Goal: Task Accomplishment & Management: Manage account settings

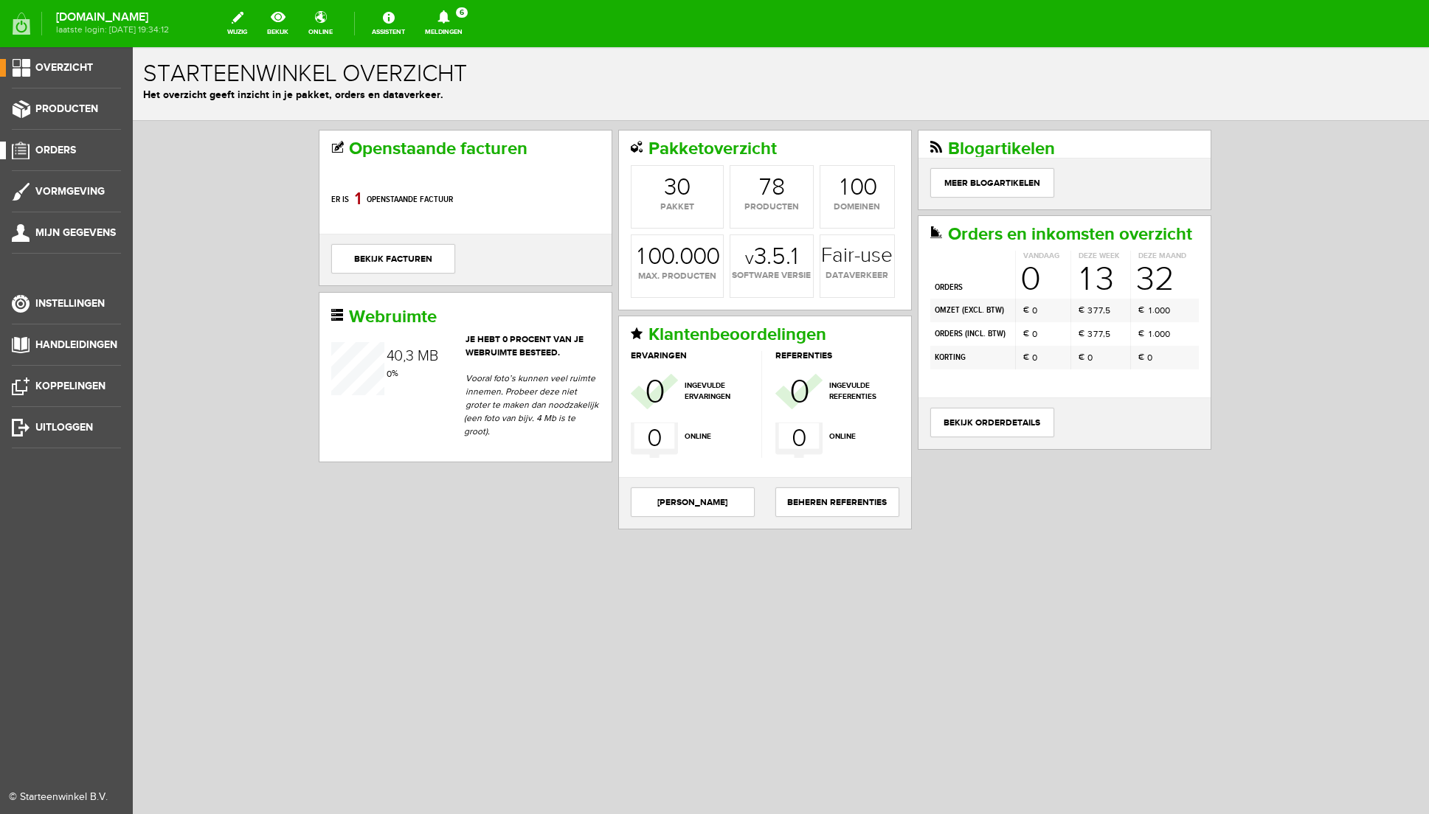
click at [67, 150] on span "Orders" at bounding box center [55, 150] width 41 height 13
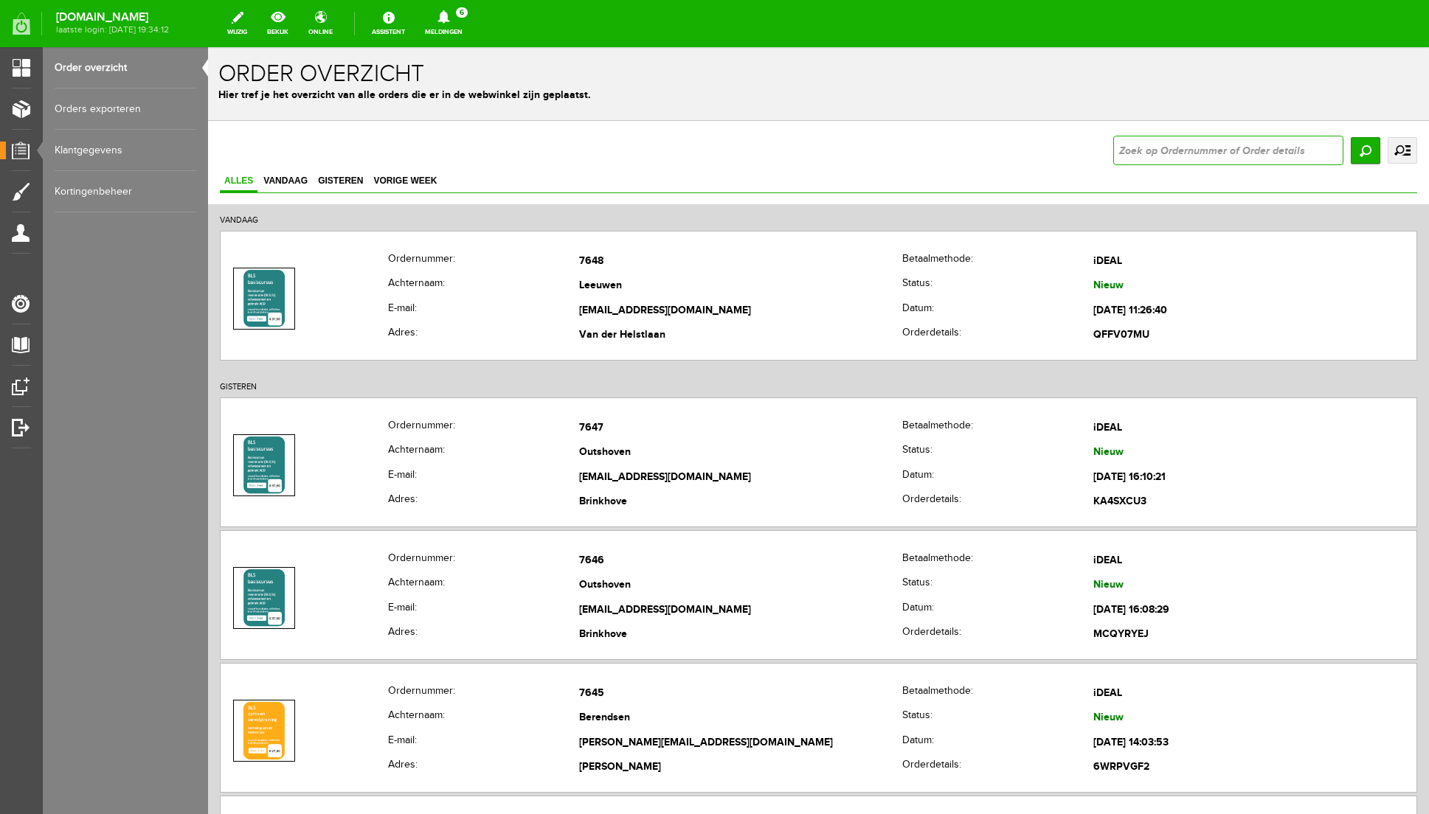
click at [1254, 144] on input "text" at bounding box center [1228, 151] width 230 height 30
type input "7489"
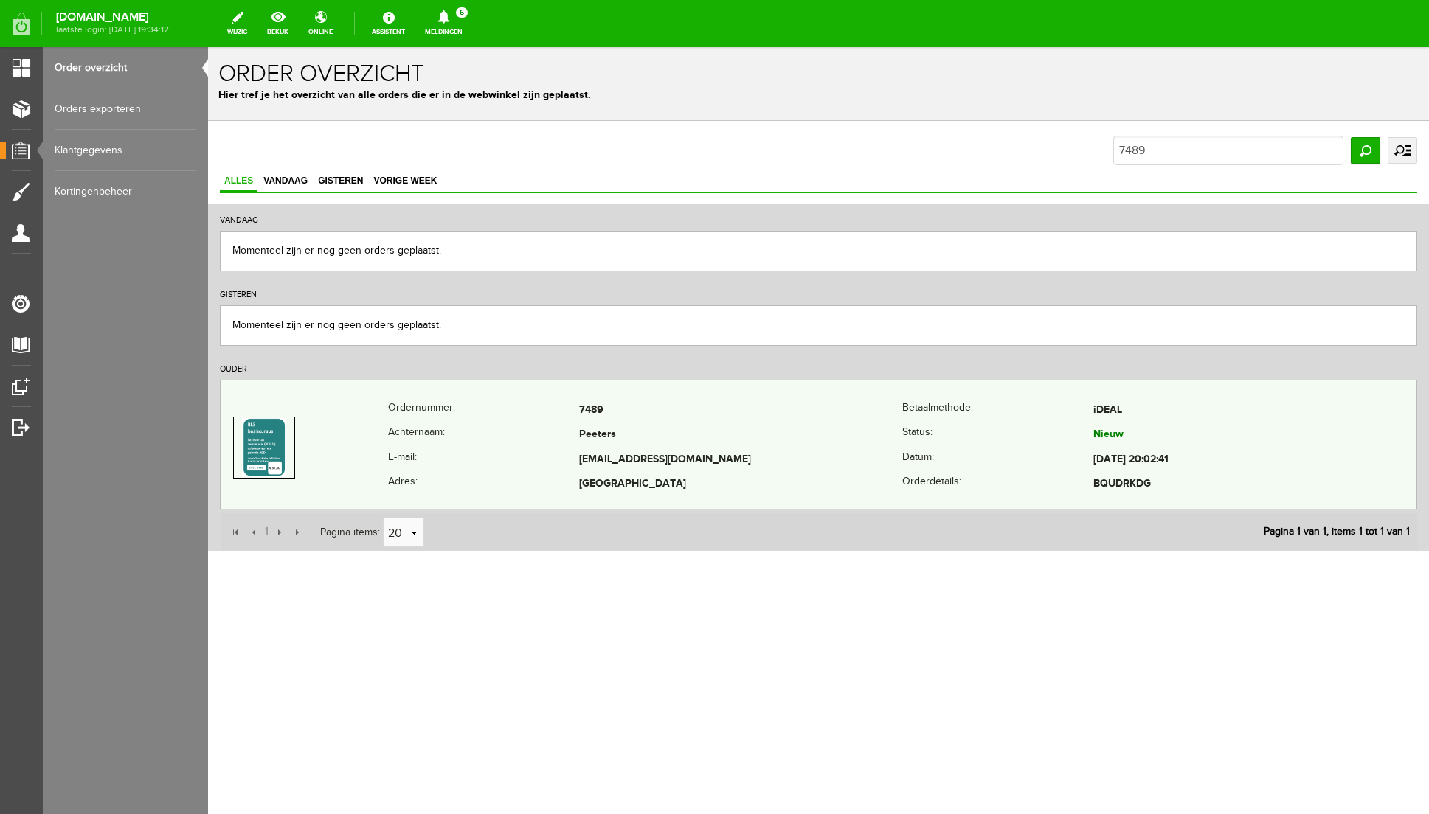
click at [884, 457] on td "[EMAIL_ADDRESS][DOMAIN_NAME]" at bounding box center [740, 460] width 323 height 25
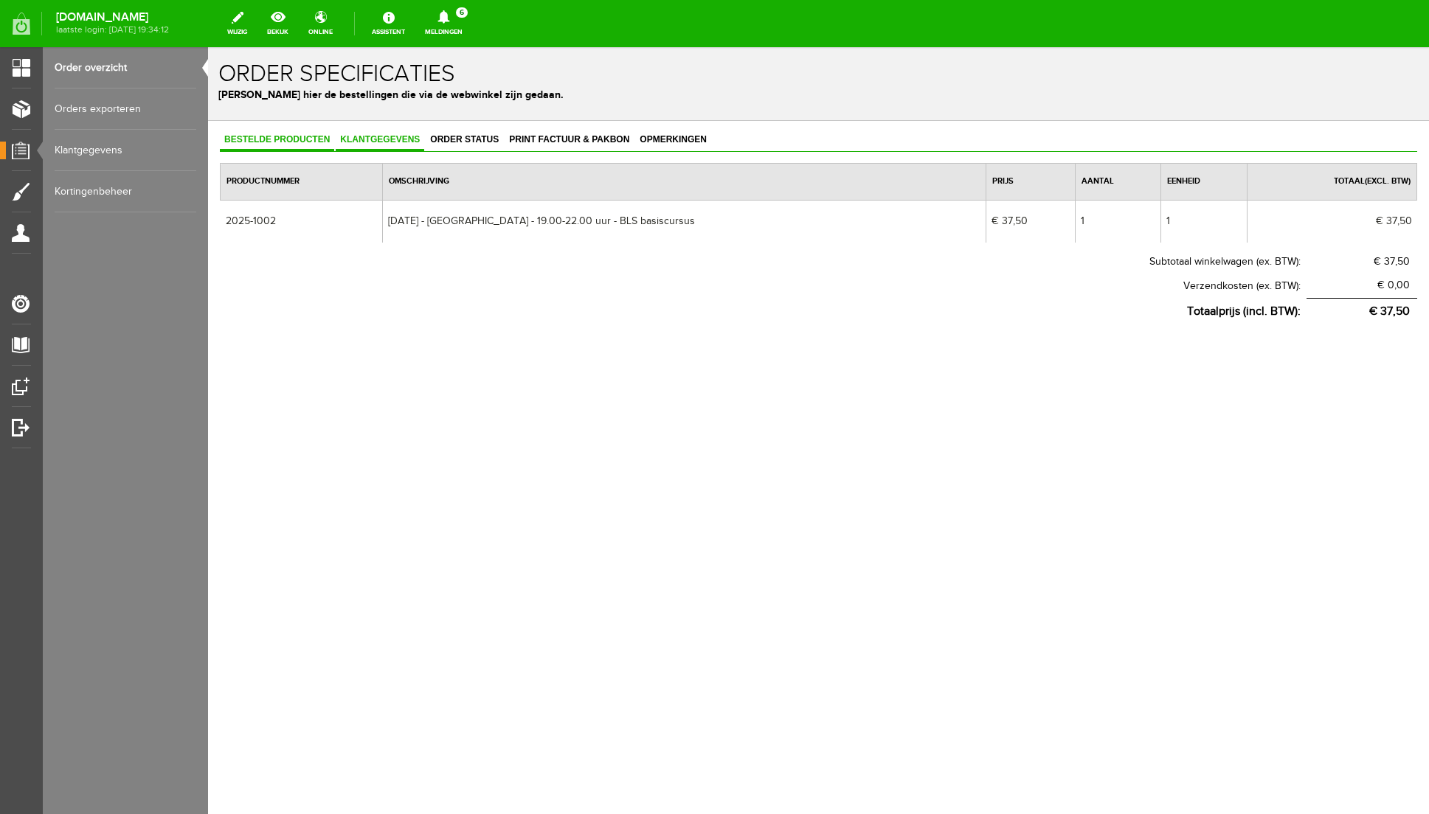
click at [409, 139] on span "Klantgegevens" at bounding box center [380, 139] width 89 height 10
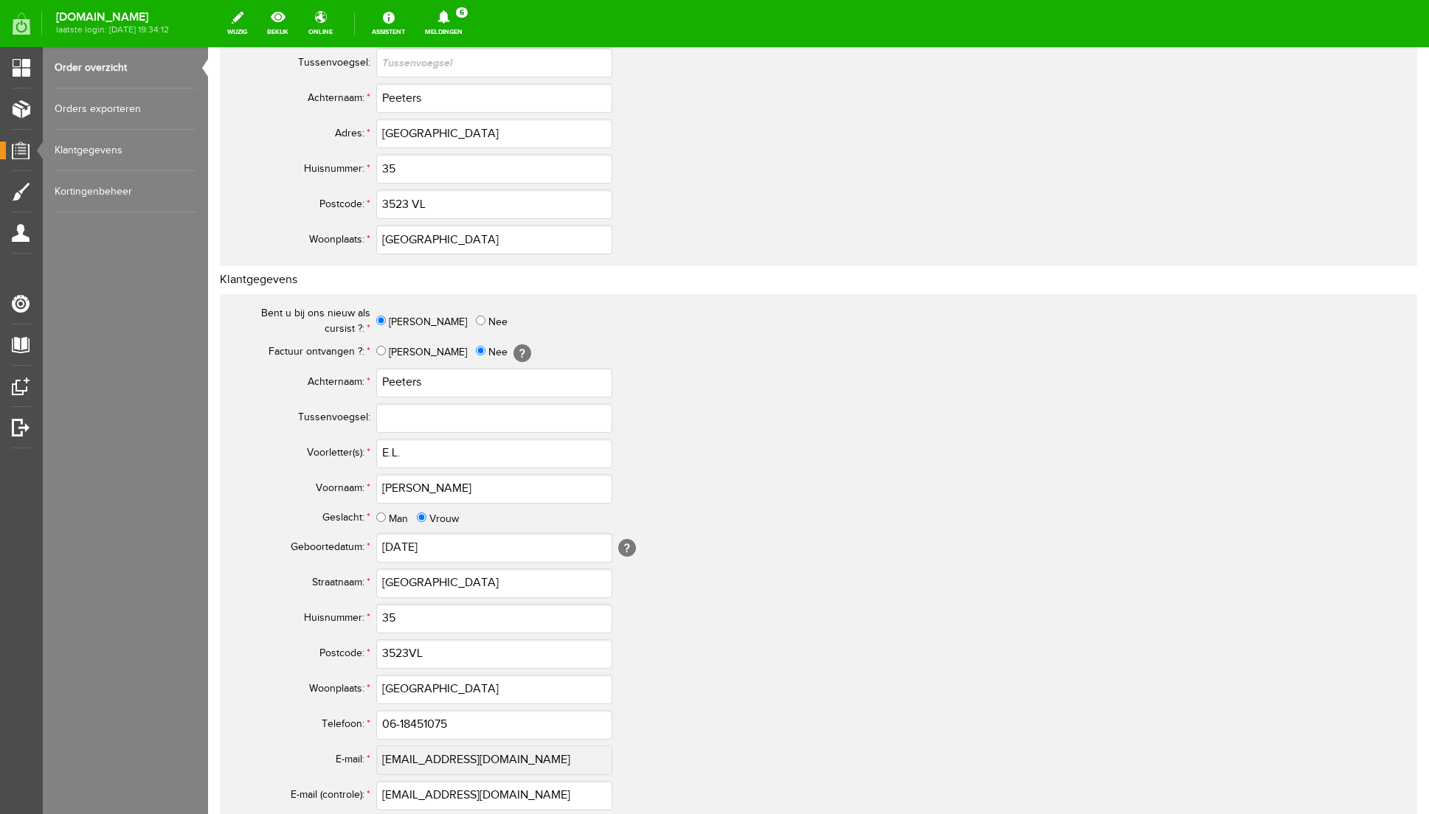
scroll to position [316, 0]
click at [382, 347] on input "[PERSON_NAME]" at bounding box center [381, 348] width 10 height 10
radio input "true"
click at [839, 444] on td "E.L." at bounding box center [656, 450] width 561 height 35
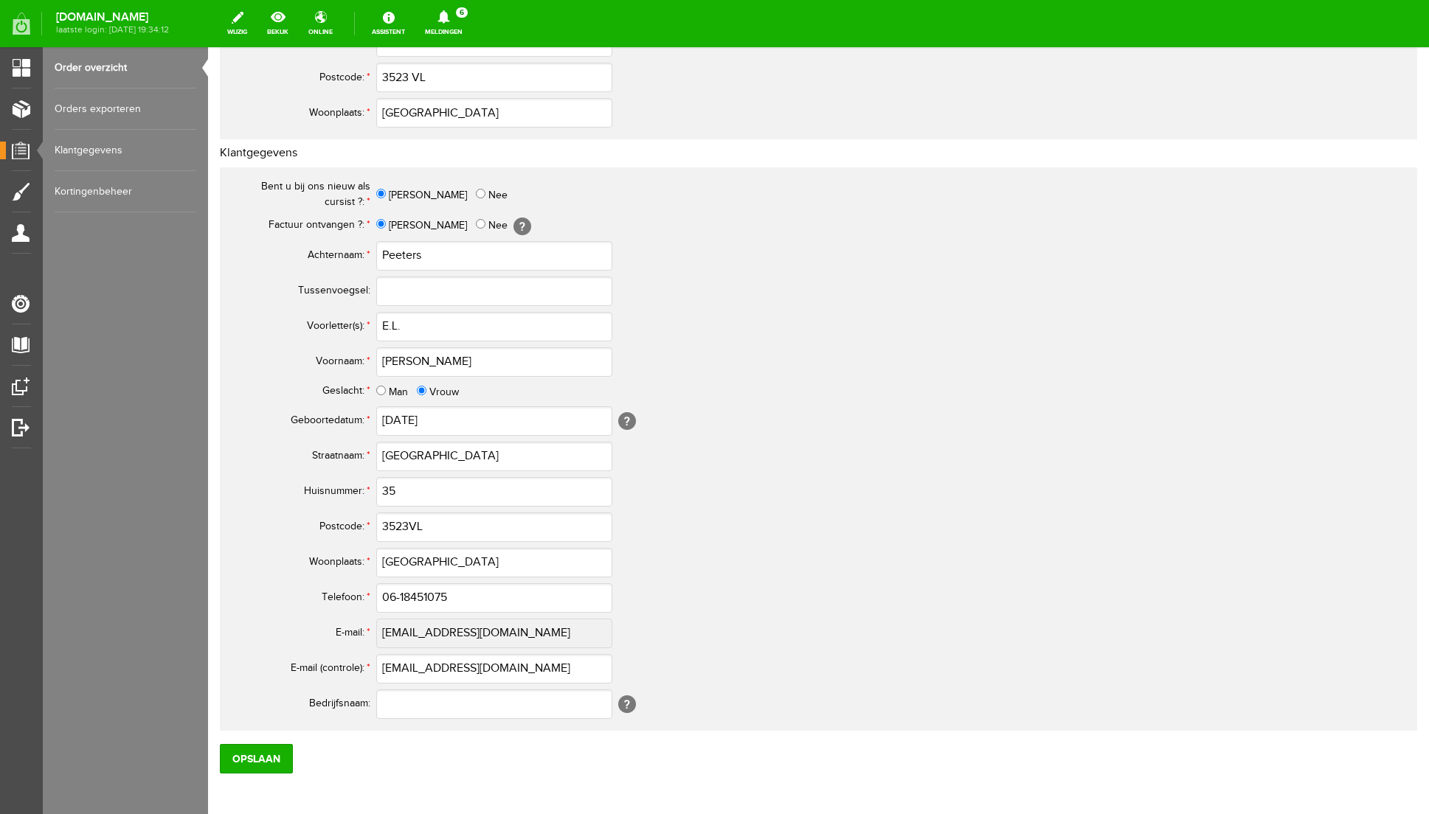
scroll to position [508, 0]
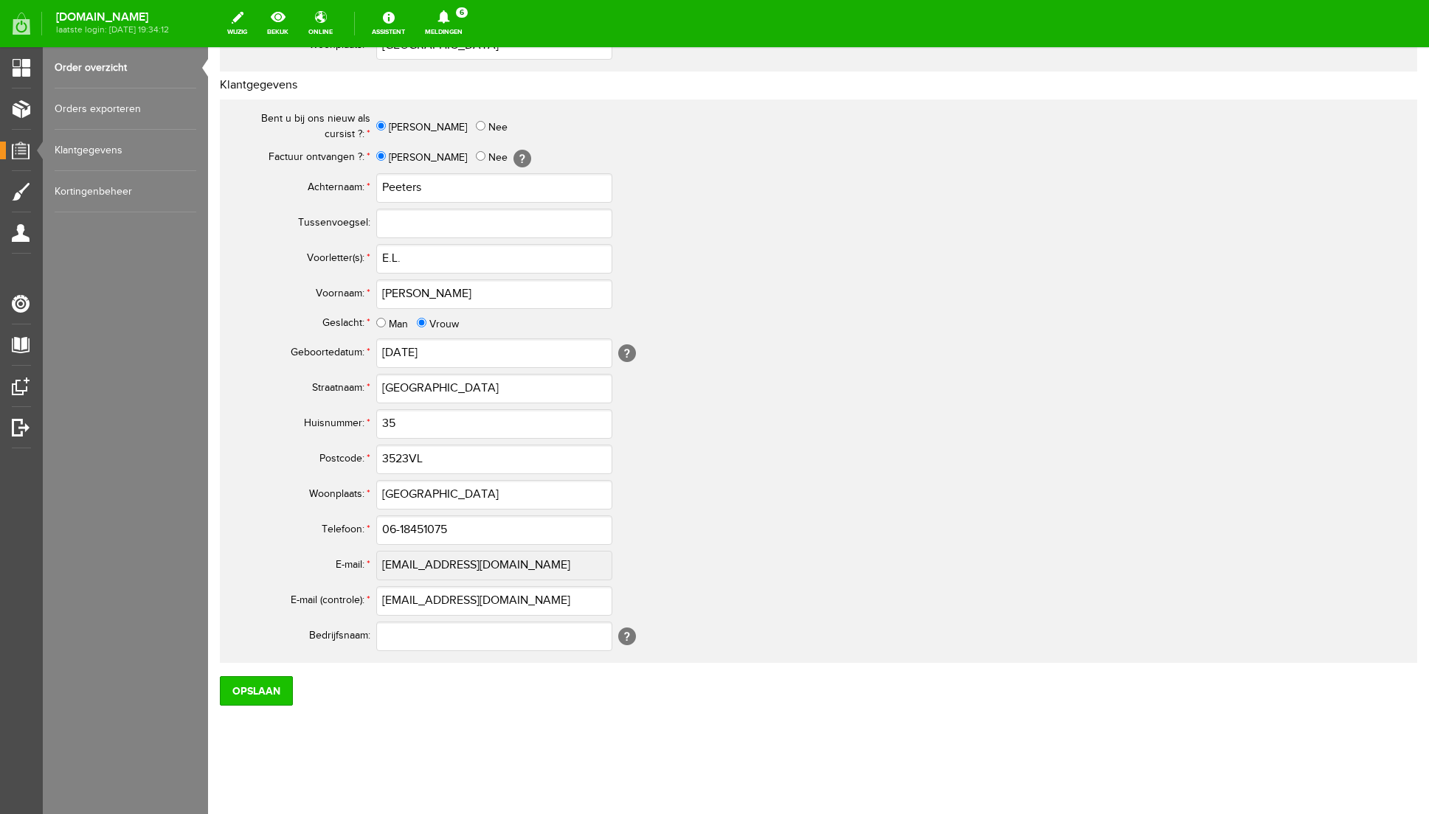
click at [265, 682] on input "Opslaan" at bounding box center [256, 691] width 73 height 30
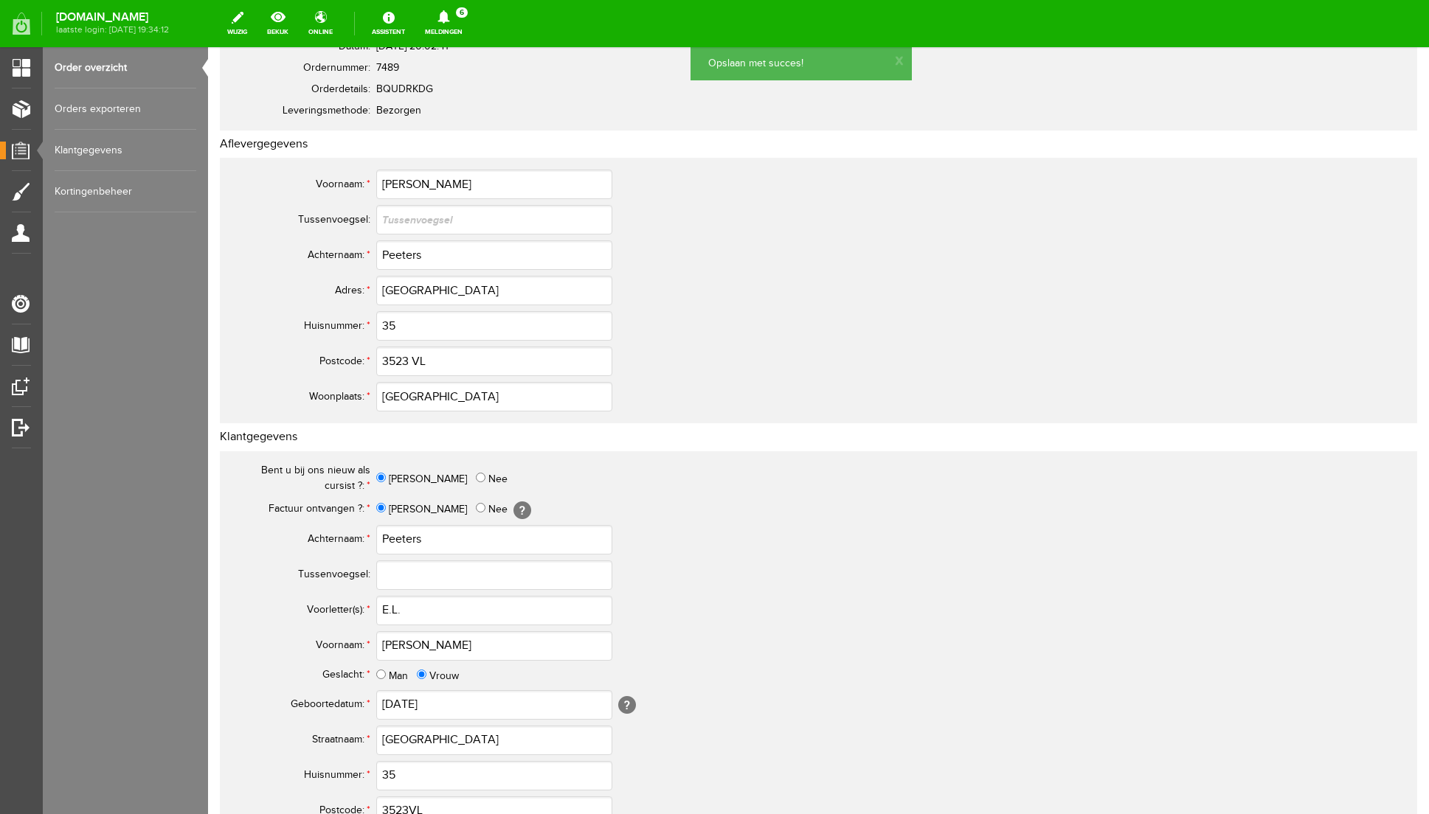
scroll to position [0, 0]
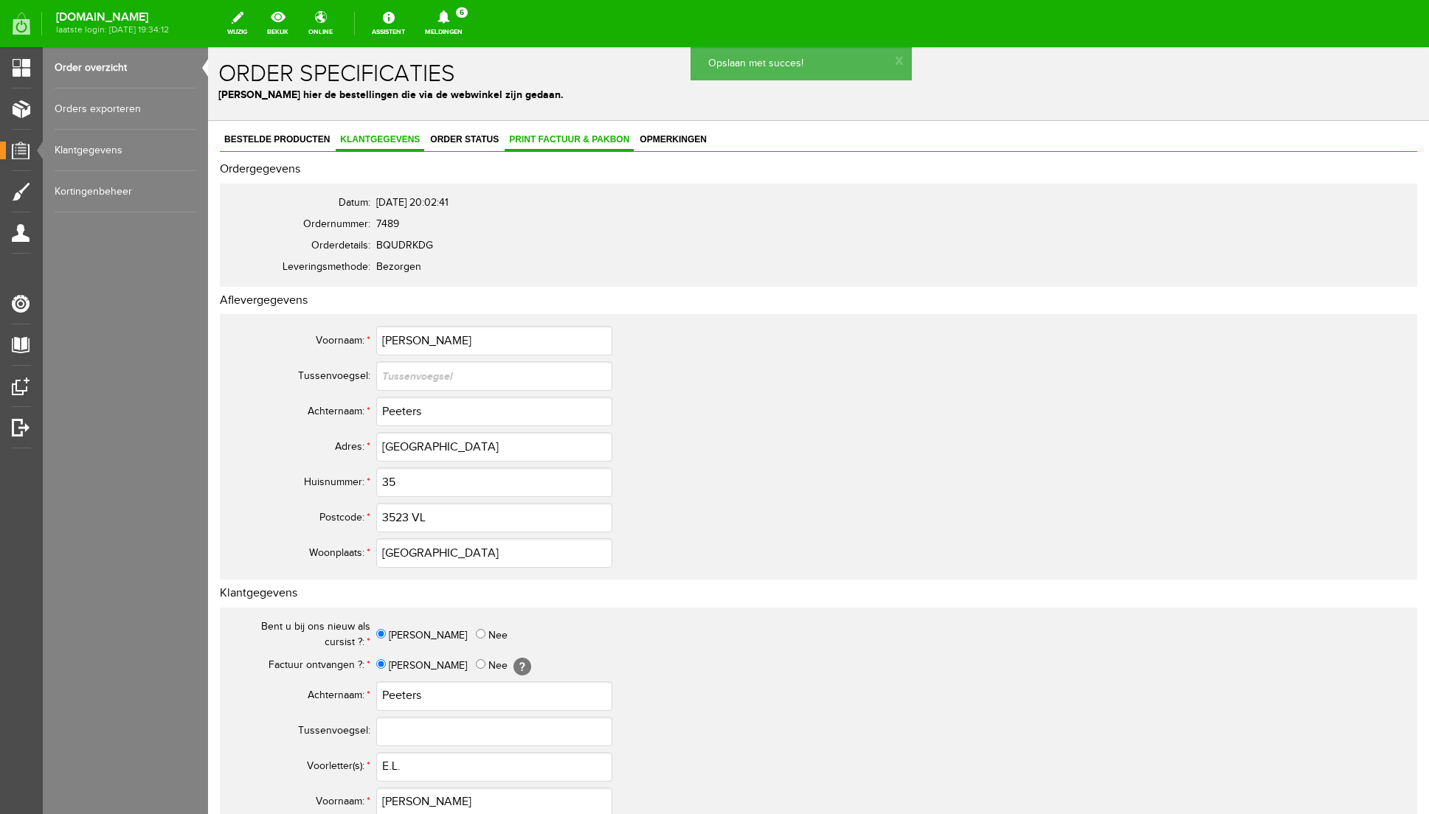
click at [558, 139] on span "Print factuur & pakbon" at bounding box center [569, 139] width 129 height 10
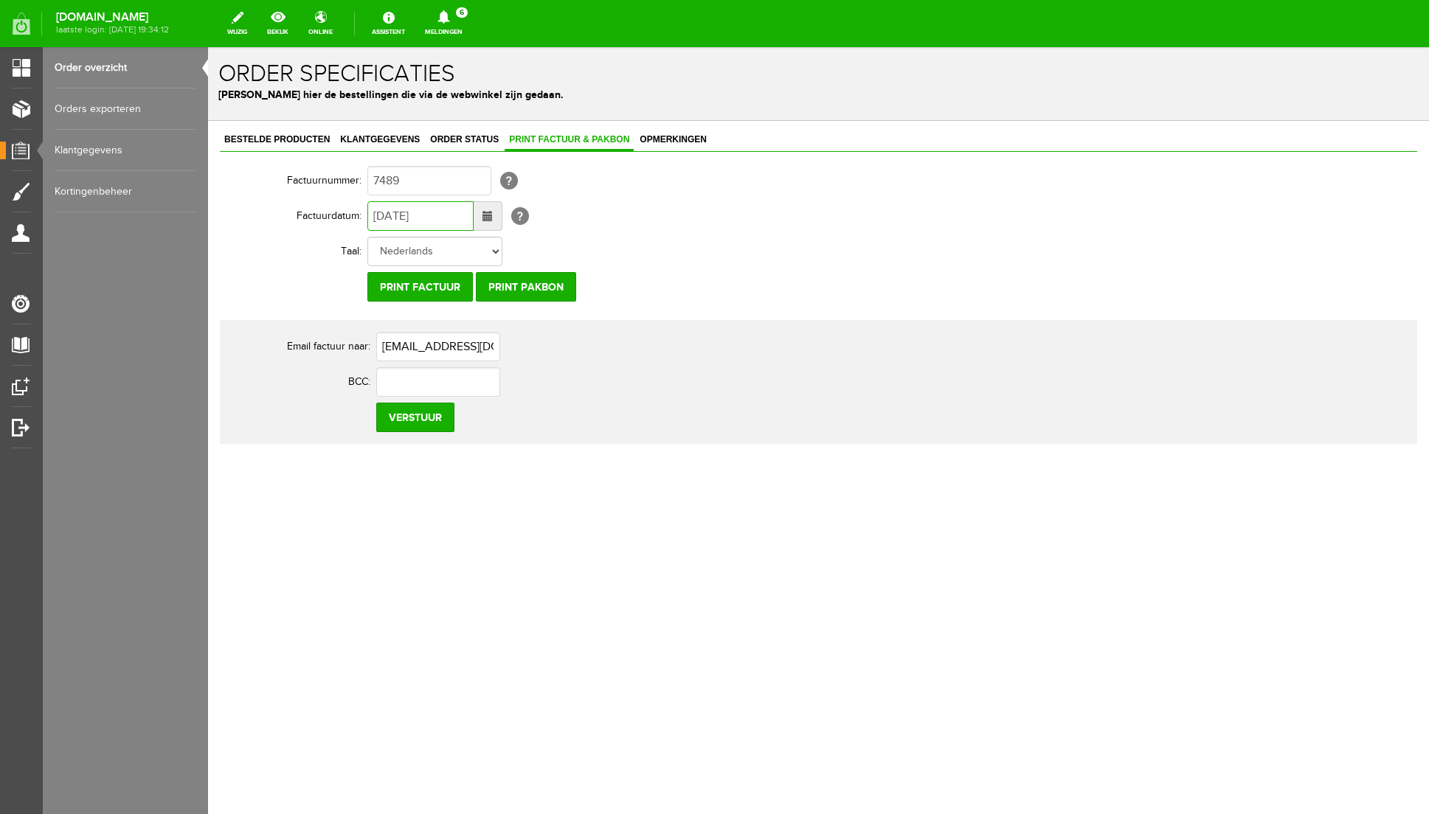
click at [384, 217] on input "[DATE]" at bounding box center [420, 216] width 106 height 30
click at [396, 218] on input "[DATE]" at bounding box center [420, 216] width 106 height 30
type input "[DATE]"
click at [405, 417] on input "Verstuur" at bounding box center [415, 418] width 78 height 30
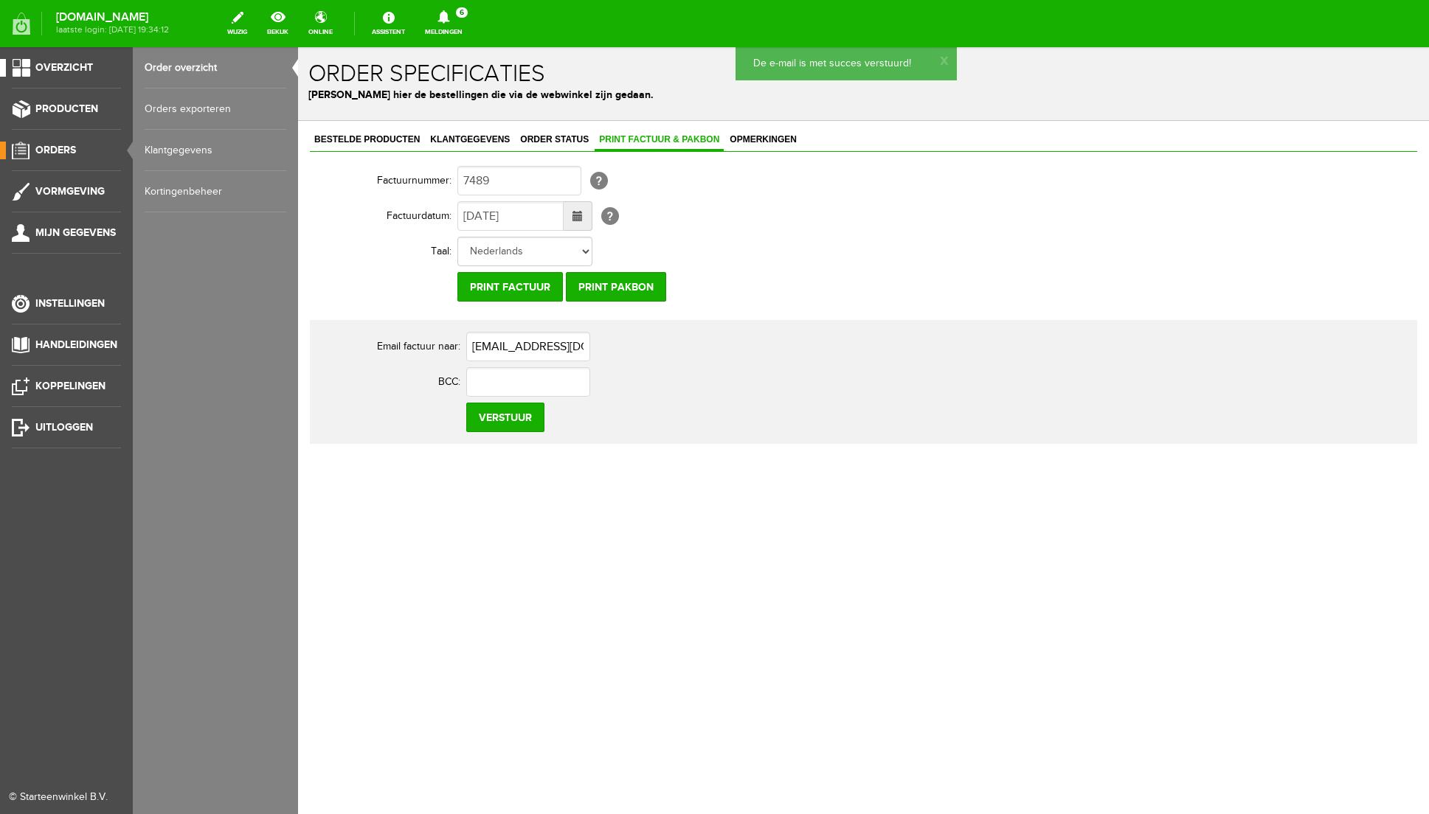
click at [80, 64] on span "Overzicht" at bounding box center [64, 67] width 58 height 13
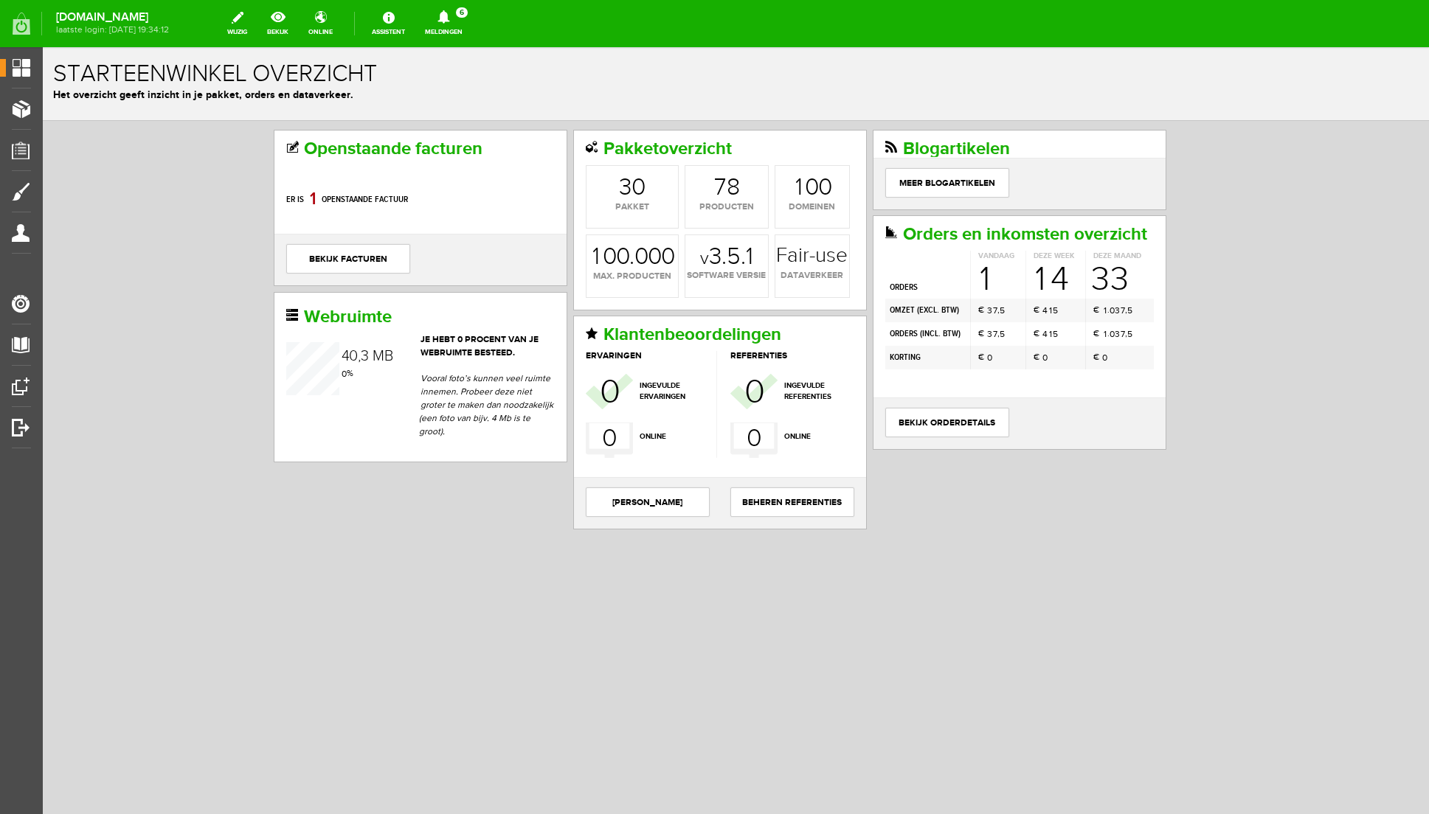
click at [292, 639] on html "x Starteenwinkel overzicht Het overzicht geeft inzicht in je pakket, orders en …" at bounding box center [736, 343] width 1386 height 592
click at [463, 17] on icon at bounding box center [444, 16] width 38 height 13
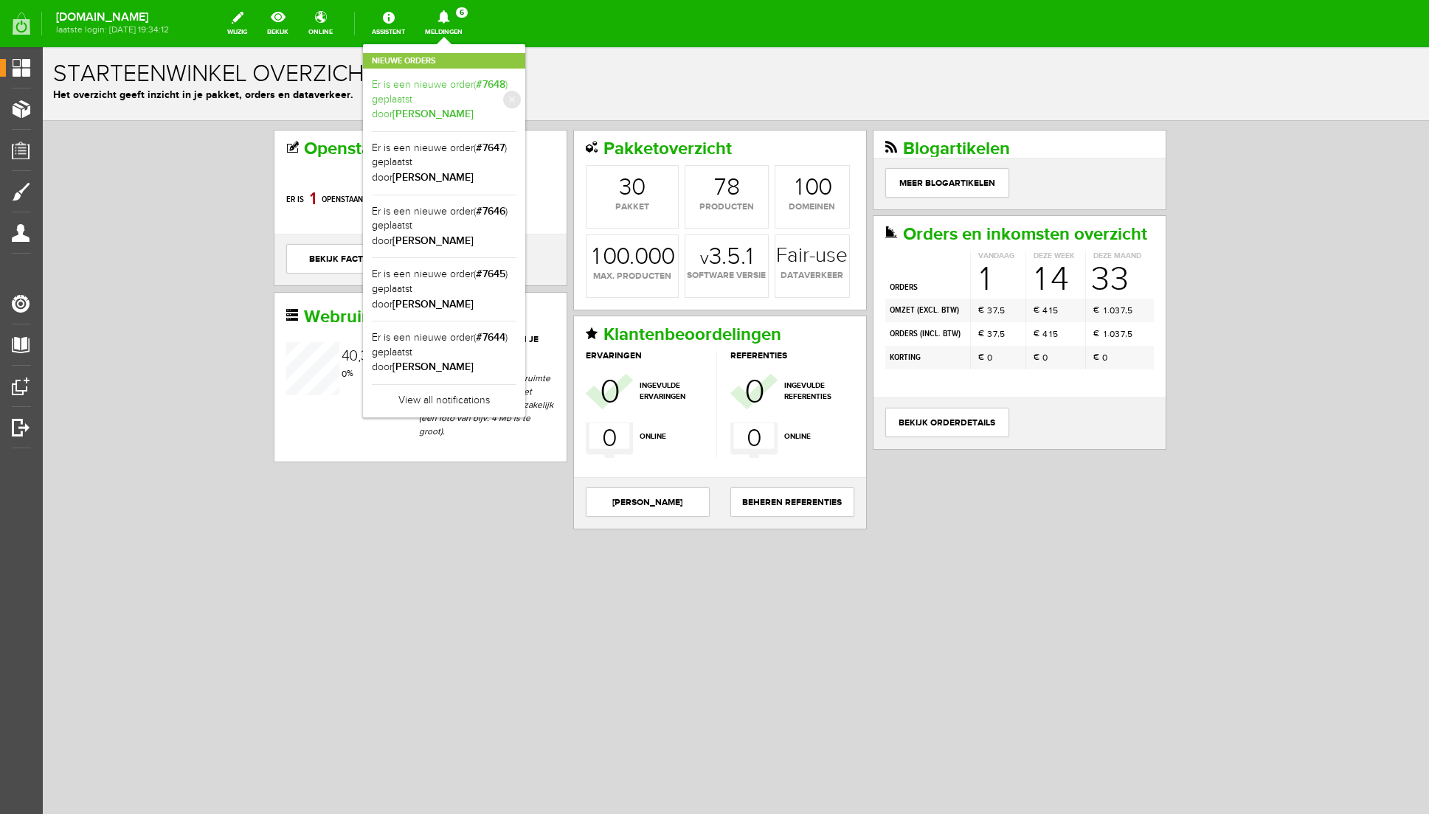
click at [516, 92] on link "Er is een nieuwe order( #7648 ) geplaatst door [PERSON_NAME]" at bounding box center [444, 99] width 145 height 45
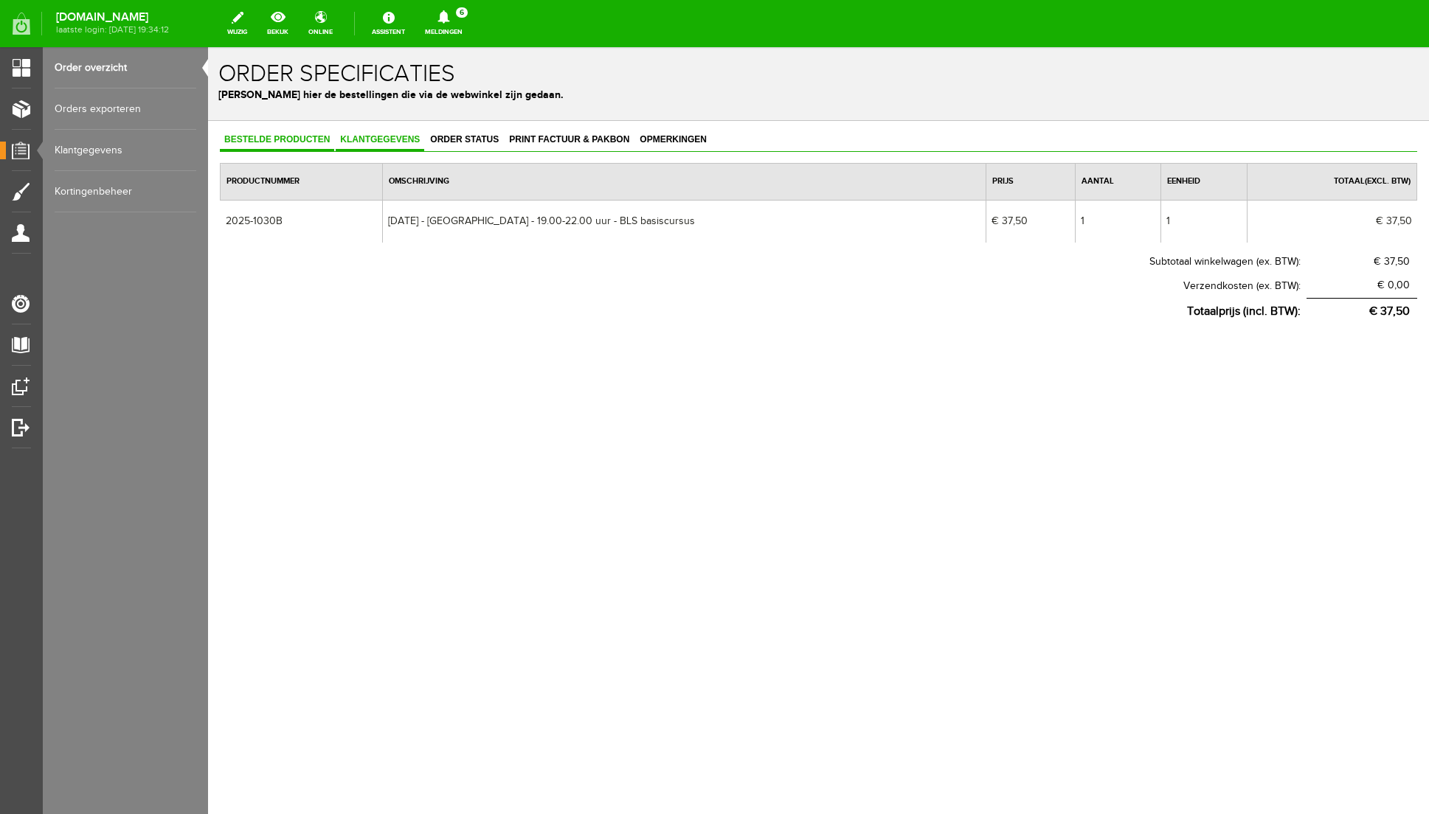
click at [395, 137] on span "Klantgegevens" at bounding box center [380, 139] width 89 height 10
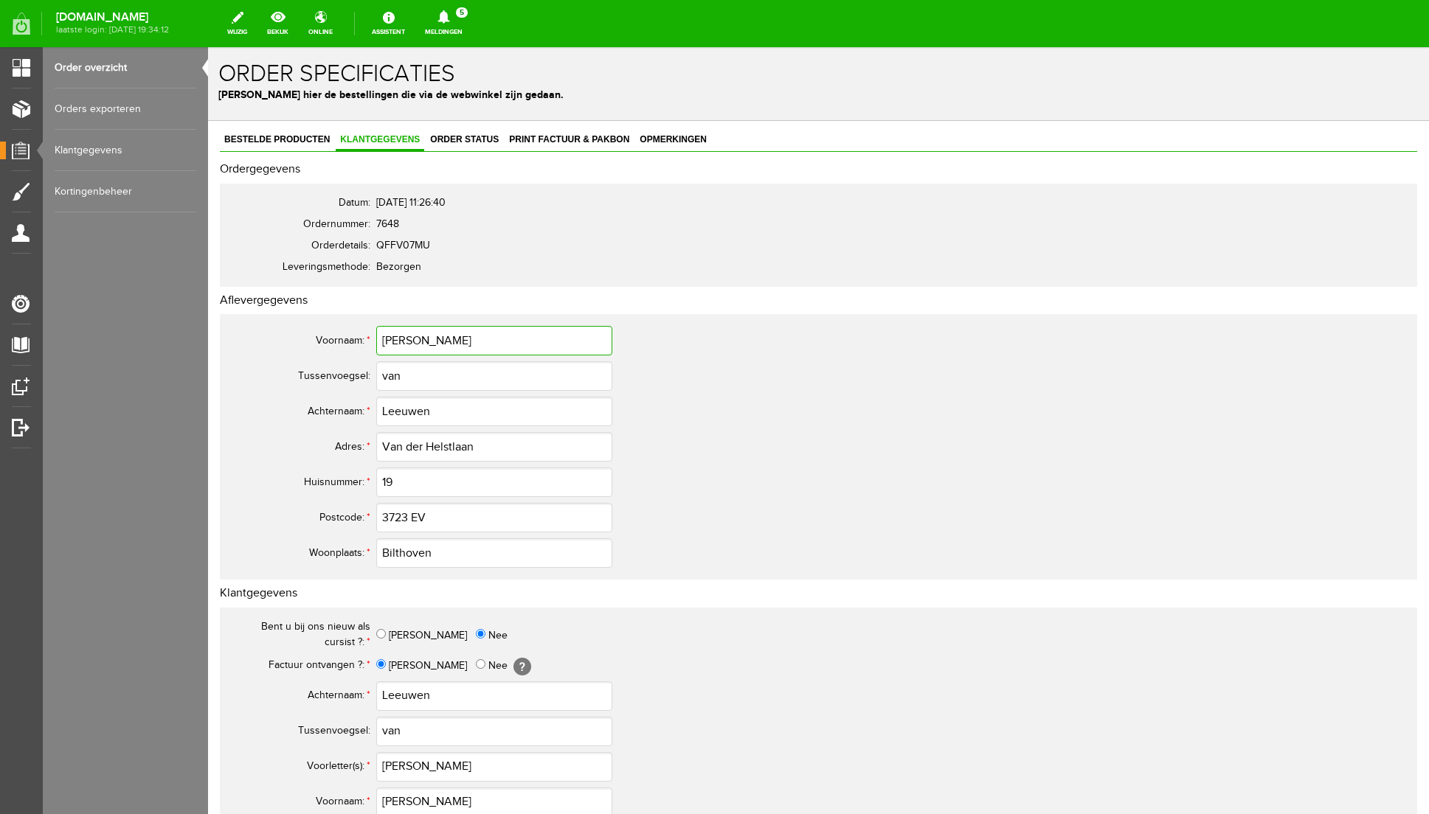
drag, startPoint x: 421, startPoint y: 340, endPoint x: 373, endPoint y: 342, distance: 47.2
click at [373, 342] on tr "Voornaam: * [PERSON_NAME]" at bounding box center [583, 340] width 708 height 35
drag, startPoint x: 488, startPoint y: 449, endPoint x: 302, endPoint y: 450, distance: 185.2
click at [302, 450] on tr "Adres: * [PERSON_NAME]" at bounding box center [583, 446] width 708 height 35
drag, startPoint x: 448, startPoint y: 409, endPoint x: 333, endPoint y: 414, distance: 114.5
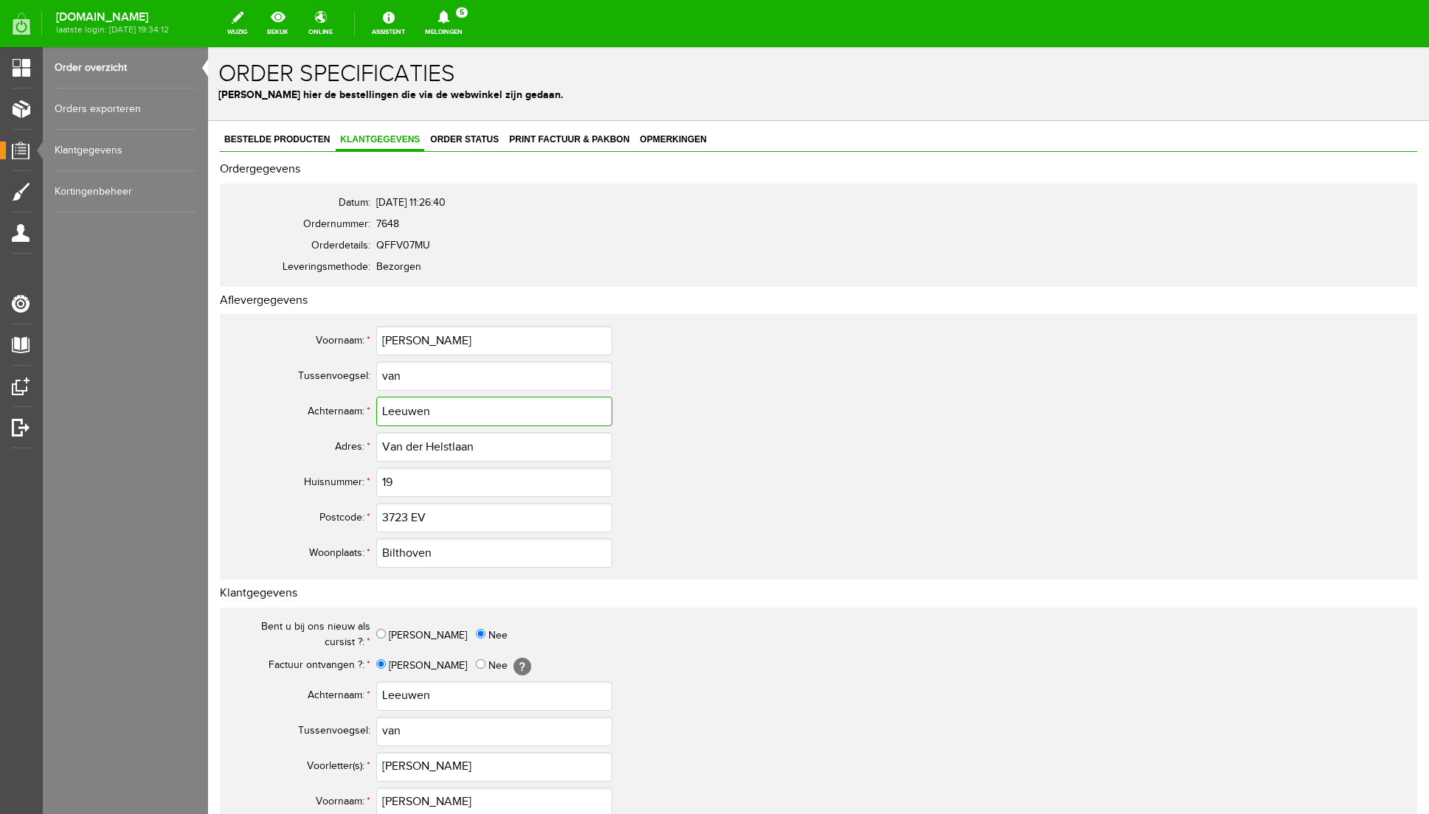
click at [333, 414] on tr "Achternaam: * Leeuwen" at bounding box center [583, 411] width 708 height 35
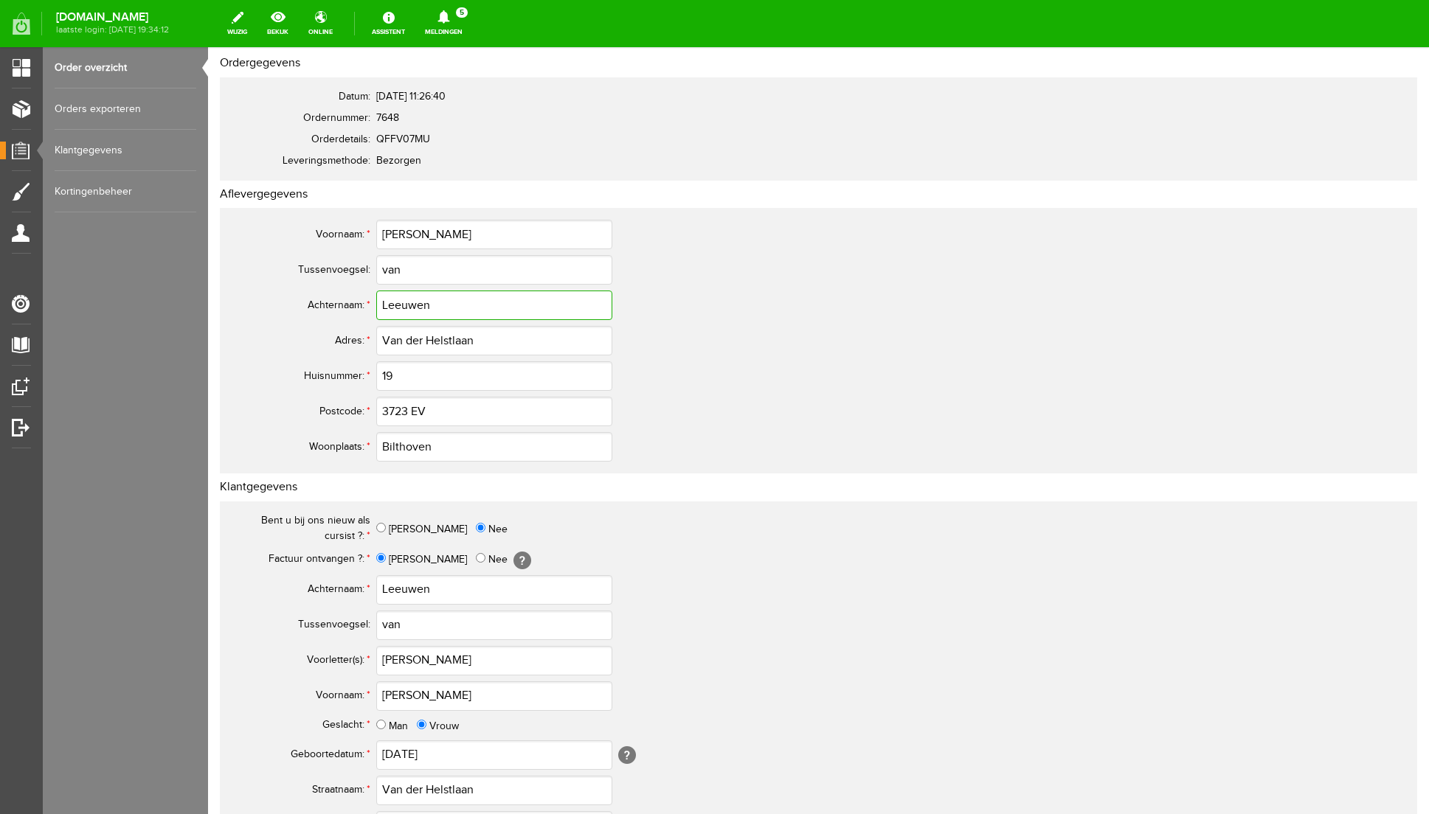
scroll to position [111, 0]
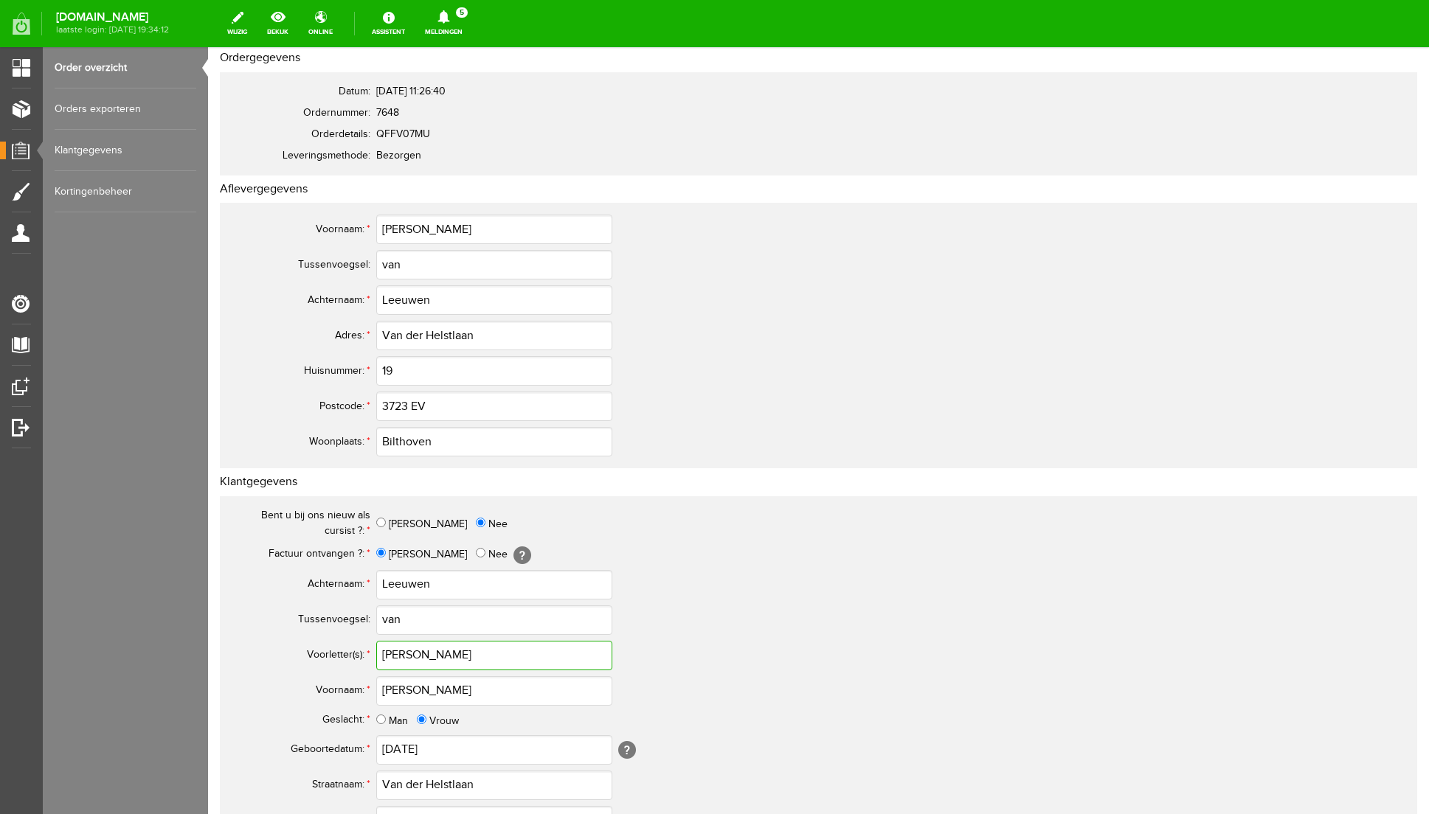
click at [423, 654] on input "[PERSON_NAME]" at bounding box center [494, 656] width 236 height 30
drag, startPoint x: 406, startPoint y: 656, endPoint x: 306, endPoint y: 662, distance: 100.6
click at [306, 662] on tr "Voorletter(s): * S." at bounding box center [583, 655] width 708 height 35
drag, startPoint x: 392, startPoint y: 657, endPoint x: 372, endPoint y: 656, distance: 20.7
click at [372, 656] on tr "Voorletter(s): * S." at bounding box center [583, 655] width 708 height 35
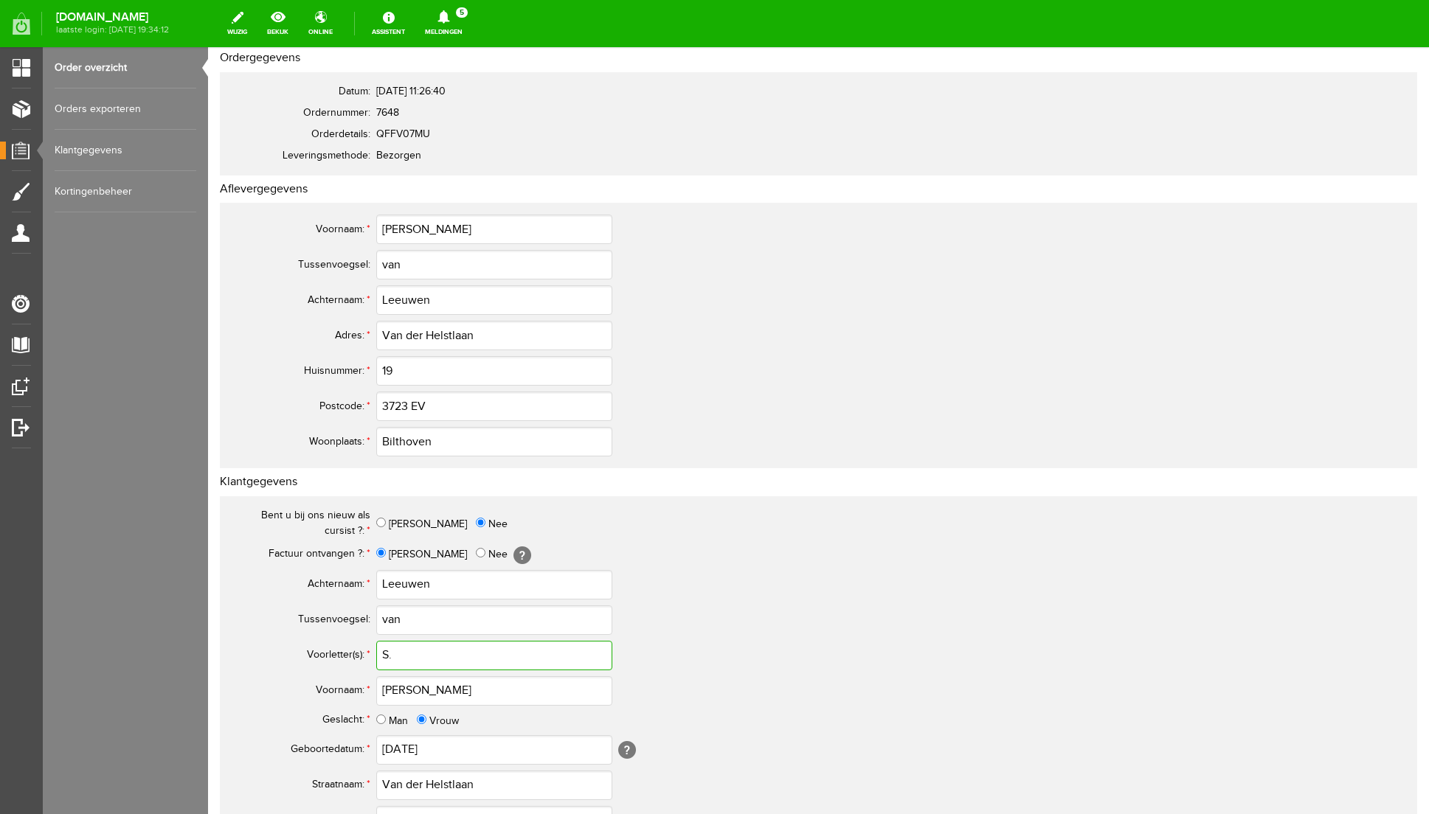
type input "S."
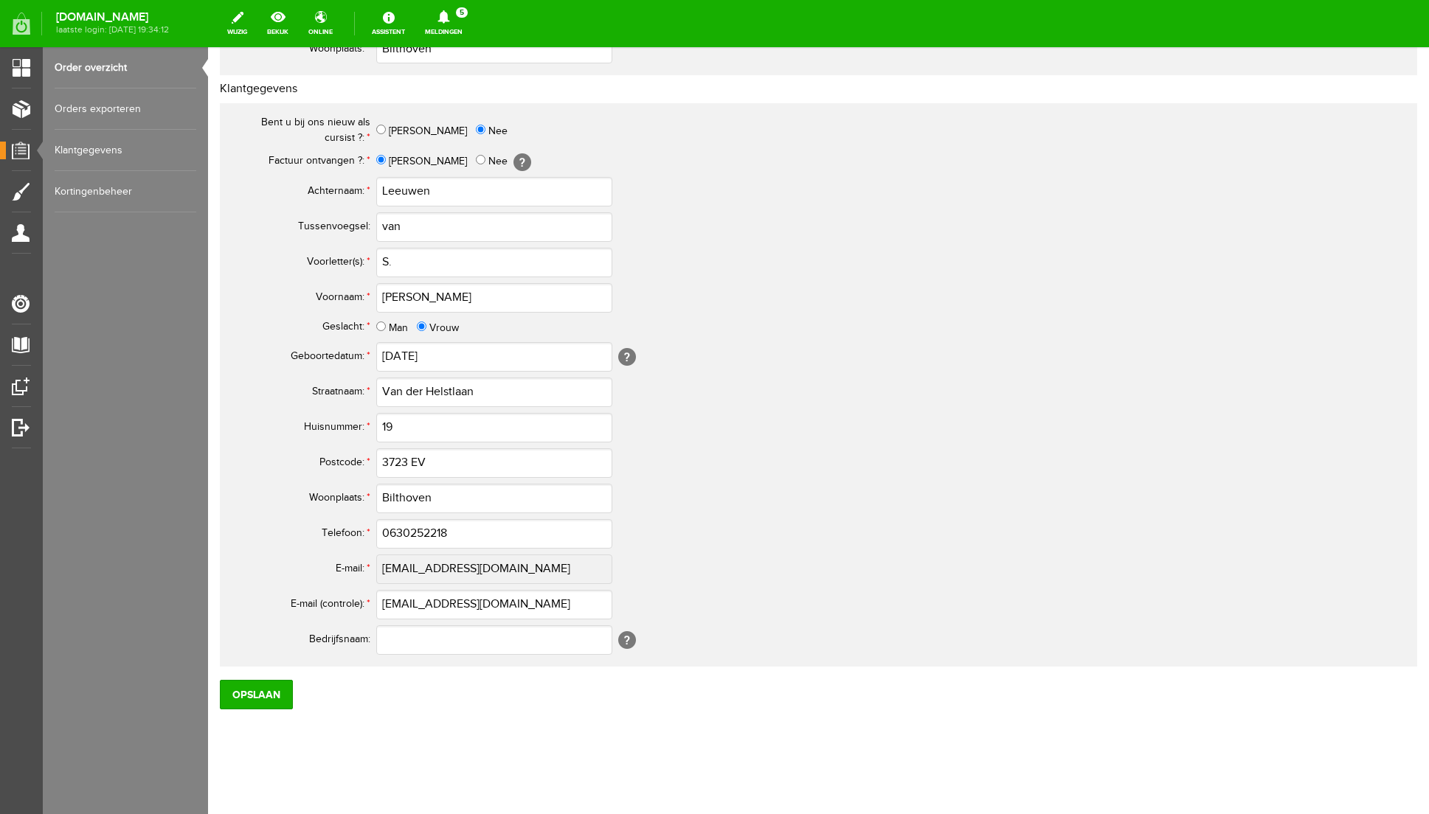
scroll to position [508, 0]
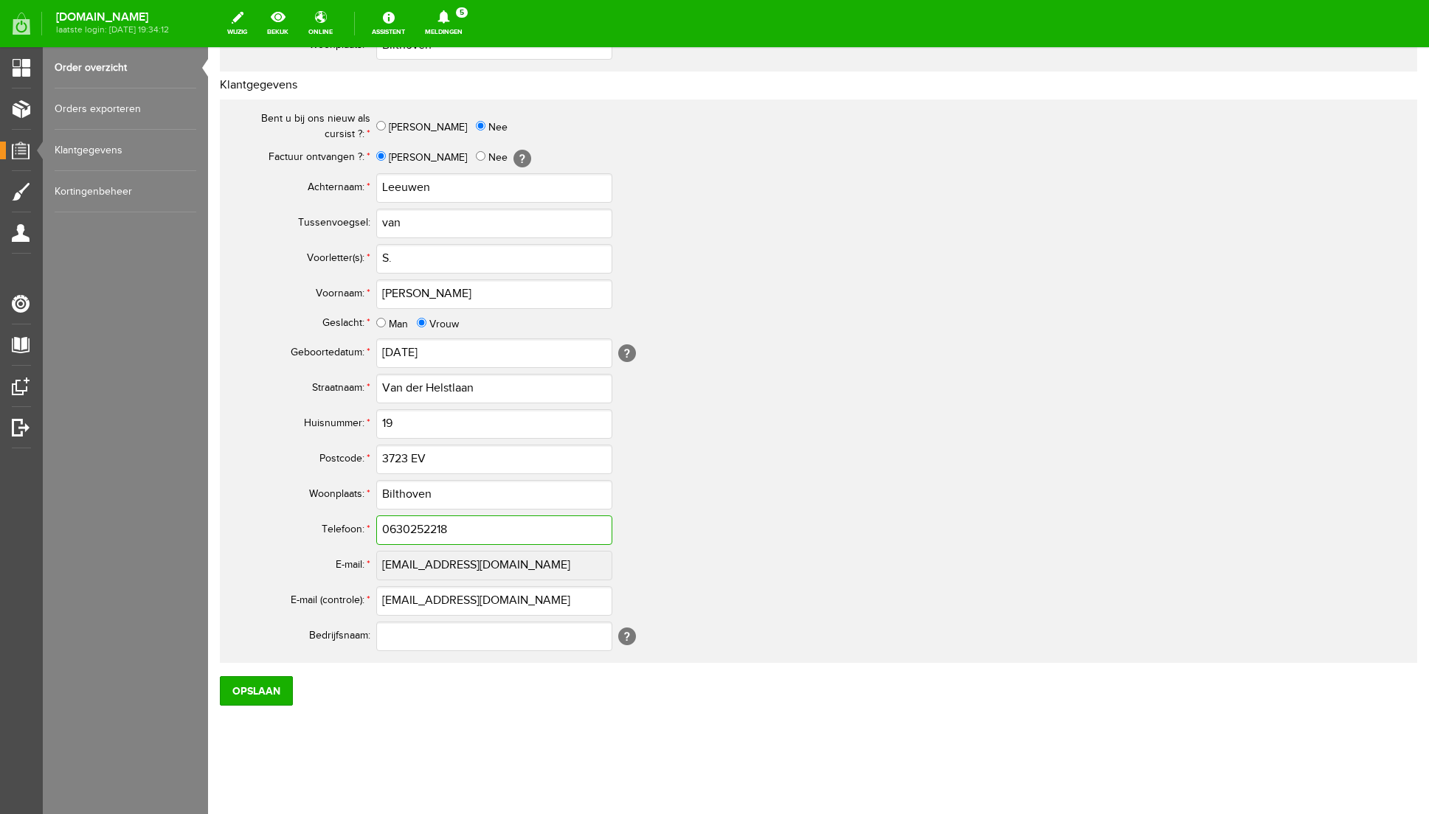
click at [462, 526] on input "0630252218" at bounding box center [494, 531] width 236 height 30
click at [395, 530] on input "0630252218" at bounding box center [494, 531] width 236 height 30
drag, startPoint x: 519, startPoint y: 533, endPoint x: 249, endPoint y: 496, distance: 272.5
click at [249, 496] on tbody "Bent u bij ons nieuw als cursist ?: * [PERSON_NAME] Factuur ontvangen ?: * Ja N…" at bounding box center [583, 381] width 708 height 546
type input "06-30252218"
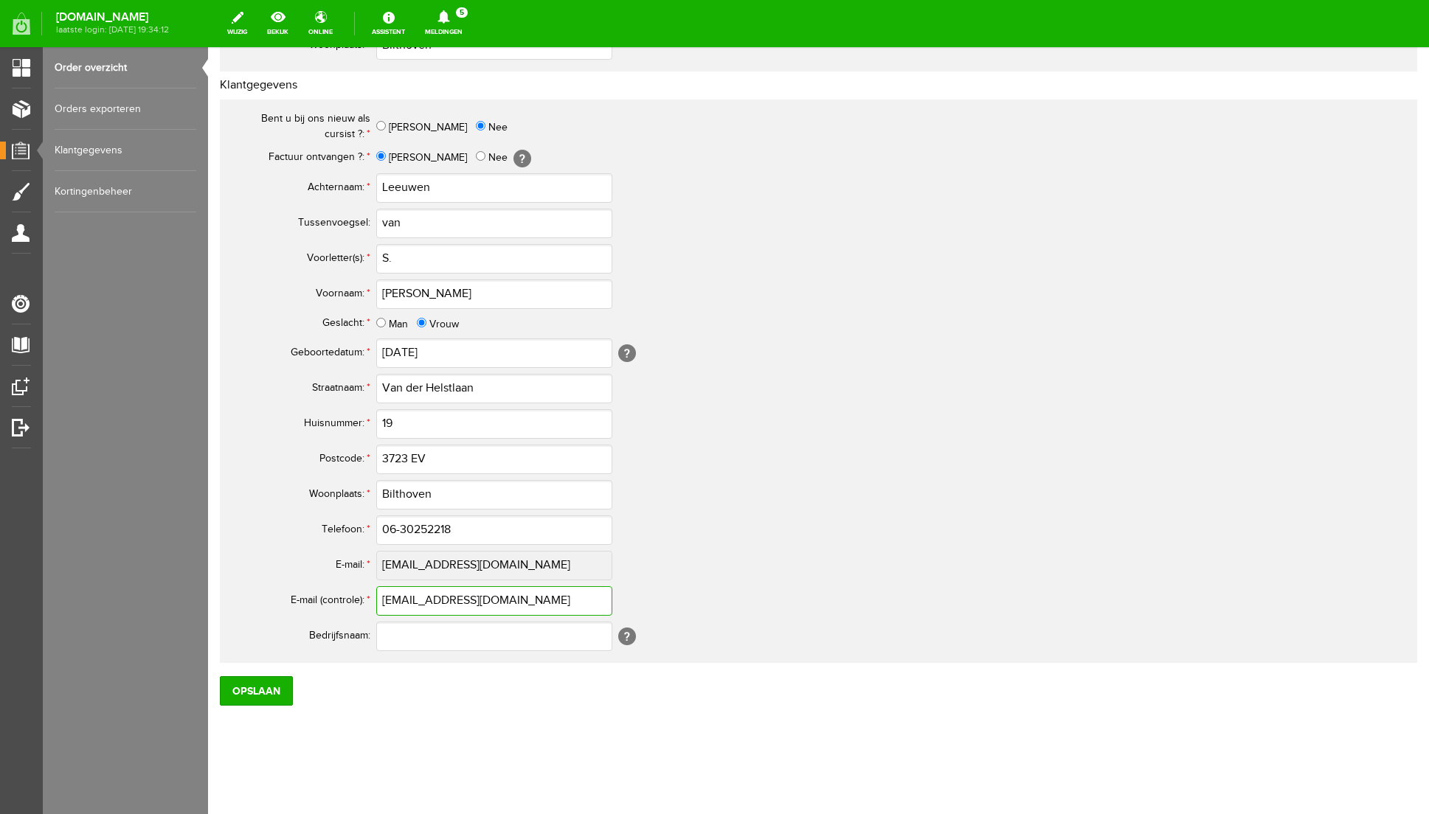
drag, startPoint x: 500, startPoint y: 603, endPoint x: 301, endPoint y: 586, distance: 199.9
click at [301, 586] on tr "E-mail (controle): * [EMAIL_ADDRESS][DOMAIN_NAME]" at bounding box center [583, 601] width 708 height 35
click at [264, 688] on input "Opslaan" at bounding box center [256, 691] width 73 height 30
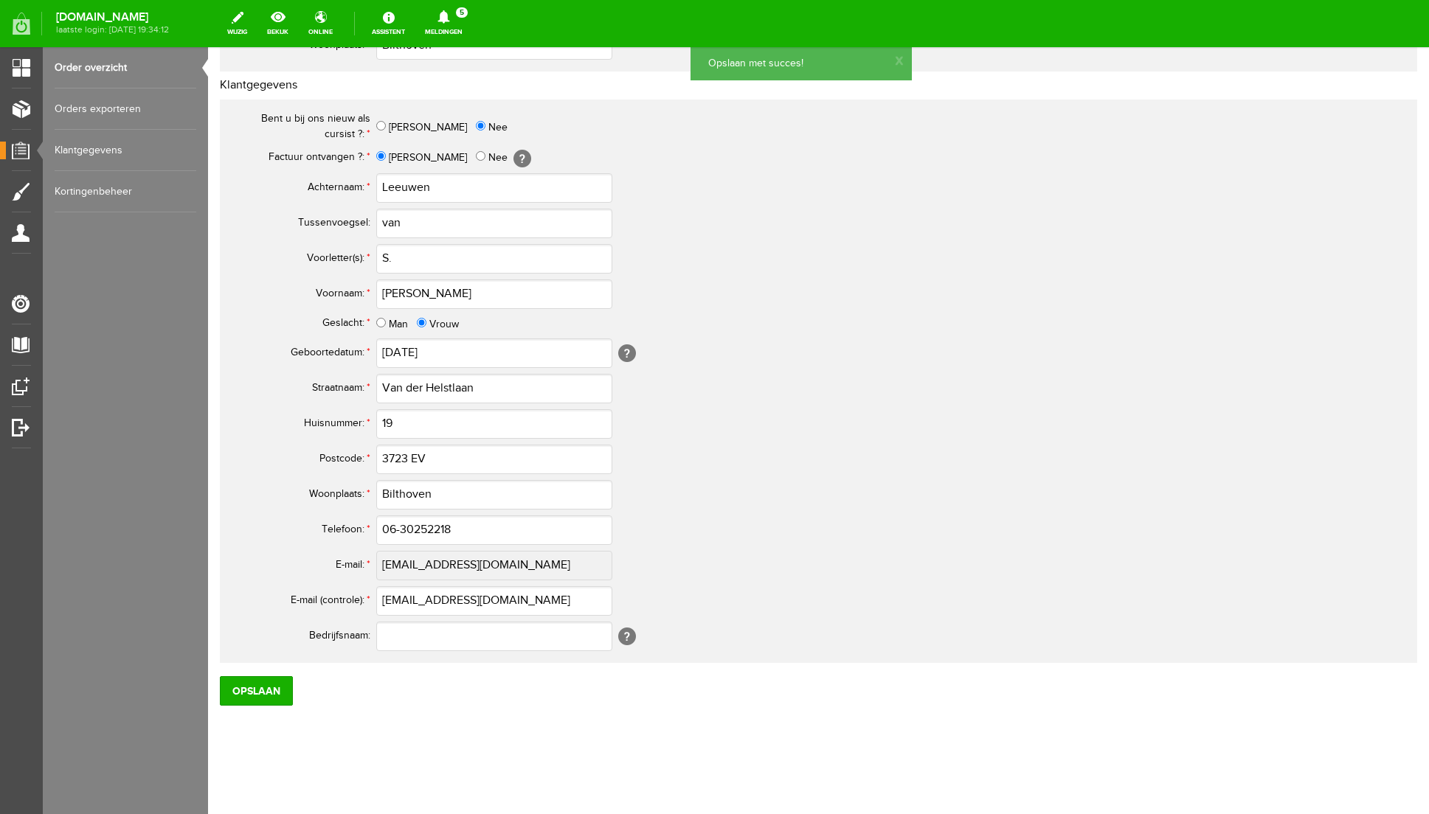
scroll to position [0, 0]
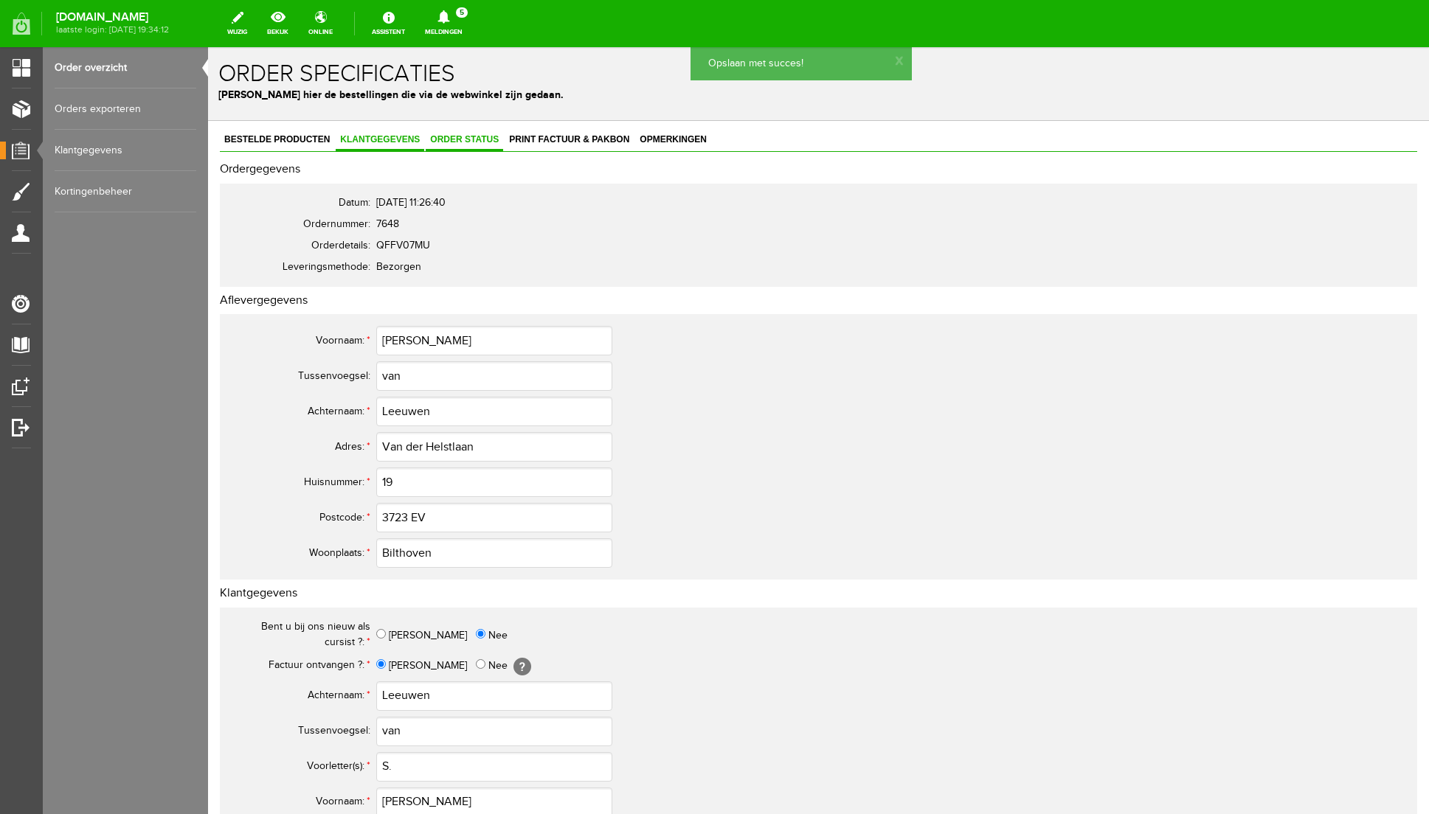
click at [465, 139] on span "Order status" at bounding box center [464, 139] width 77 height 10
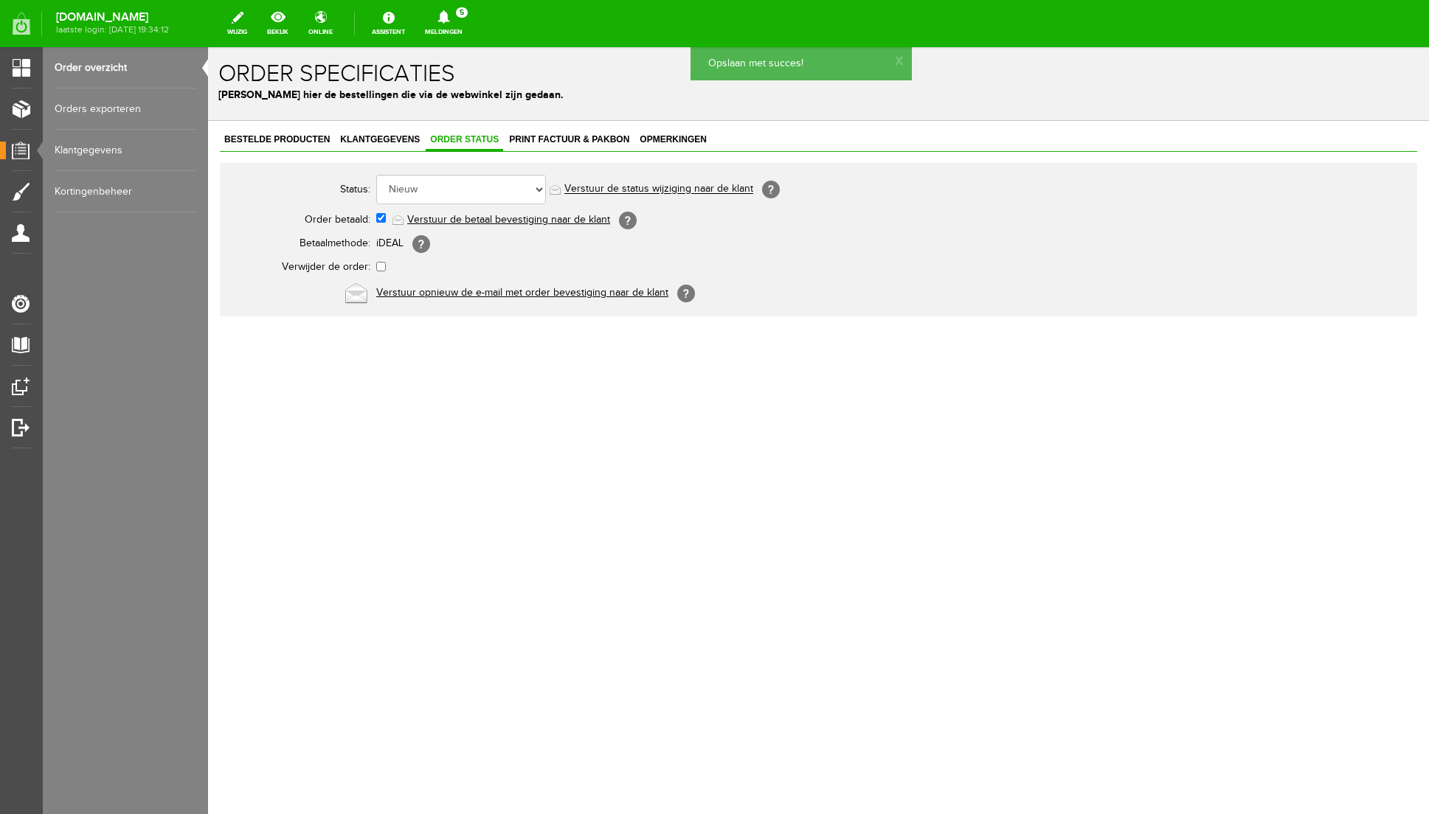
click at [485, 226] on td "Verstuur de betaal bevestiging naar de klant [?]" at bounding box center [656, 219] width 561 height 25
click at [488, 221] on link "Verstuur de betaal bevestiging naar de klant" at bounding box center [508, 220] width 203 height 12
click at [561, 139] on span "Print factuur & pakbon" at bounding box center [569, 139] width 129 height 10
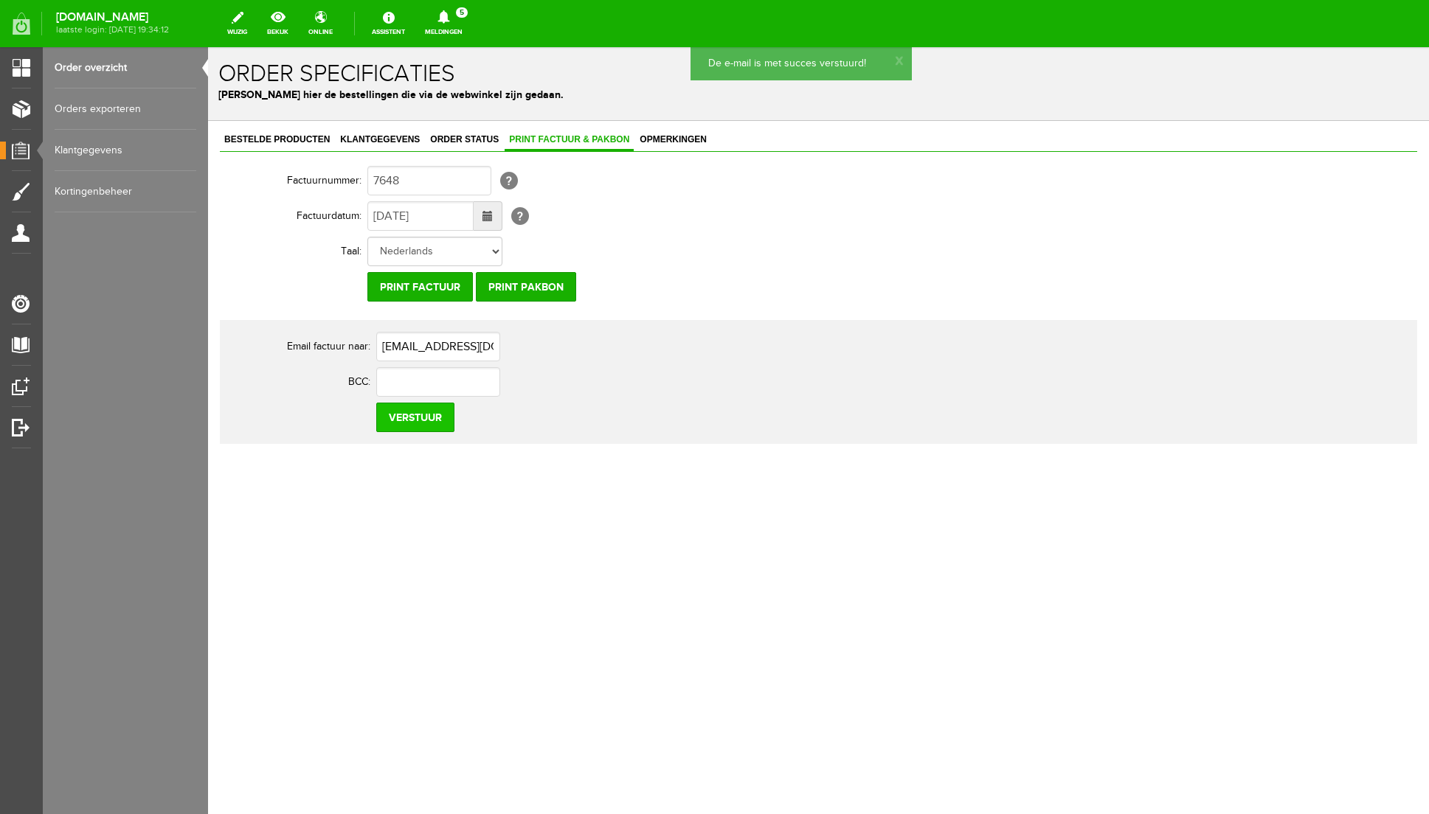
click at [406, 423] on input "Verstuur" at bounding box center [415, 418] width 78 height 30
click at [449, 15] on icon at bounding box center [443, 16] width 12 height 13
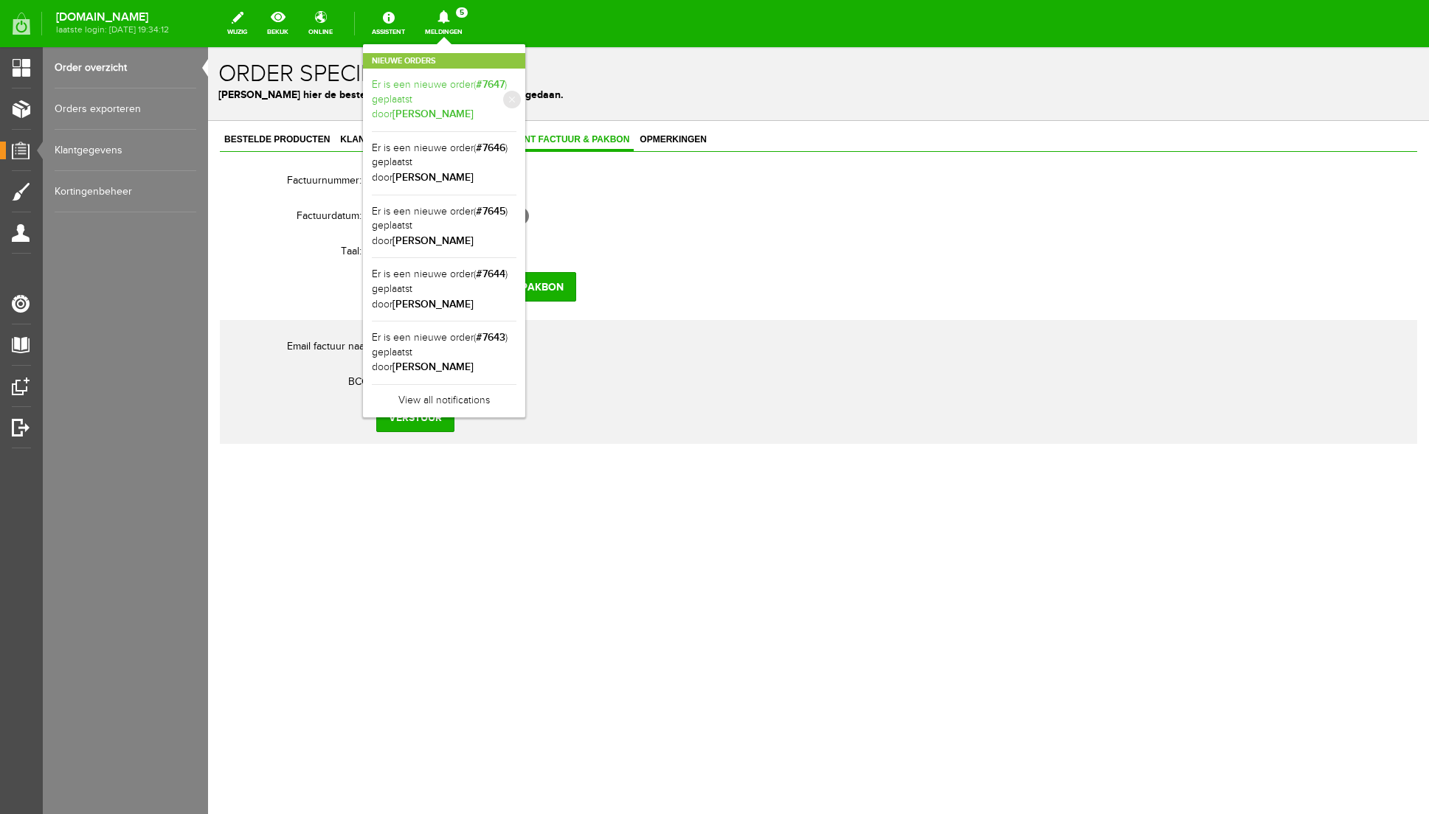
click at [513, 95] on link "Er is een nieuwe order( #7647 ) geplaatst door [PERSON_NAME]" at bounding box center [444, 99] width 145 height 45
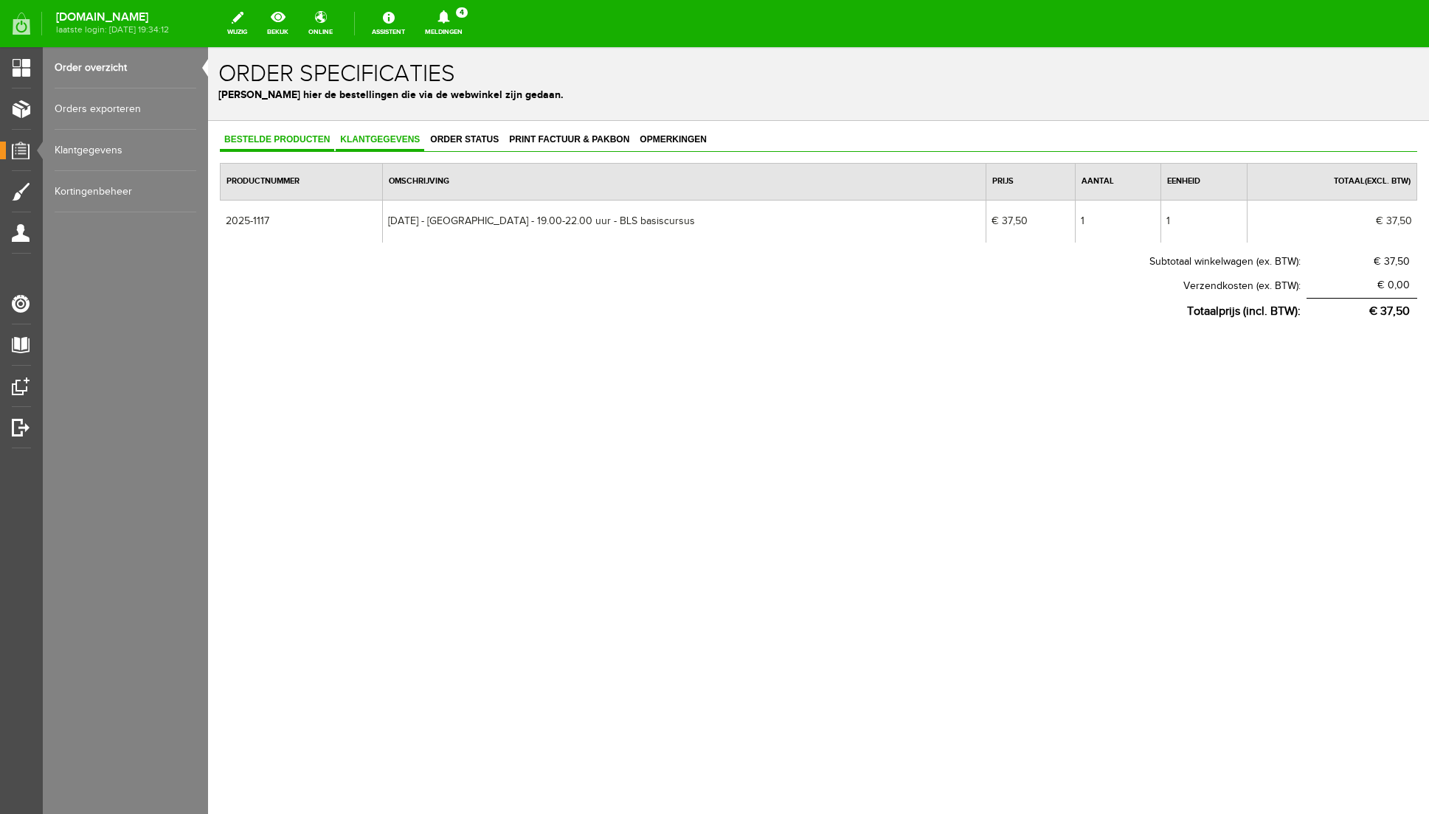
click at [355, 134] on span "Klantgegevens" at bounding box center [380, 139] width 89 height 10
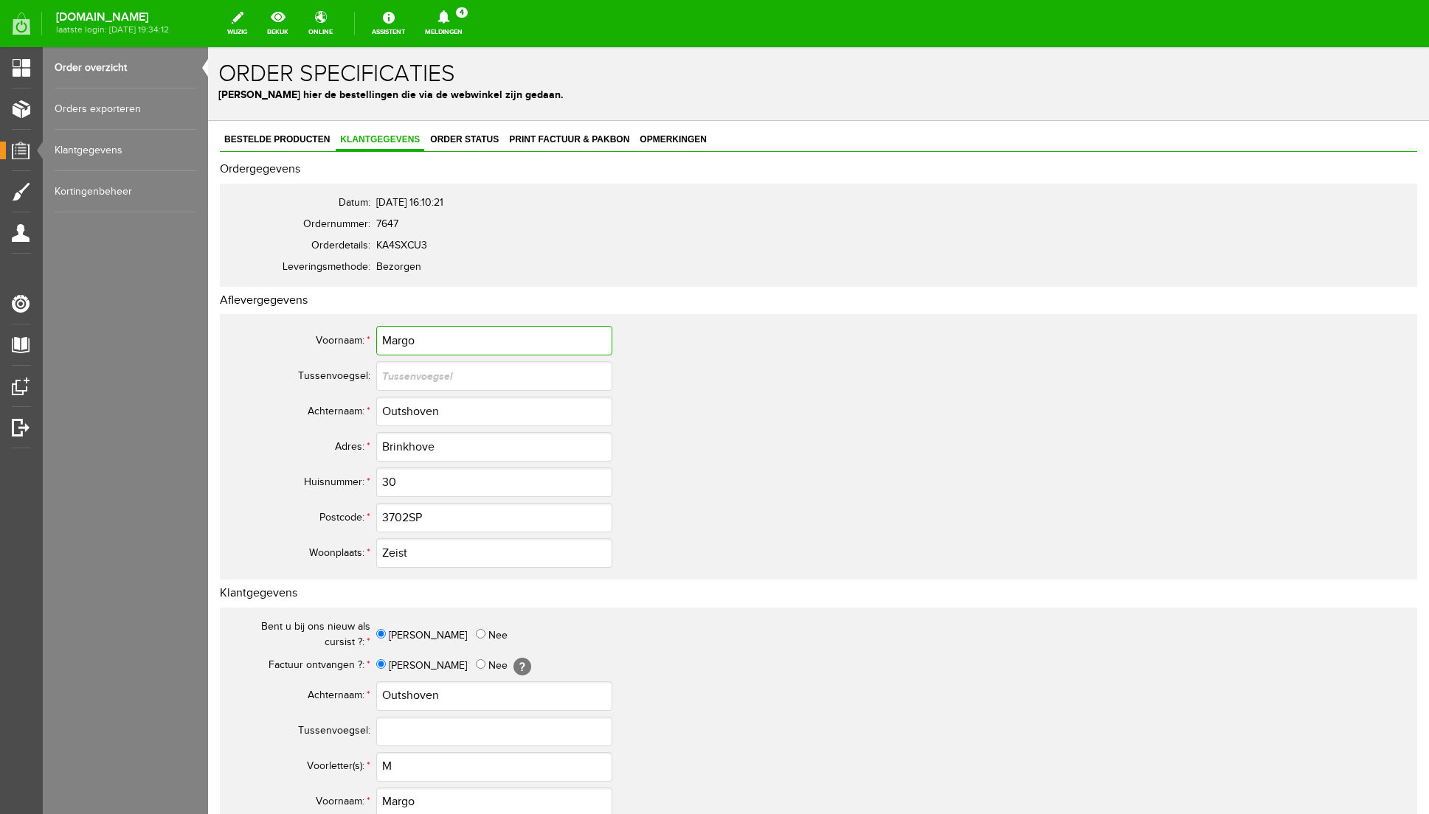
drag, startPoint x: 418, startPoint y: 341, endPoint x: 336, endPoint y: 340, distance: 81.9
click at [336, 340] on tr "Voornaam: * Margo" at bounding box center [583, 340] width 708 height 35
drag, startPoint x: 436, startPoint y: 413, endPoint x: 305, endPoint y: 401, distance: 131.2
click at [305, 401] on tr "Achternaam: * Outshoven" at bounding box center [583, 411] width 708 height 35
drag, startPoint x: 445, startPoint y: 451, endPoint x: 305, endPoint y: 443, distance: 139.7
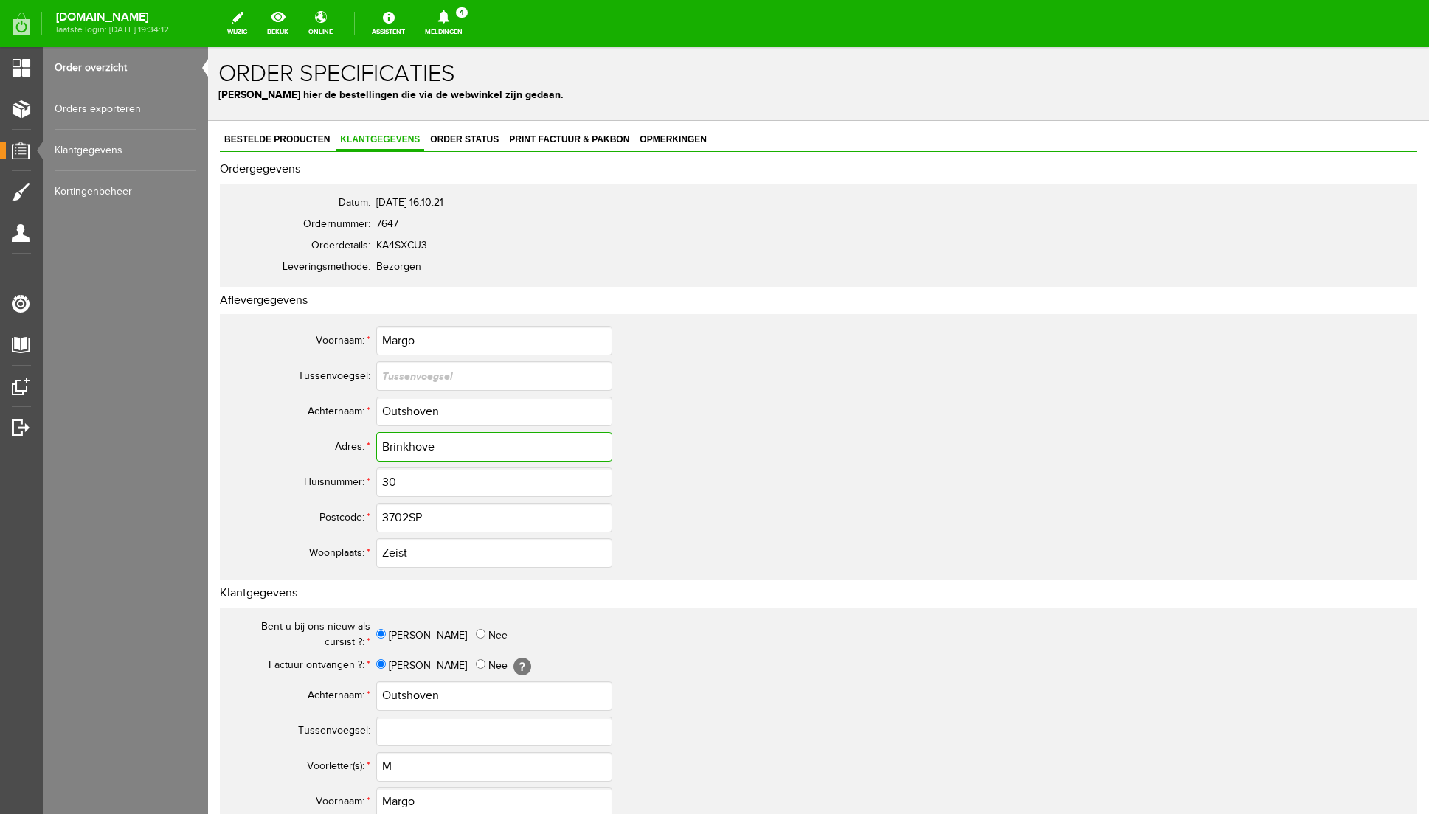
click at [305, 443] on tr "Adres: * Brinkhove" at bounding box center [583, 446] width 708 height 35
click at [410, 519] on input "3702SP" at bounding box center [494, 517] width 236 height 30
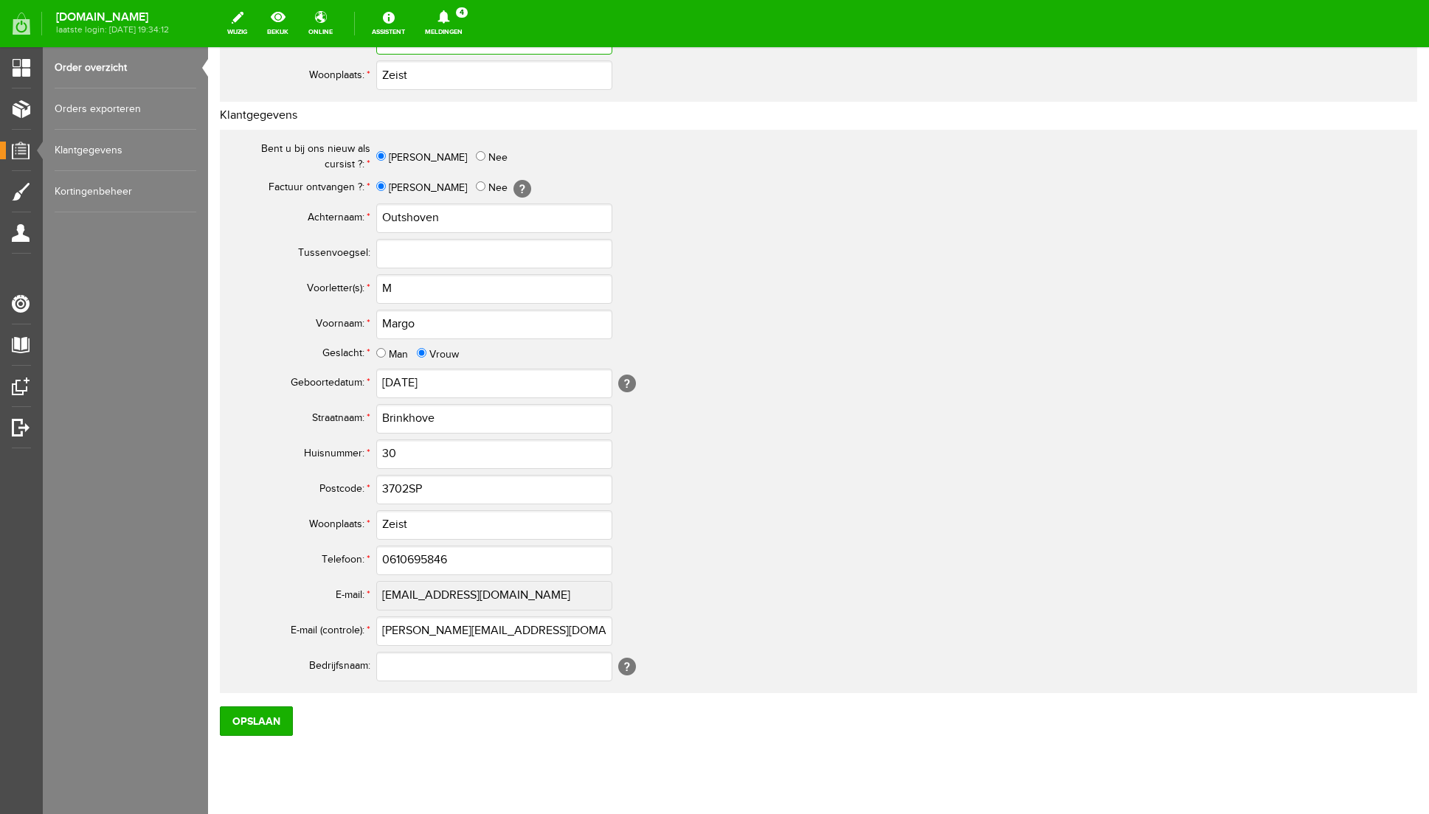
scroll to position [508, 0]
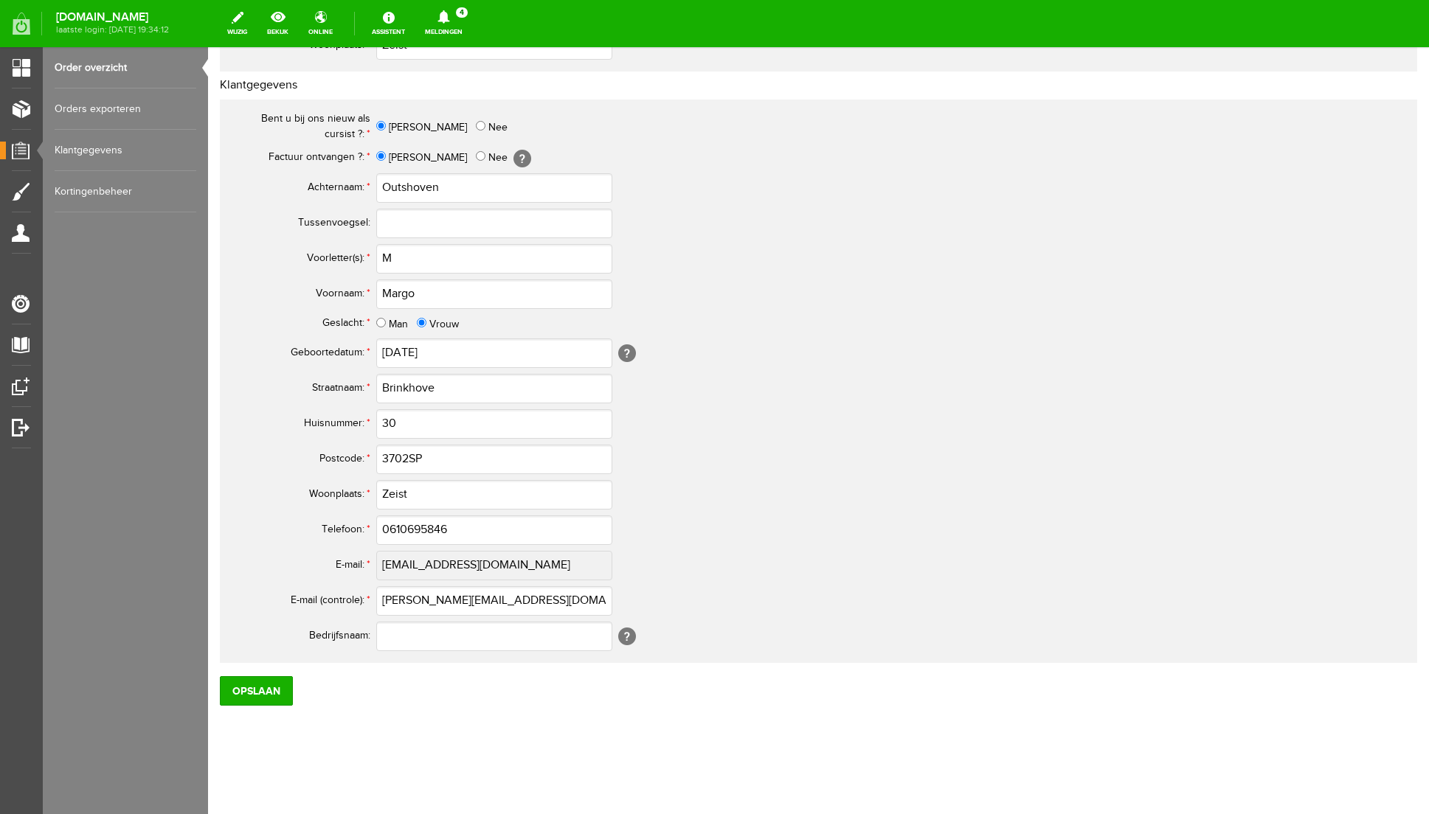
type input "3702 SP"
click at [411, 460] on input "3702SP" at bounding box center [494, 460] width 236 height 30
type input "3702 SP"
click at [397, 530] on input "0610695846" at bounding box center [494, 531] width 236 height 30
drag, startPoint x: 461, startPoint y: 527, endPoint x: 297, endPoint y: 527, distance: 164.5
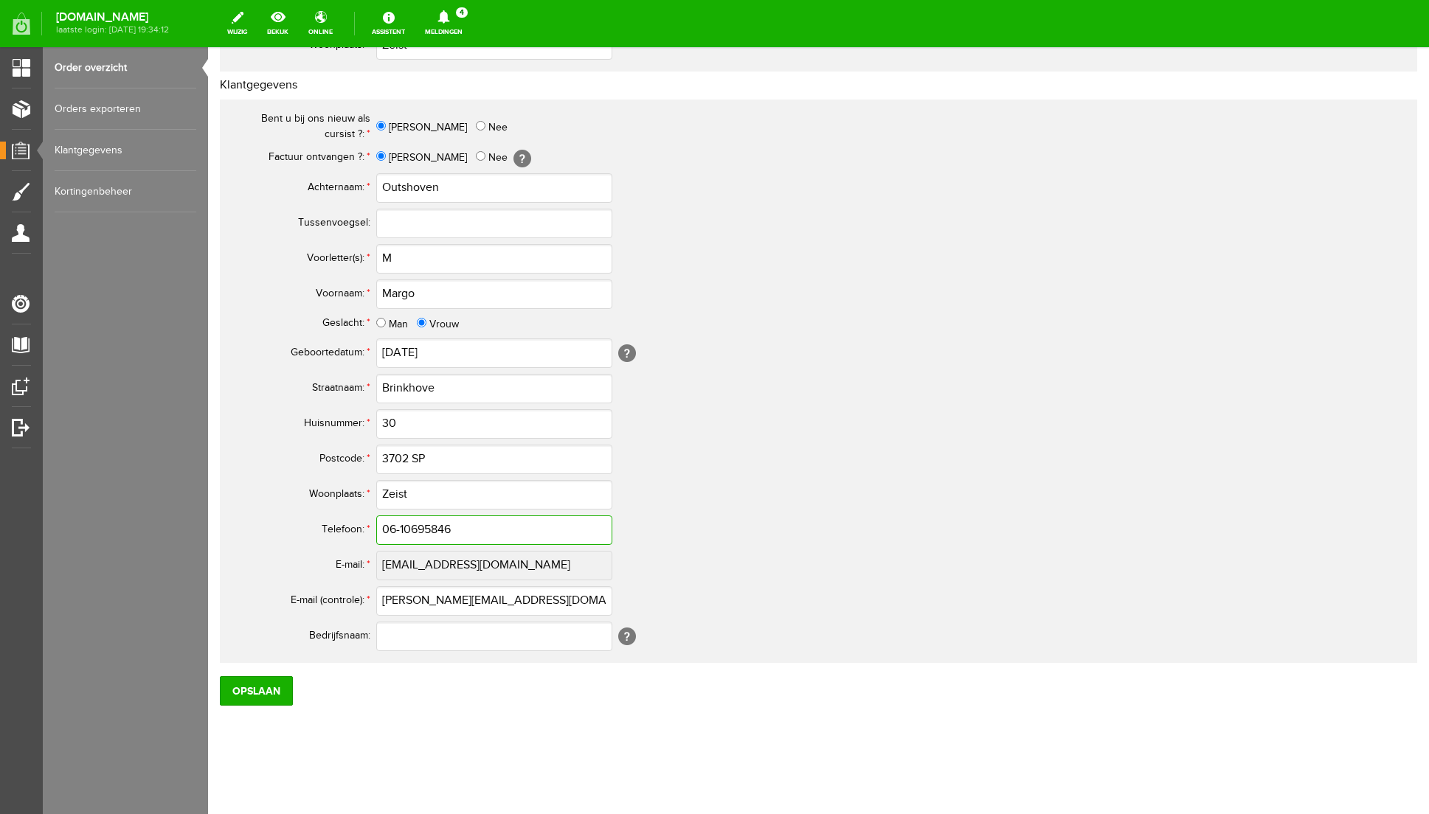
click at [297, 527] on tr "Telefoon: * 06-10695846" at bounding box center [583, 530] width 708 height 35
type input "06-10695846"
drag, startPoint x: 531, startPoint y: 603, endPoint x: 331, endPoint y: 606, distance: 199.9
click at [331, 606] on tr "E-mail (controle): * [PERSON_NAME][EMAIL_ADDRESS][DOMAIN_NAME]" at bounding box center [583, 601] width 708 height 35
click at [412, 263] on input "M" at bounding box center [494, 259] width 236 height 30
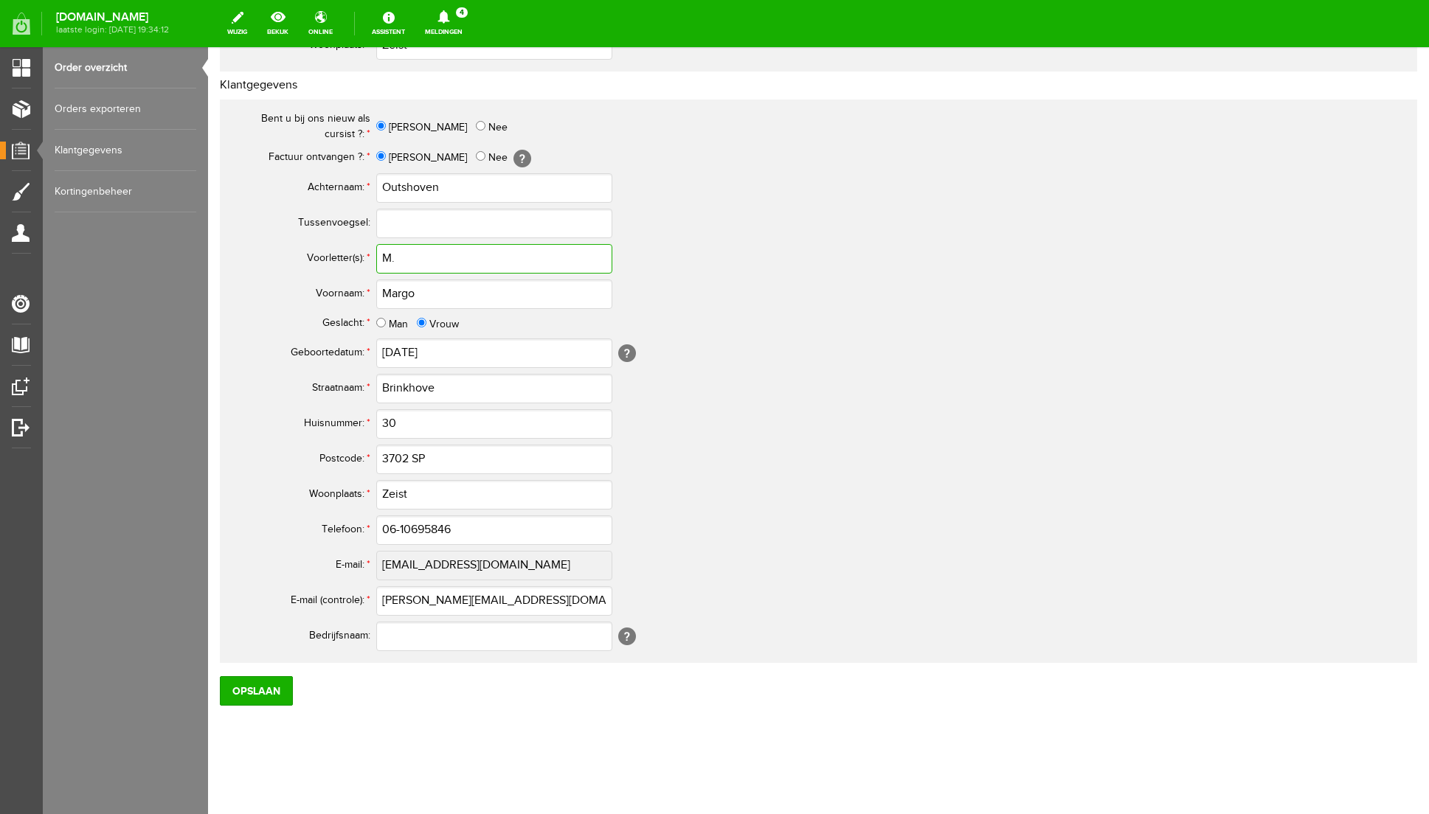
type input "M."
click at [170, 400] on div "Categorieën beheren Producten beheren Producten importeren Productkenmerken Pro…" at bounding box center [125, 407] width 165 height 814
click at [256, 696] on input "Opslaan" at bounding box center [256, 691] width 73 height 30
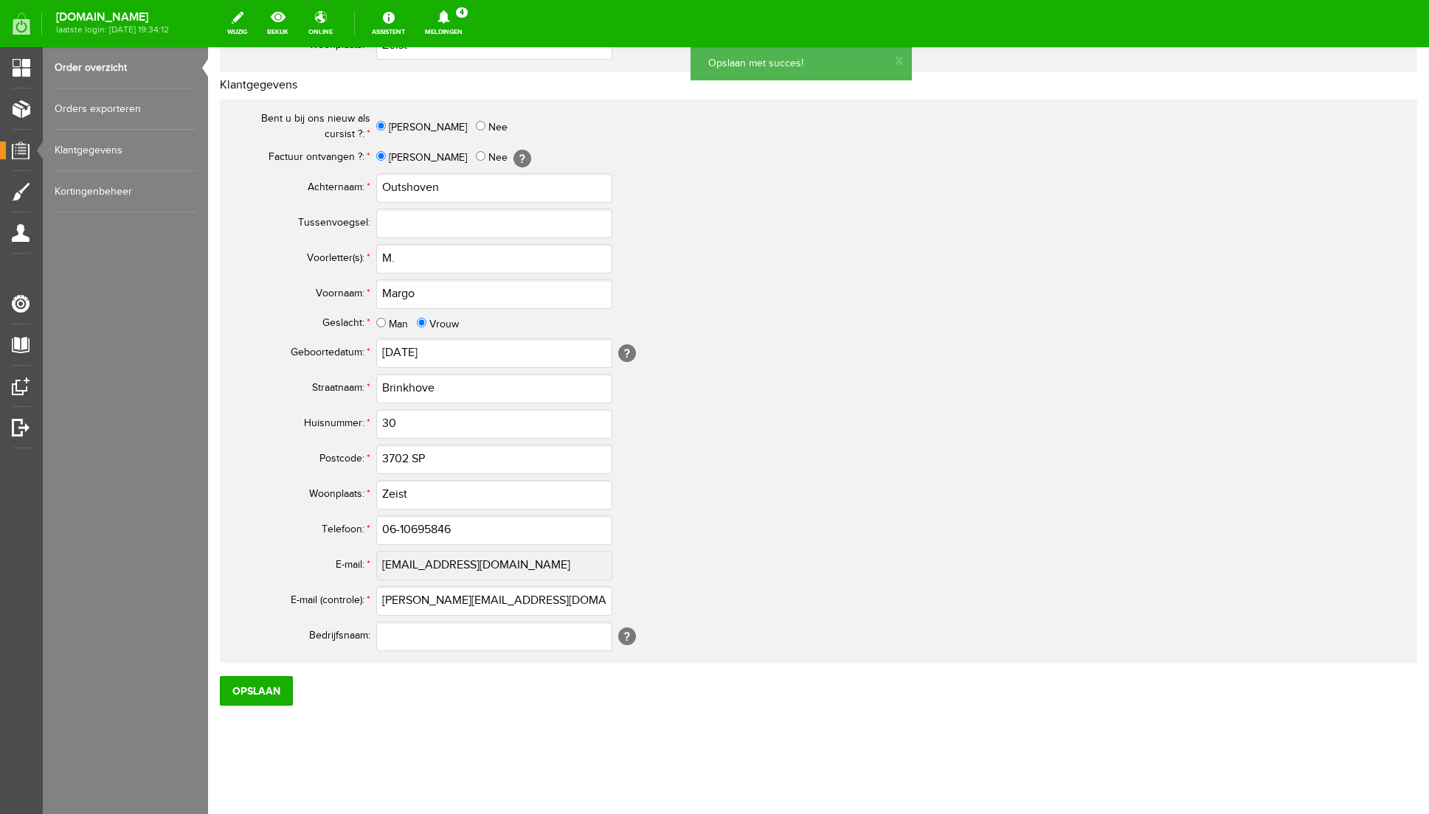
scroll to position [0, 0]
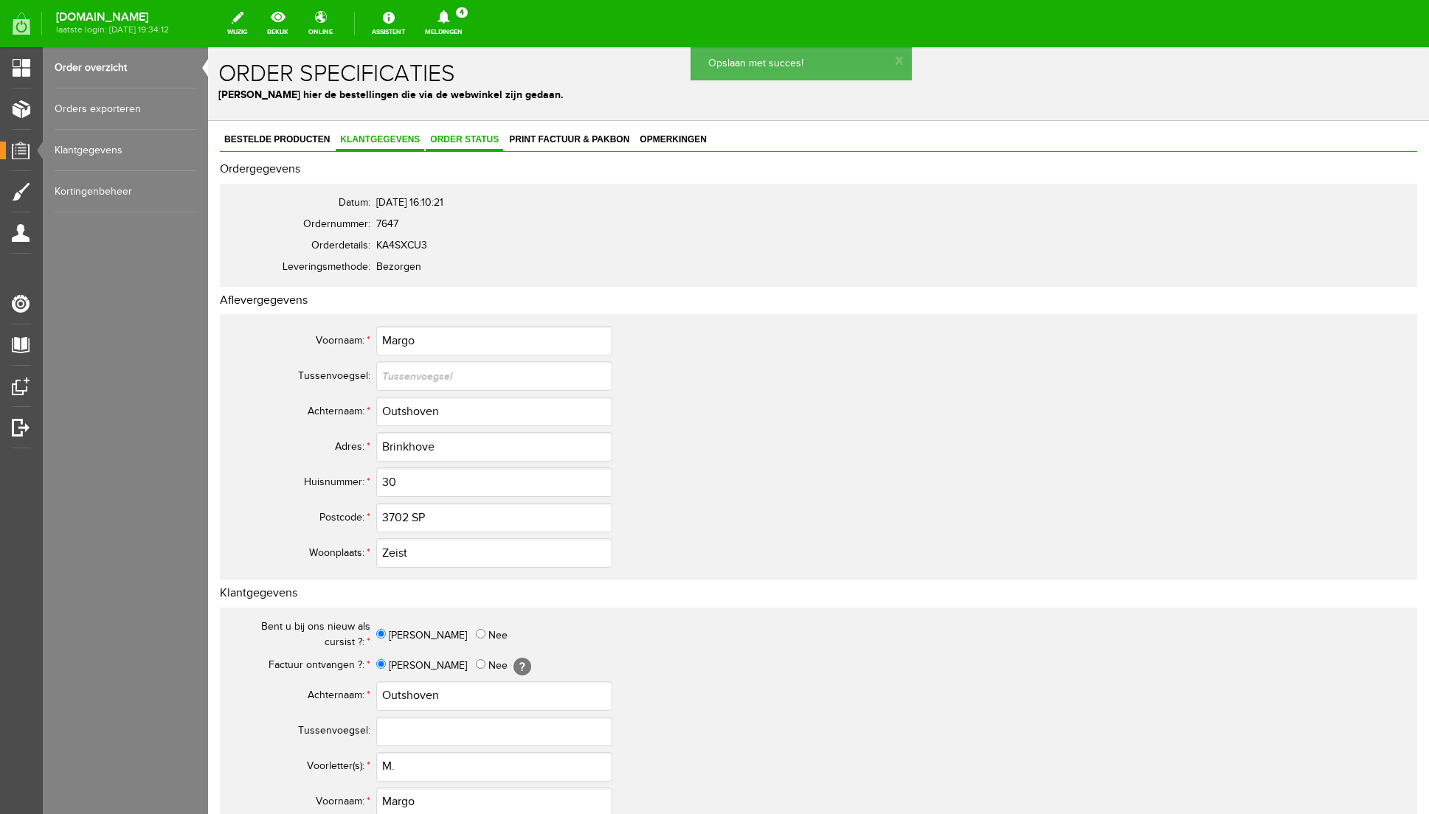
click at [464, 138] on span "Order status" at bounding box center [464, 139] width 77 height 10
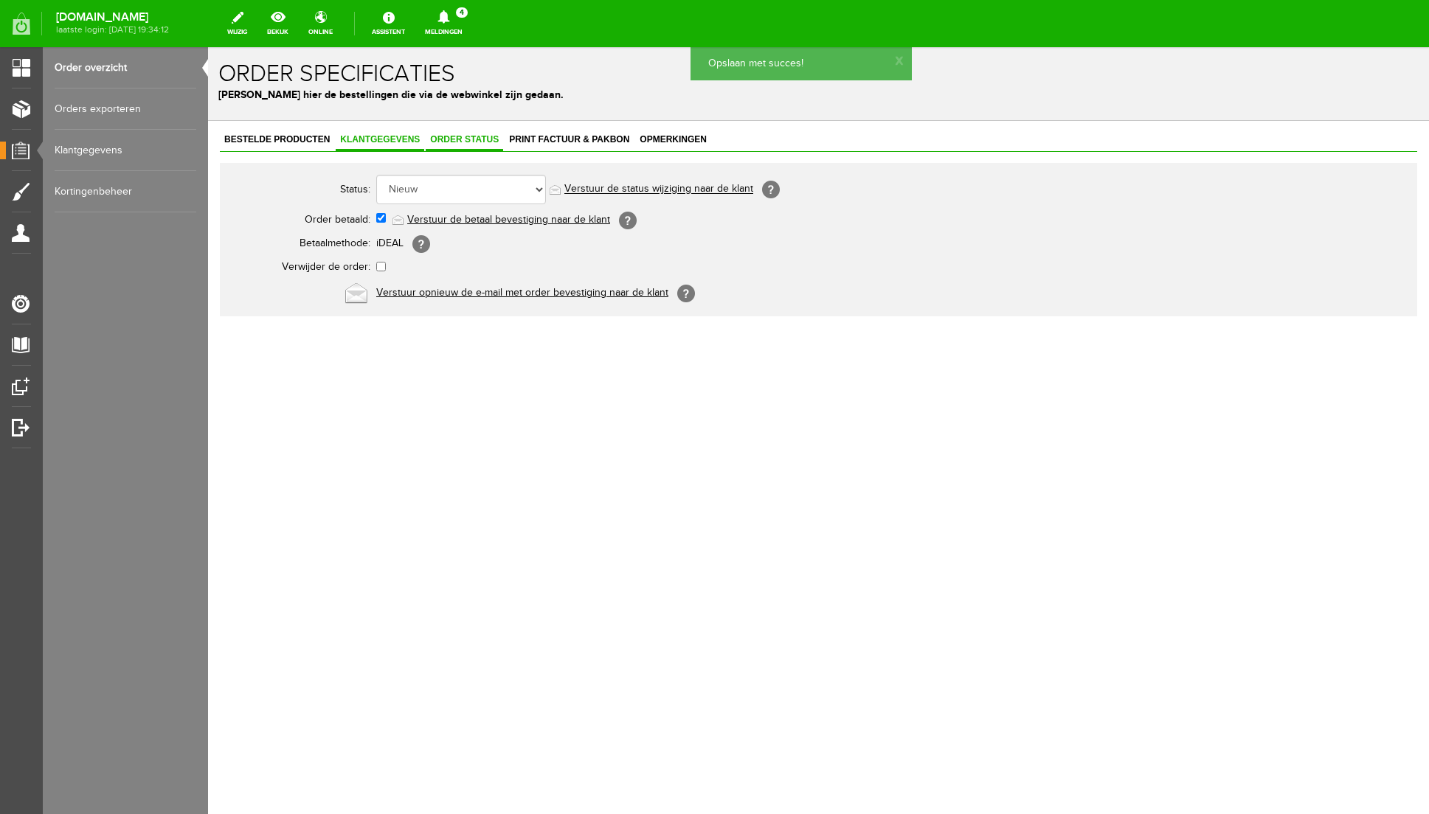
click at [388, 145] on link "Klantgegevens" at bounding box center [380, 140] width 89 height 21
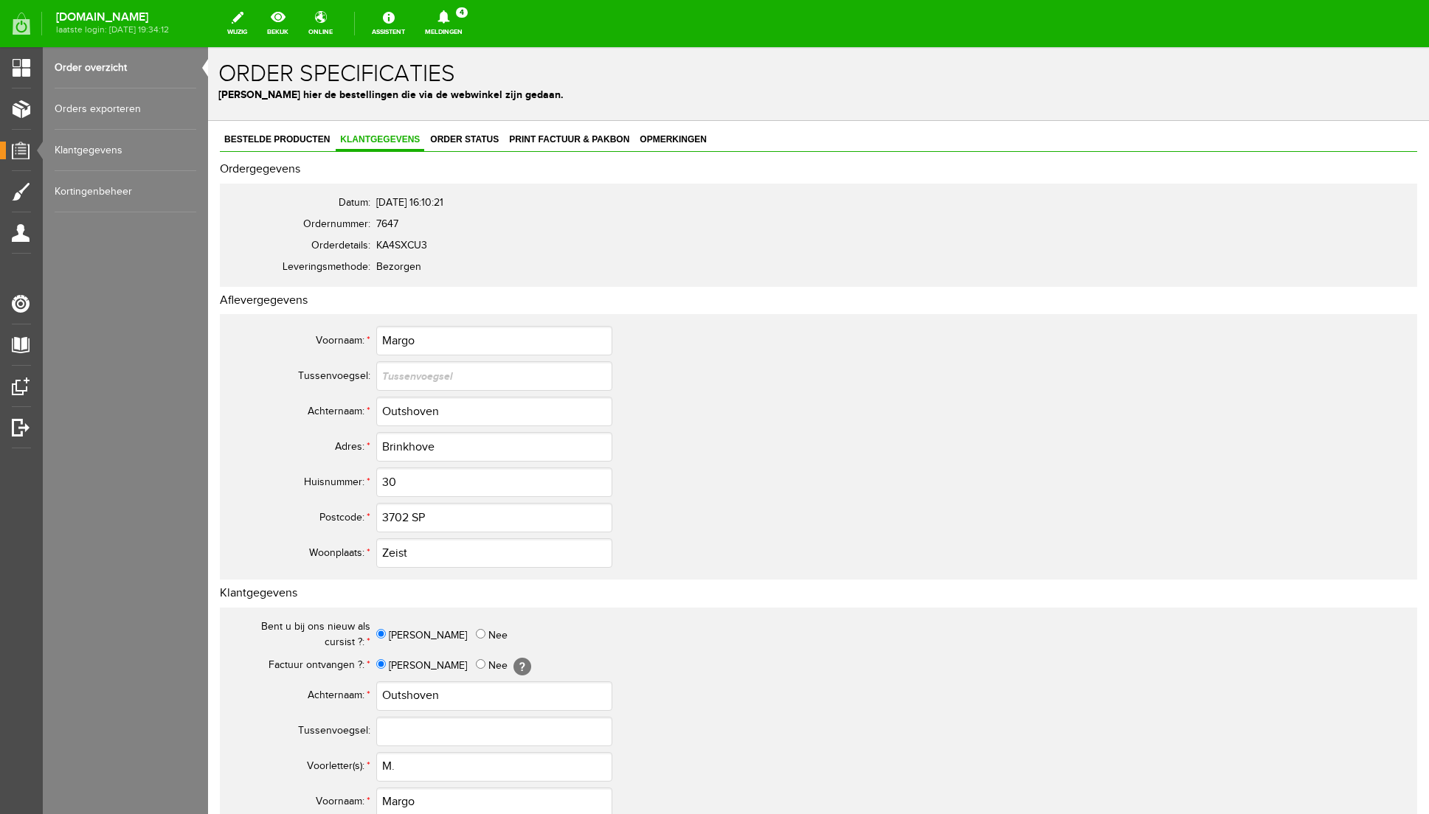
scroll to position [508, 0]
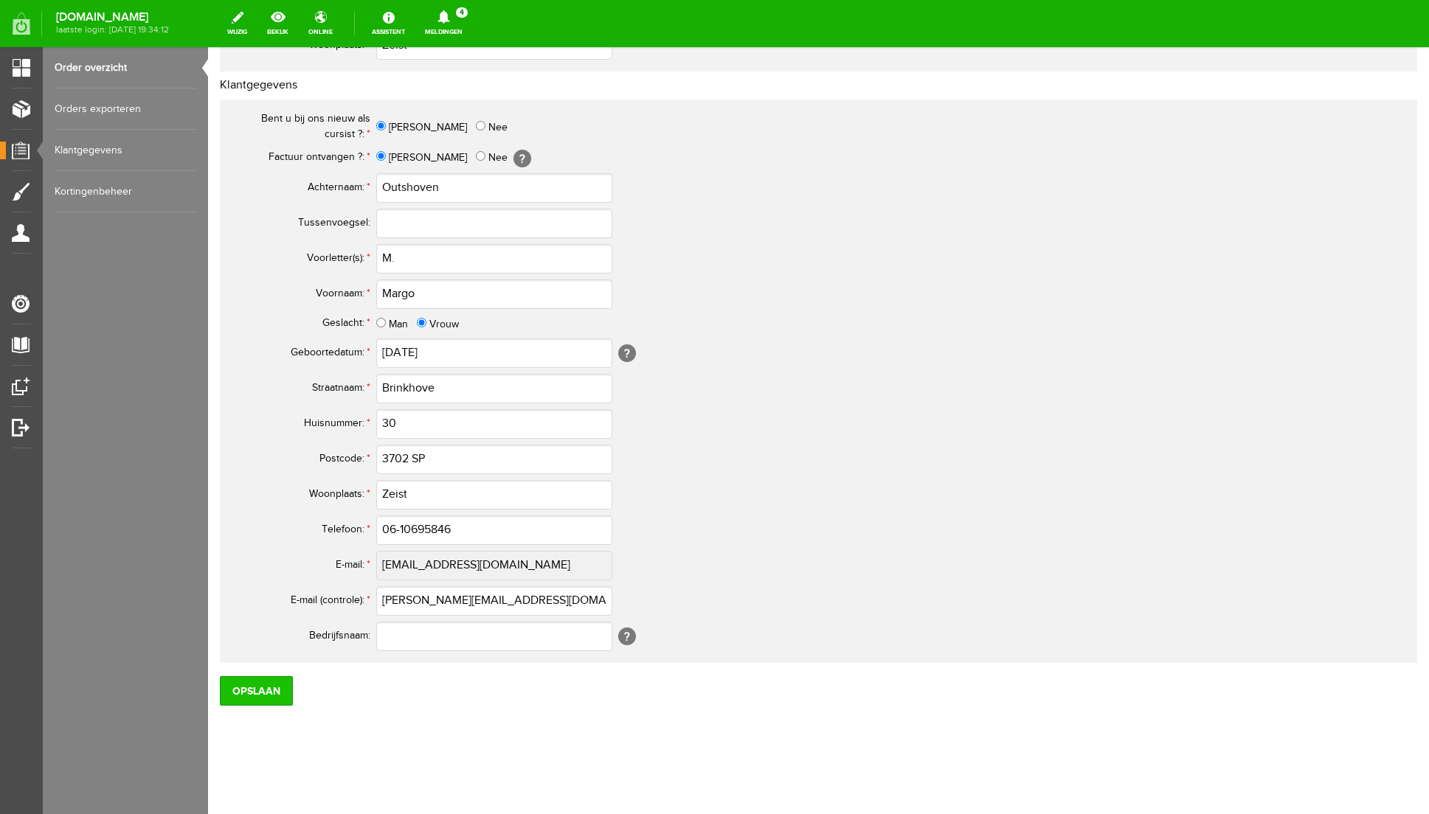
click at [243, 693] on input "Opslaan" at bounding box center [256, 691] width 73 height 30
click at [263, 699] on input "Opslaan" at bounding box center [256, 691] width 73 height 30
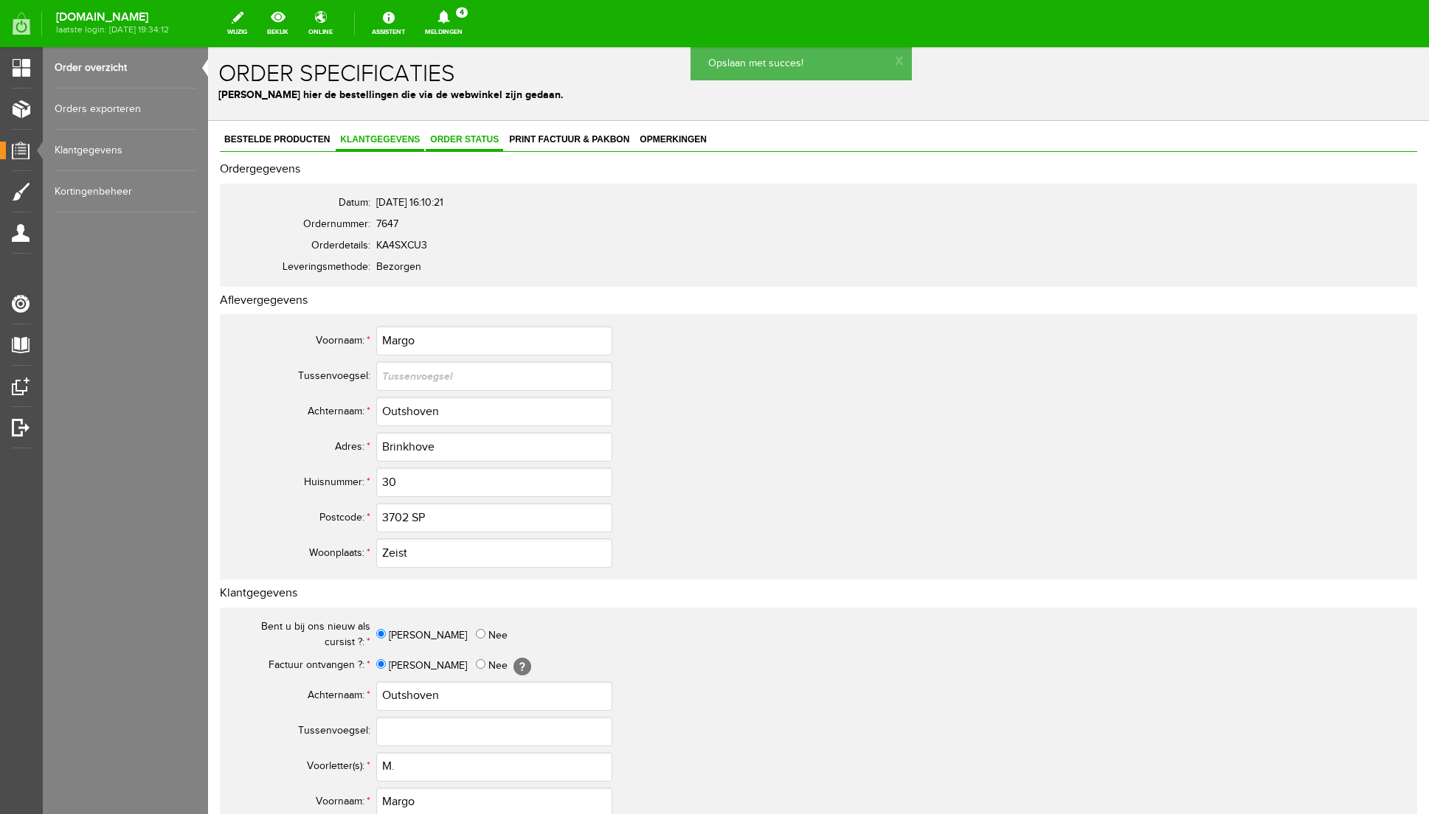
click at [474, 139] on span "Order status" at bounding box center [464, 139] width 77 height 10
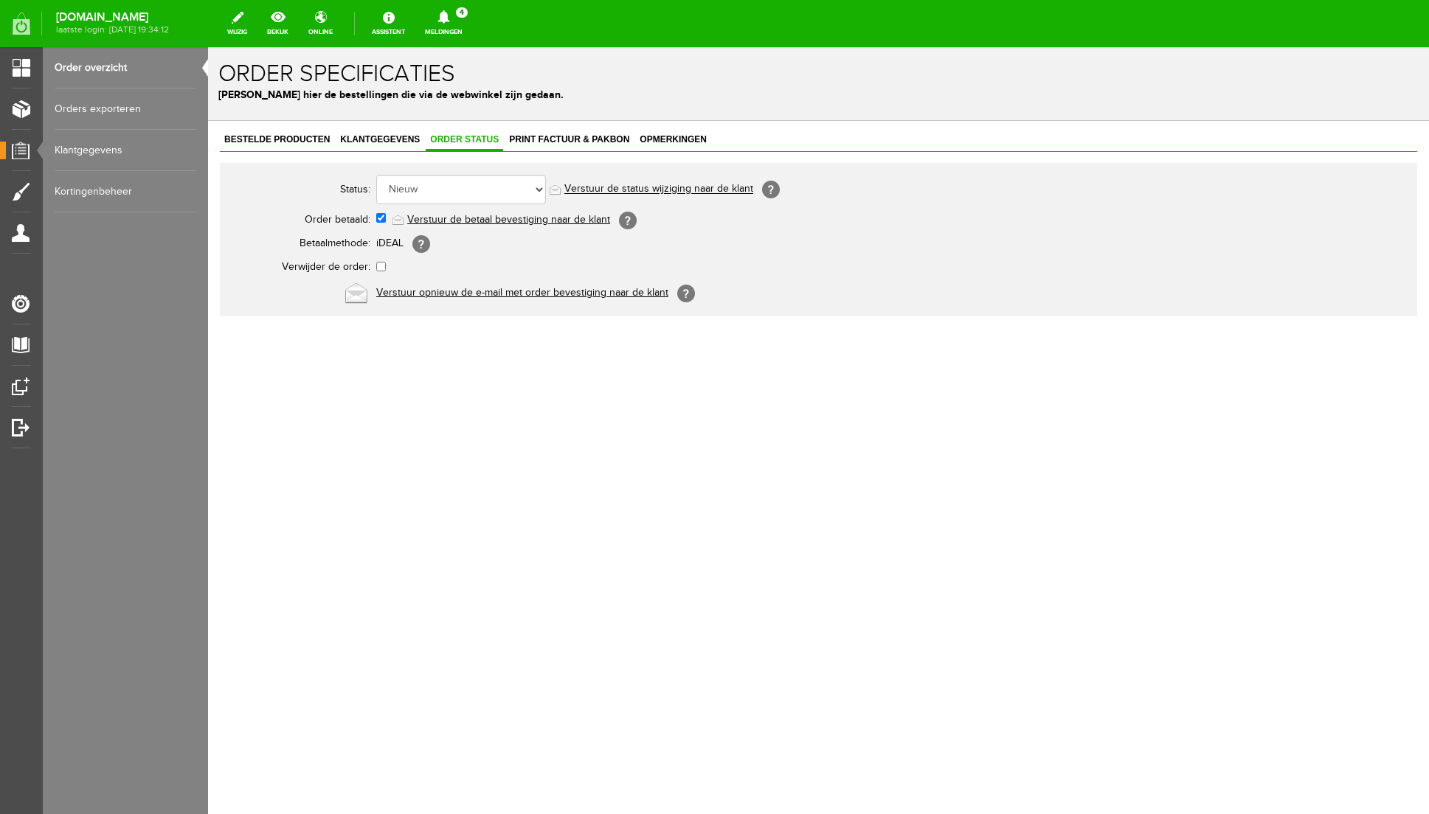
click at [479, 222] on link "Verstuur de betaal bevestiging naar de klant" at bounding box center [508, 220] width 203 height 12
click at [555, 136] on span "Print factuur & pakbon" at bounding box center [569, 139] width 129 height 10
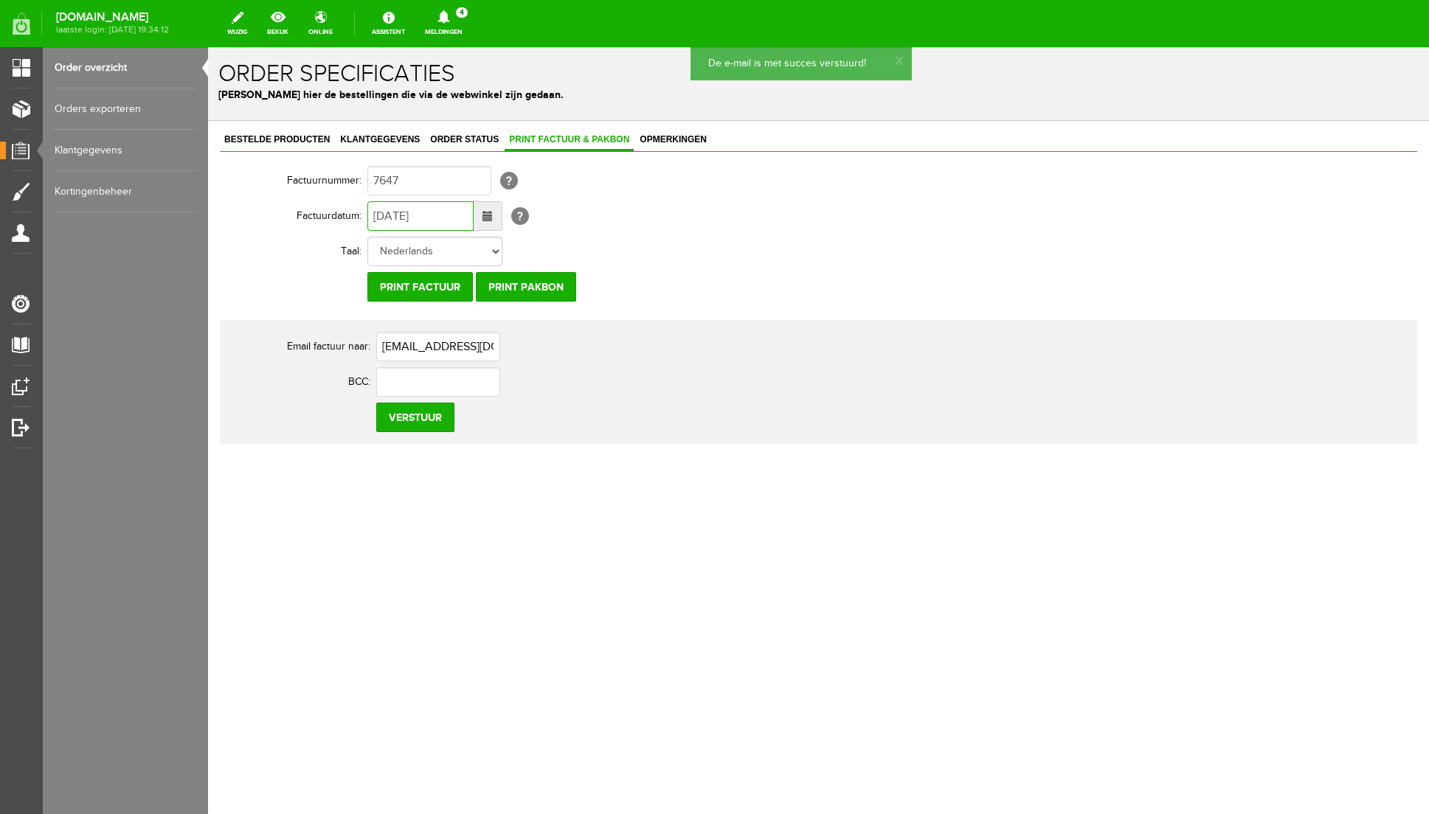
click at [383, 218] on input "[DATE]" at bounding box center [420, 216] width 106 height 30
type input "[DATE]"
click at [409, 427] on input "Verstuur" at bounding box center [415, 418] width 78 height 30
click at [449, 18] on icon at bounding box center [443, 16] width 12 height 13
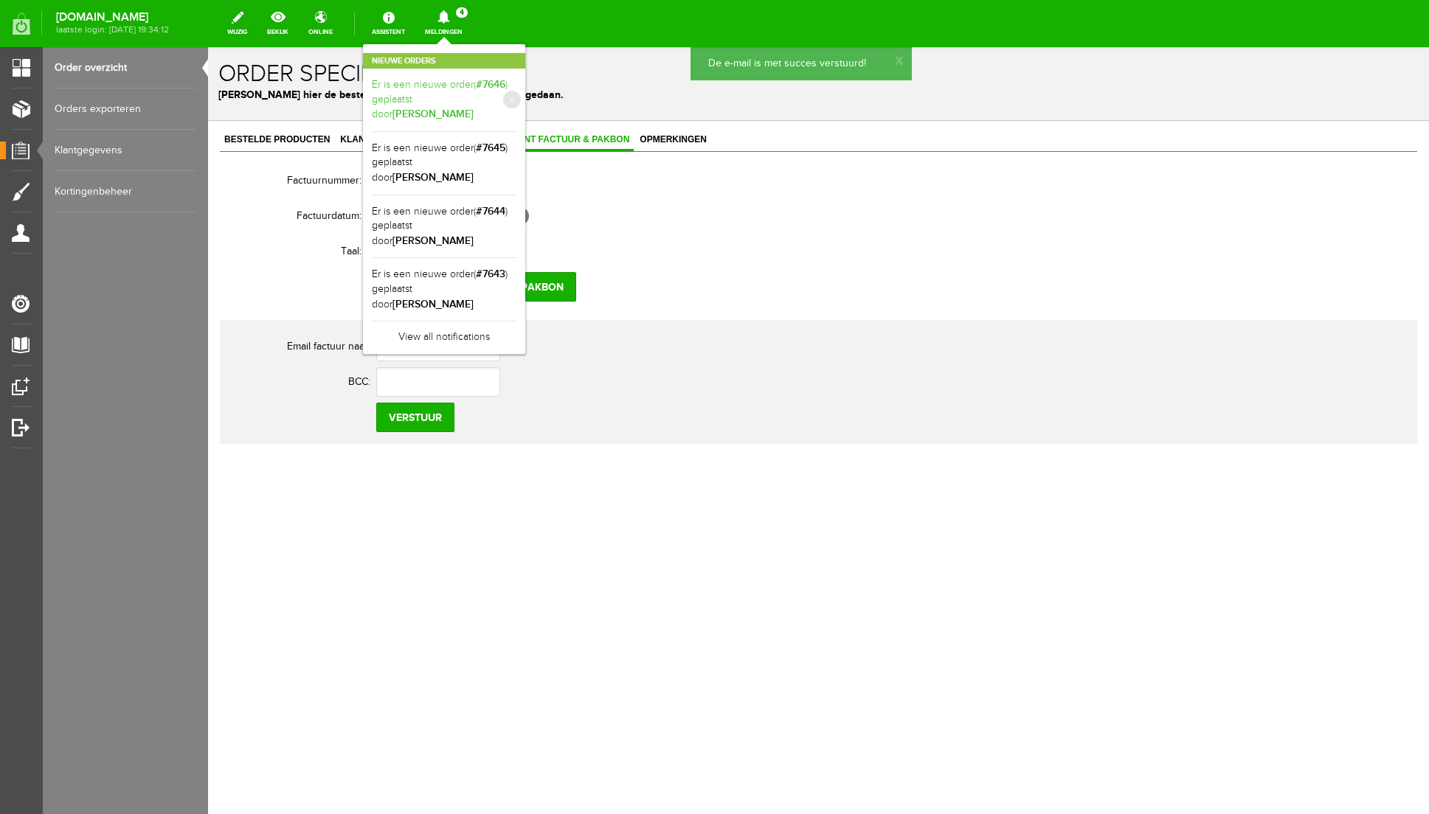
click at [516, 83] on link "Er is een nieuwe order( #7646 ) geplaatst door [PERSON_NAME]" at bounding box center [444, 99] width 145 height 45
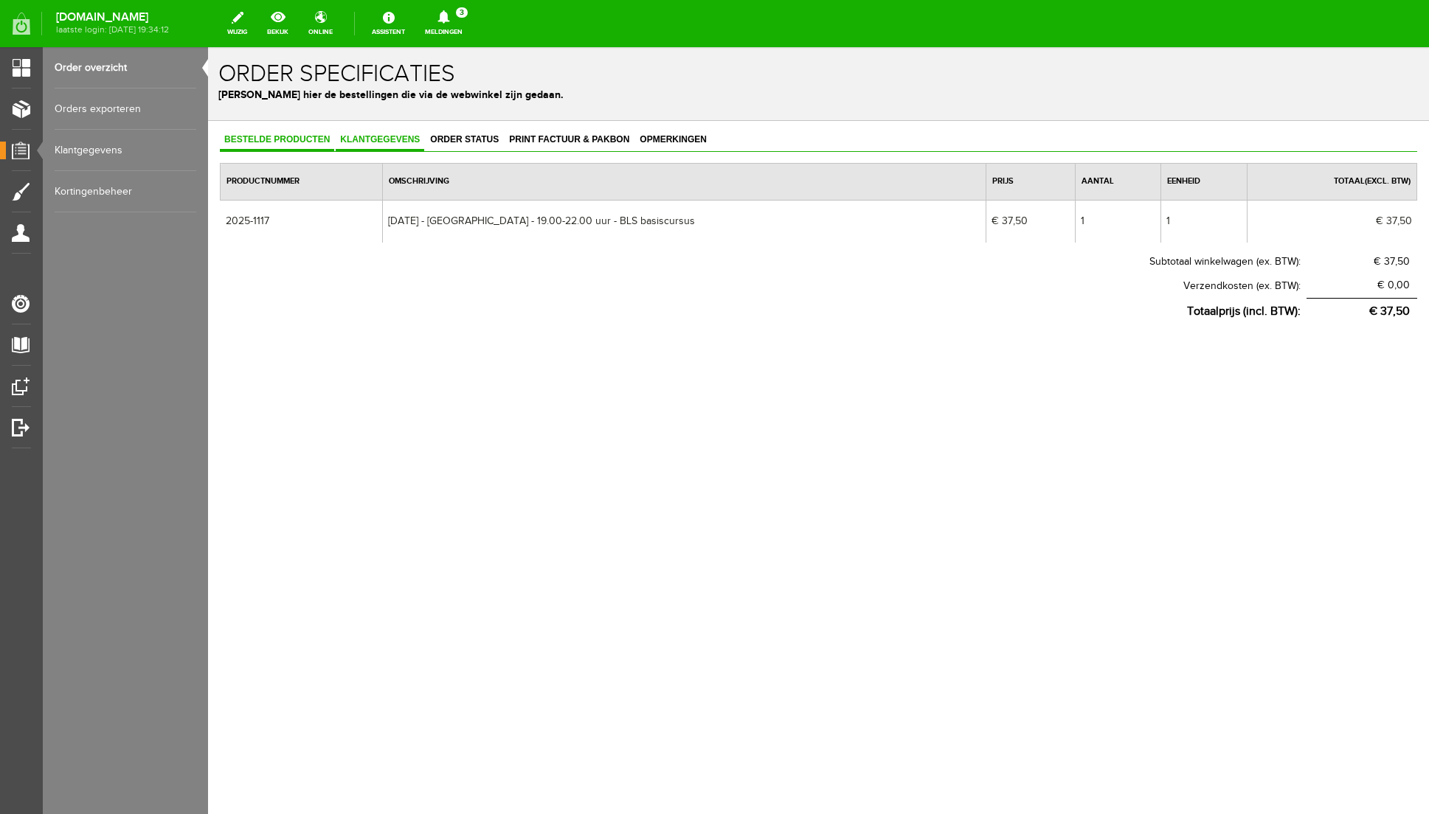
click at [413, 138] on span "Klantgegevens" at bounding box center [380, 139] width 89 height 10
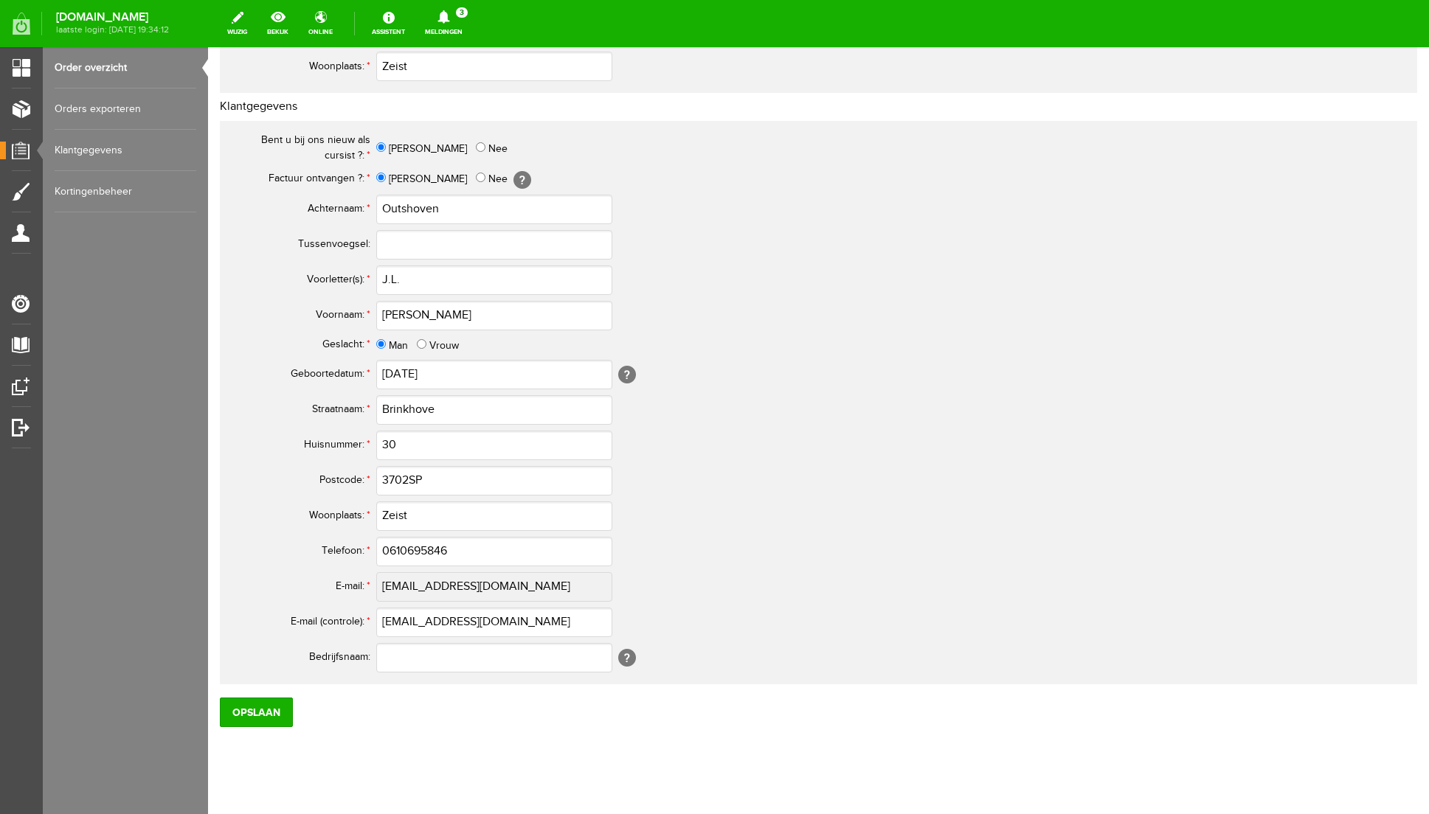
scroll to position [508, 0]
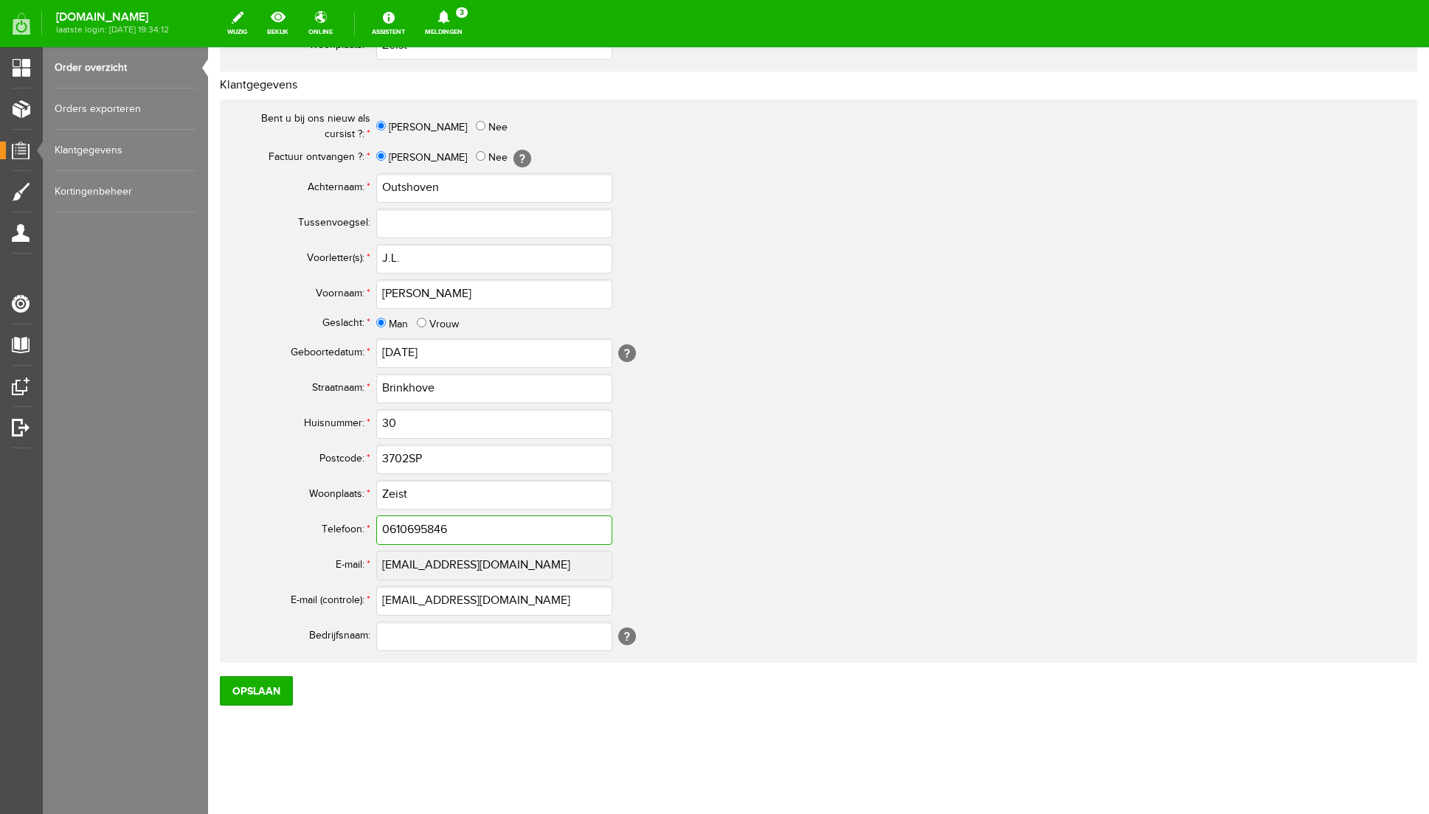
click at [395, 531] on input "0610695846" at bounding box center [494, 531] width 236 height 30
drag, startPoint x: 476, startPoint y: 530, endPoint x: 303, endPoint y: 528, distance: 172.6
click at [303, 528] on tr "Telefoon: * 06-10695846" at bounding box center [583, 530] width 708 height 35
type input "06-10695846"
click at [410, 460] on input "3702SP" at bounding box center [494, 460] width 236 height 30
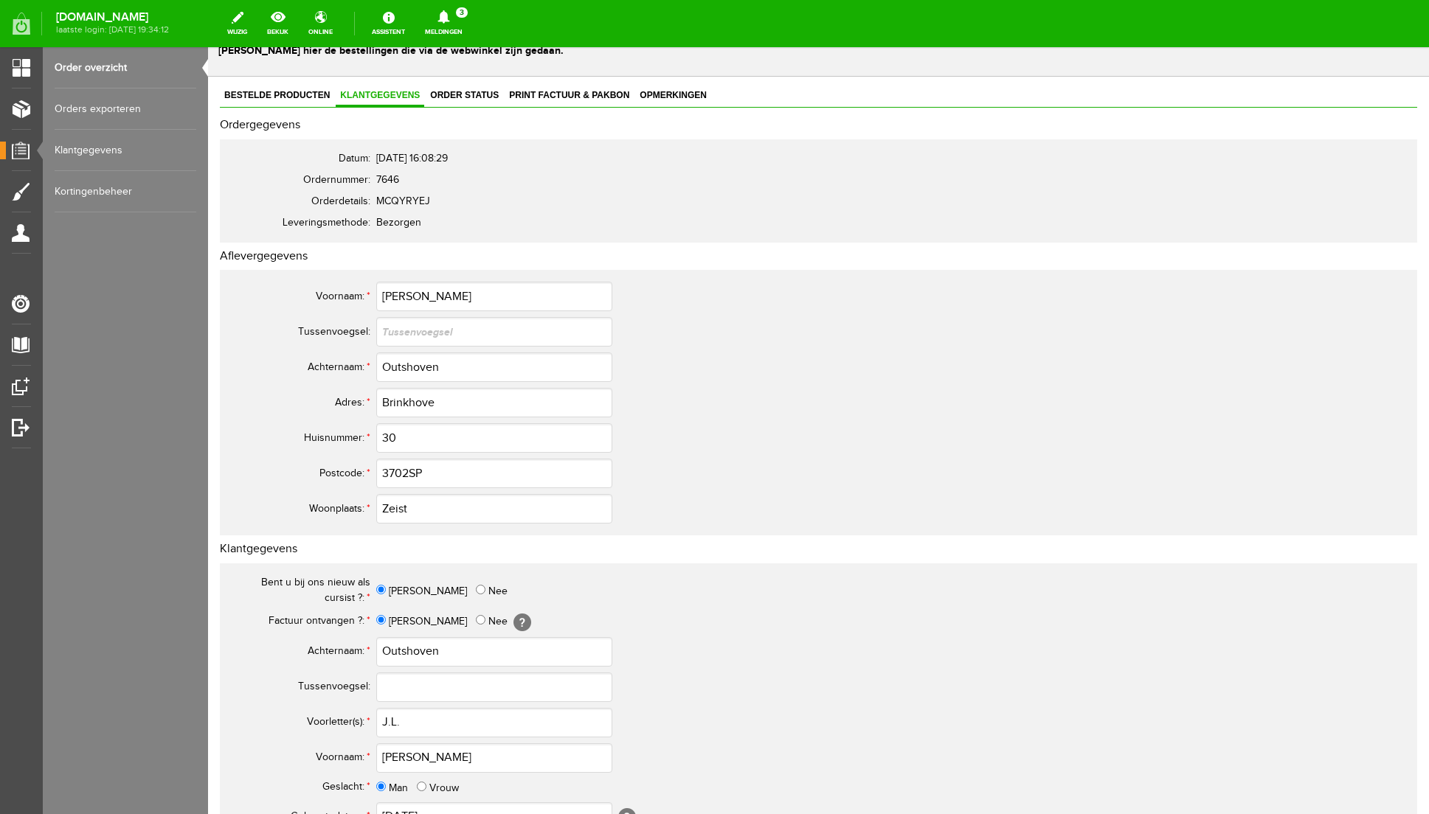
scroll to position [39, 0]
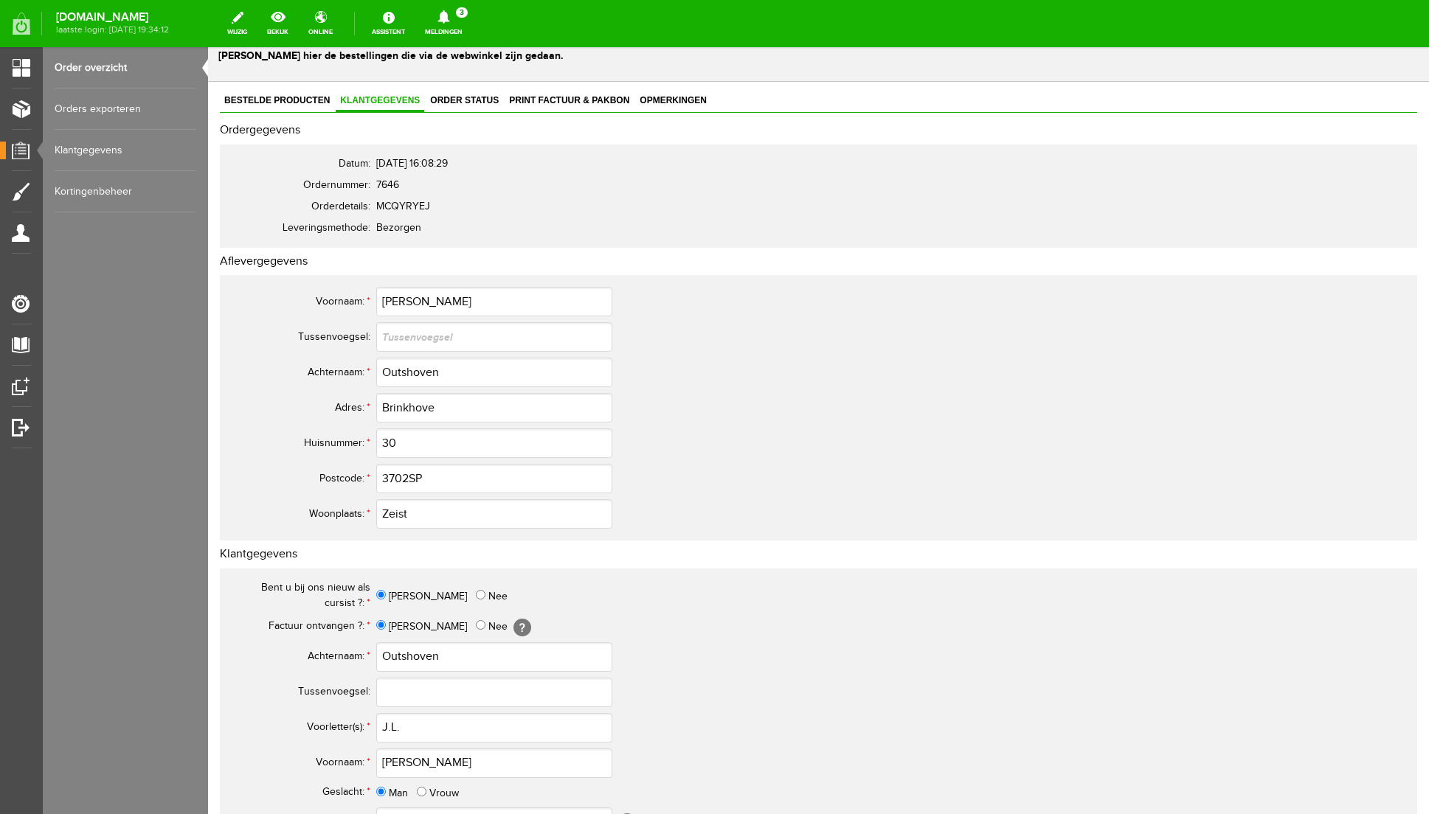
type input "3702 SP"
drag, startPoint x: 404, startPoint y: 726, endPoint x: 364, endPoint y: 725, distance: 40.6
click at [364, 725] on tr "Voorletter(s): * J.L." at bounding box center [583, 727] width 708 height 35
drag, startPoint x: 412, startPoint y: 302, endPoint x: 330, endPoint y: 306, distance: 82.0
click at [330, 306] on tr "Voornaam: * [PERSON_NAME]" at bounding box center [583, 301] width 708 height 35
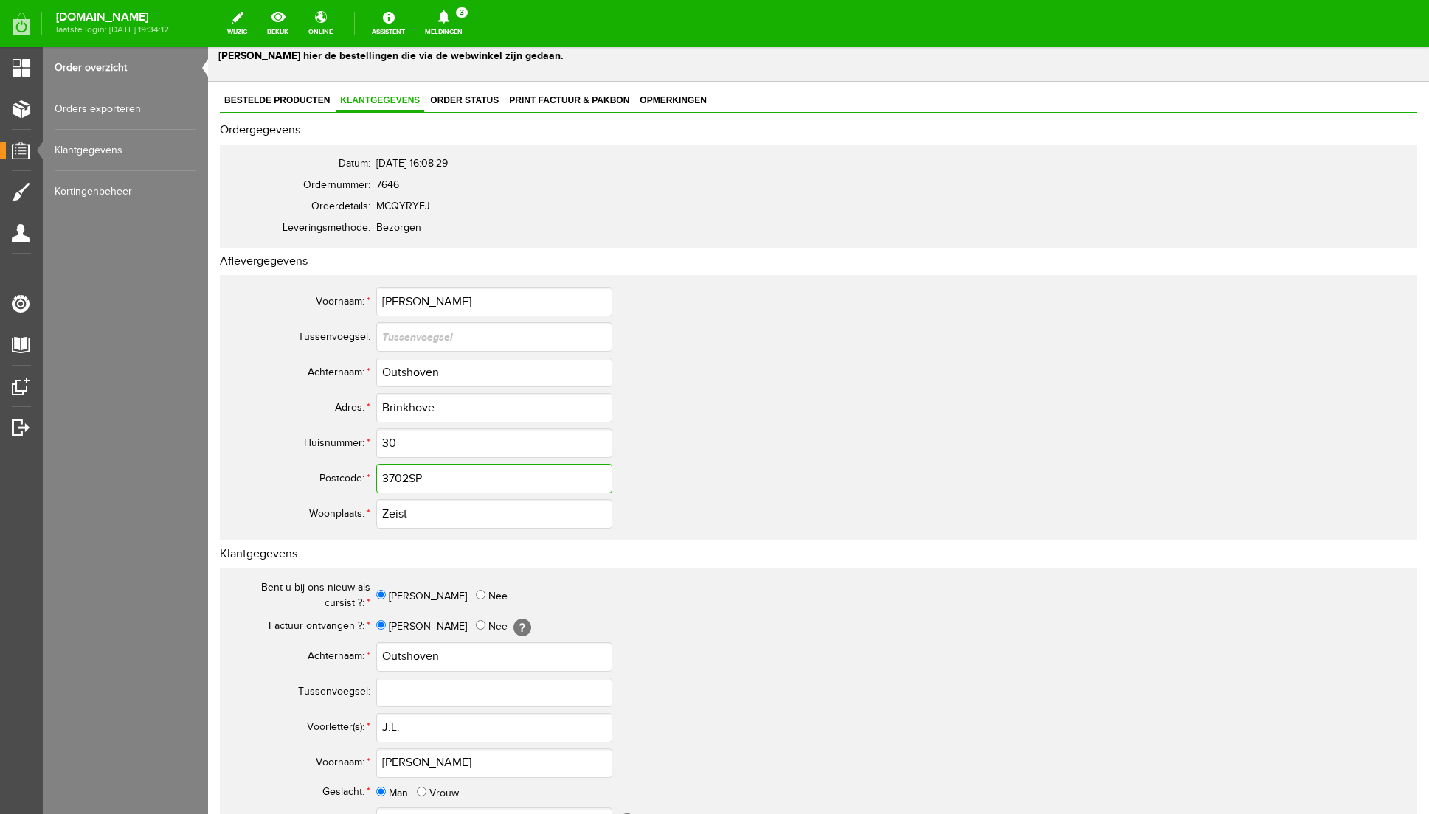
click at [407, 479] on input "3702SP" at bounding box center [494, 479] width 236 height 30
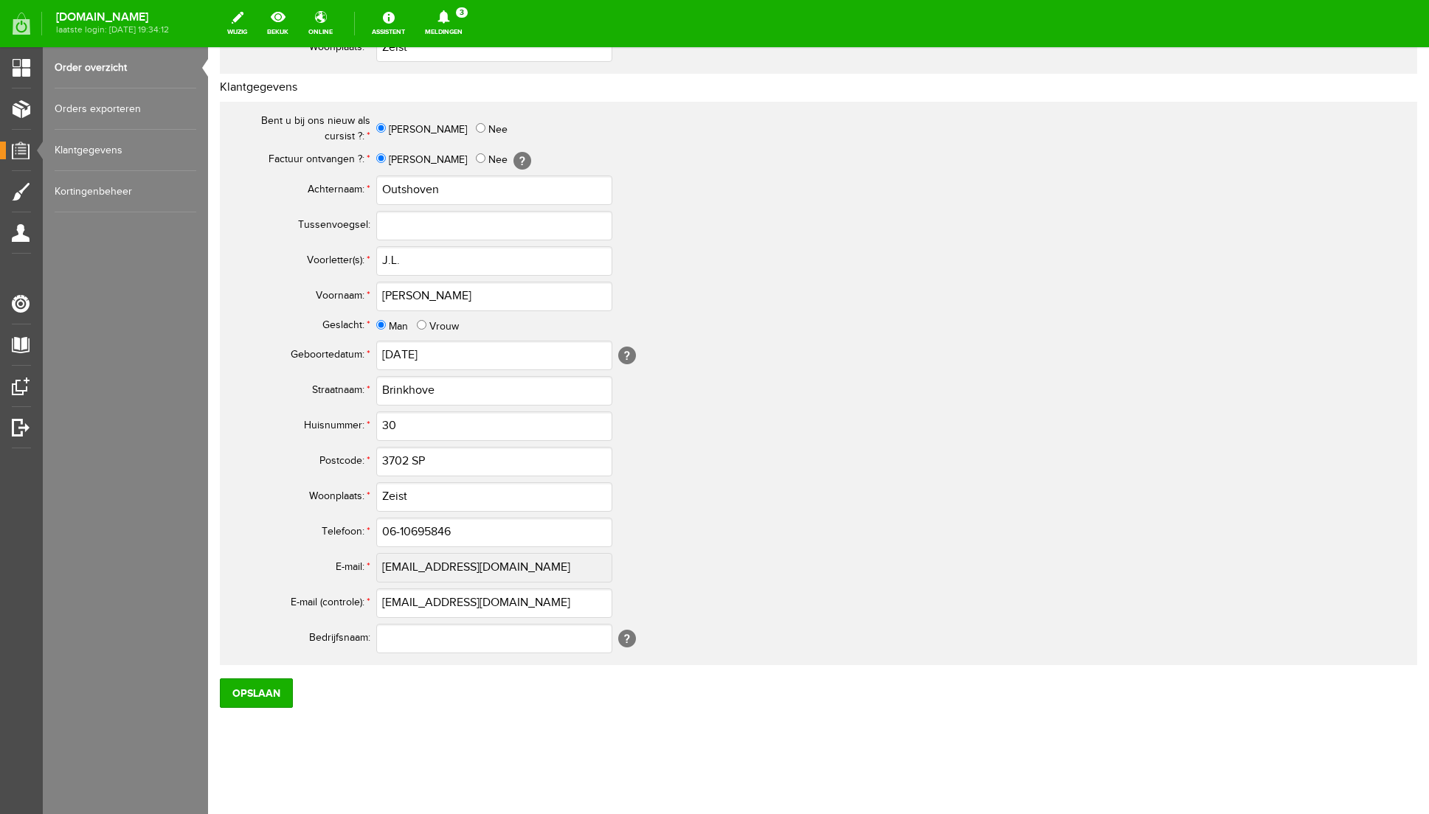
scroll to position [508, 0]
type input "3702 SP"
click at [271, 699] on input "Opslaan" at bounding box center [256, 691] width 73 height 30
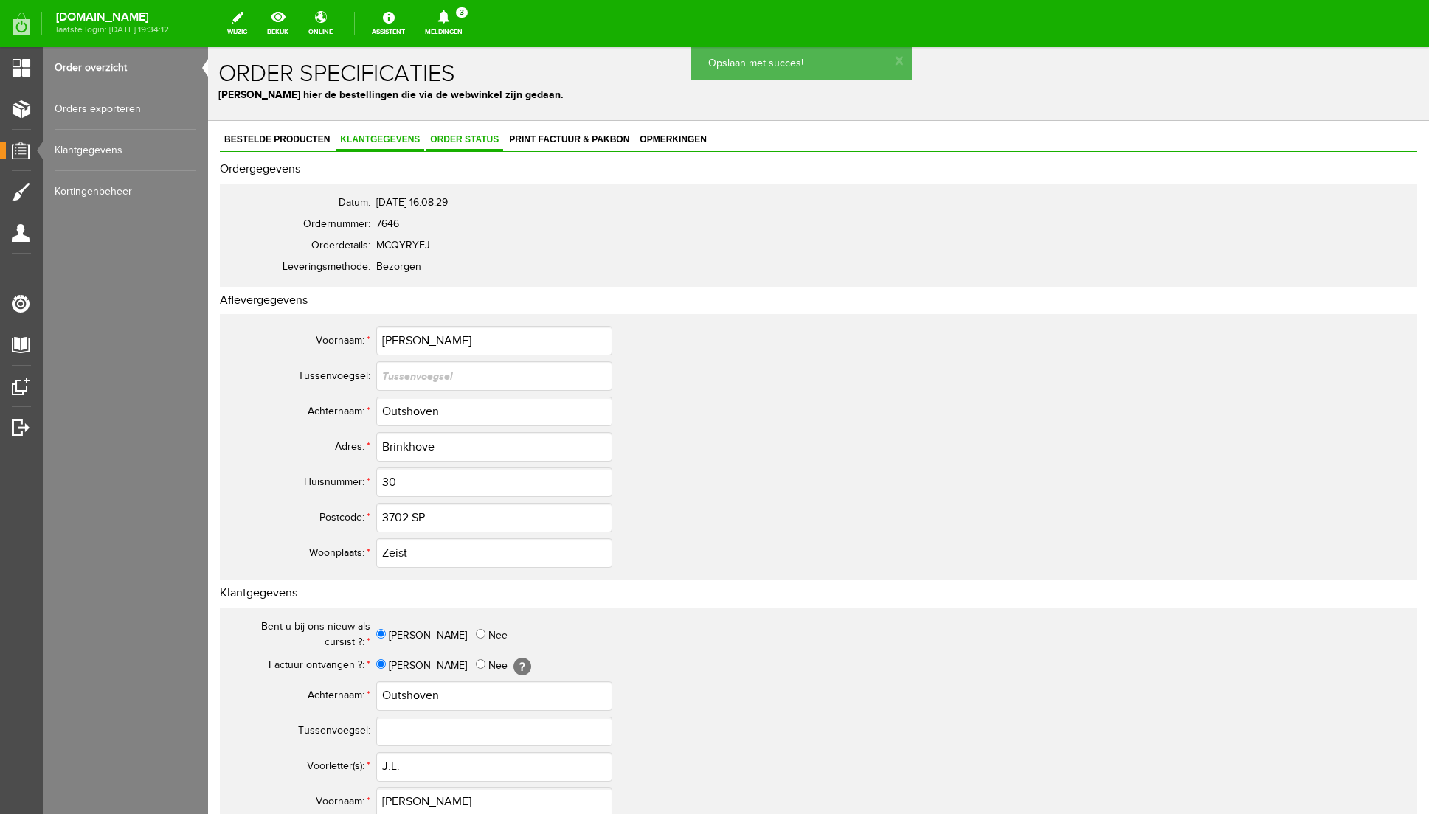
click at [454, 141] on span "Order status" at bounding box center [464, 139] width 77 height 10
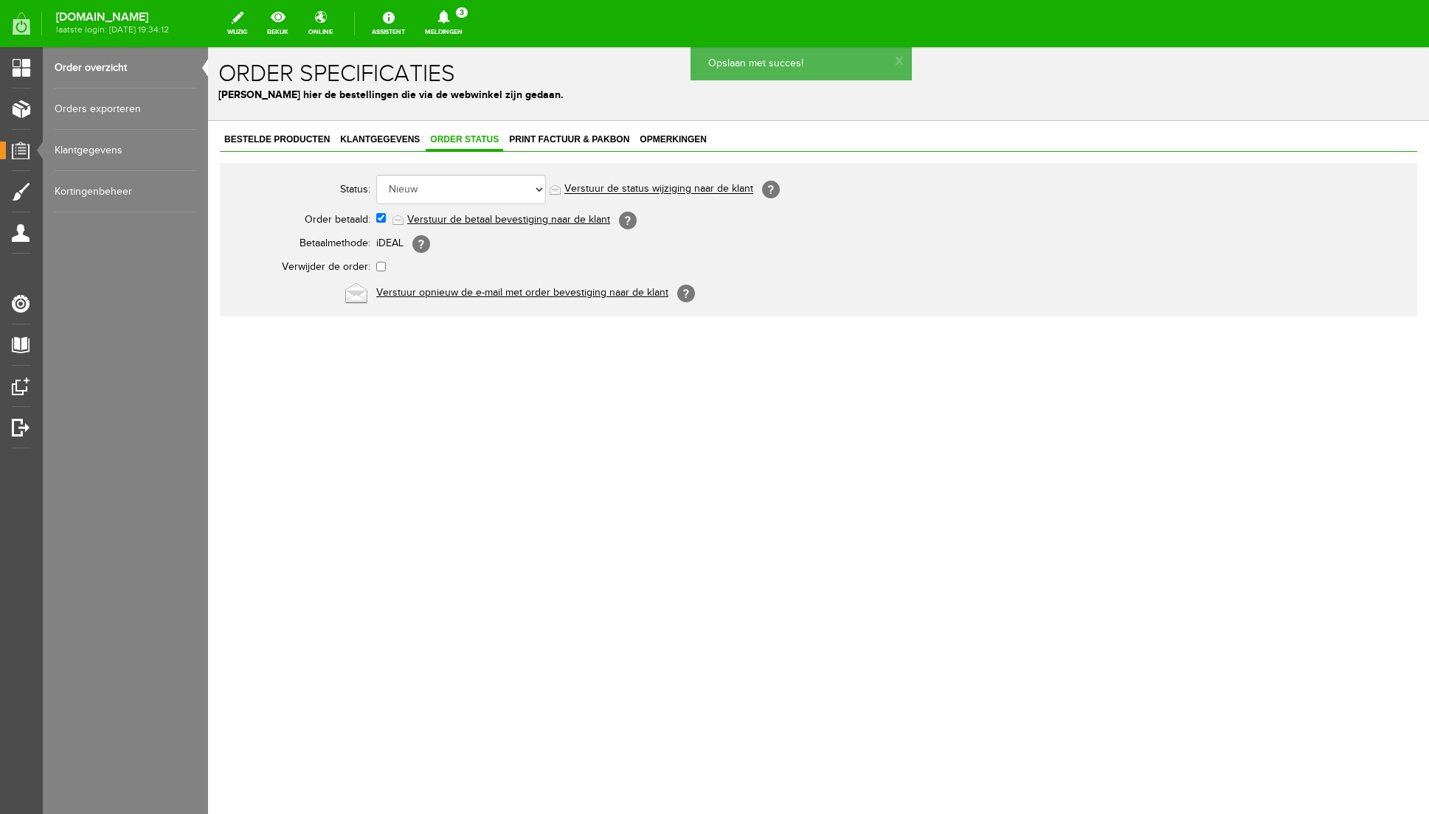
click at [465, 217] on link "Verstuur de betaal bevestiging naar de klant" at bounding box center [508, 220] width 203 height 12
click at [548, 137] on span "Print factuur & pakbon" at bounding box center [569, 139] width 129 height 10
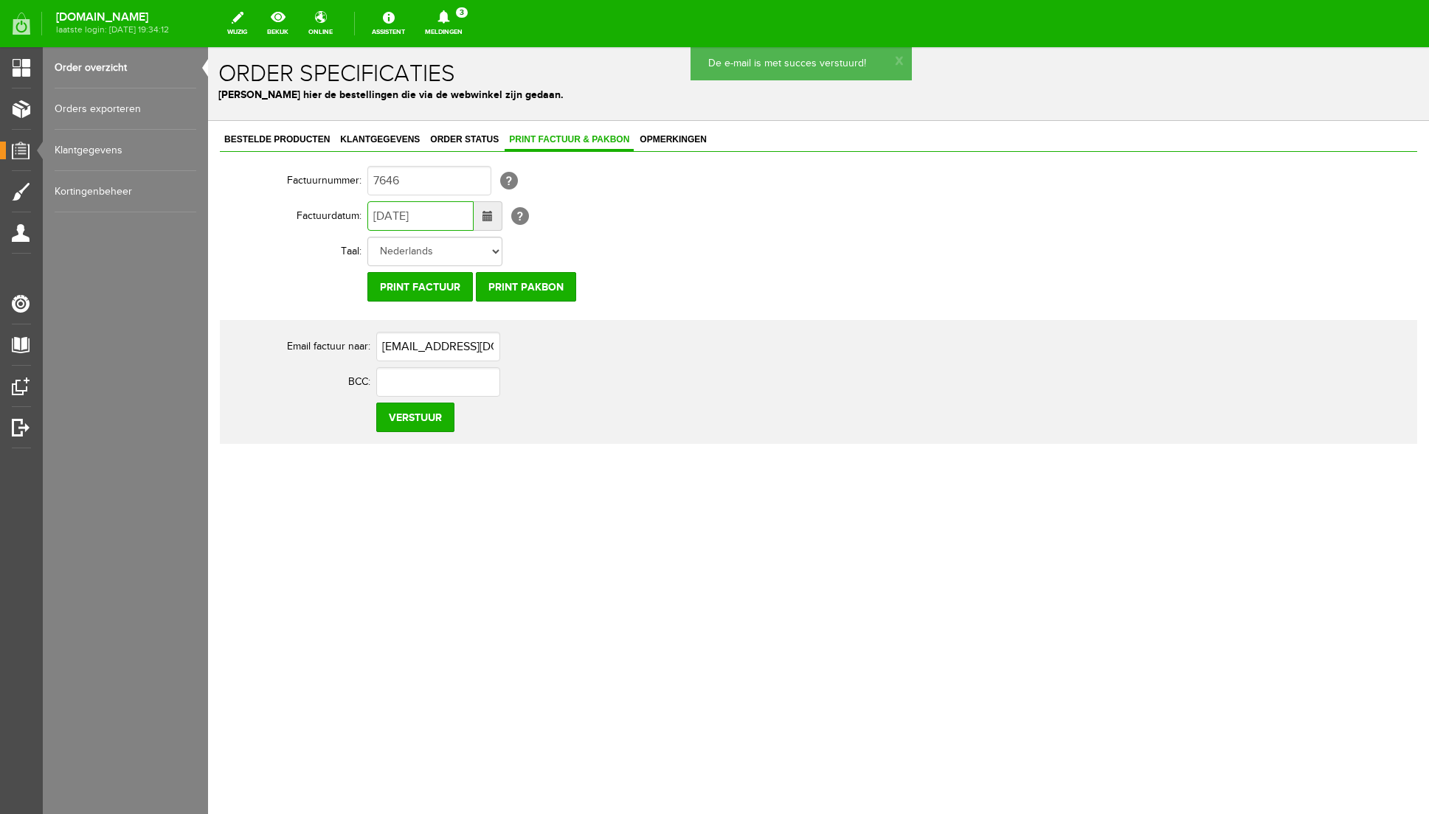
click at [385, 214] on input "[DATE]" at bounding box center [420, 216] width 106 height 30
type input "[DATE]"
click at [423, 416] on input "Verstuur" at bounding box center [415, 418] width 78 height 30
click at [463, 12] on icon at bounding box center [444, 16] width 38 height 13
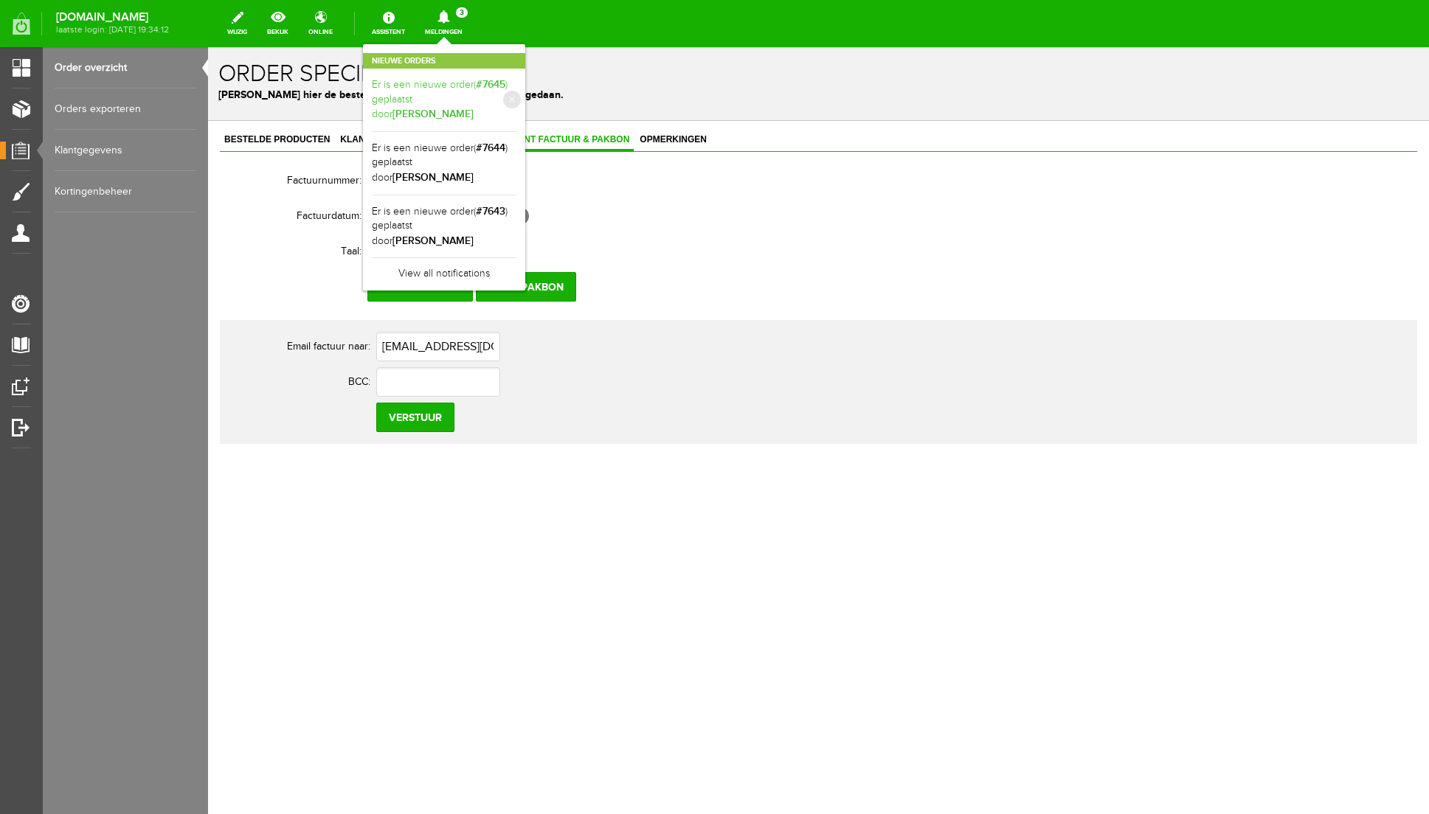
click at [516, 95] on link "Er is een nieuwe order( #7645 ) geplaatst door [PERSON_NAME]" at bounding box center [444, 99] width 145 height 45
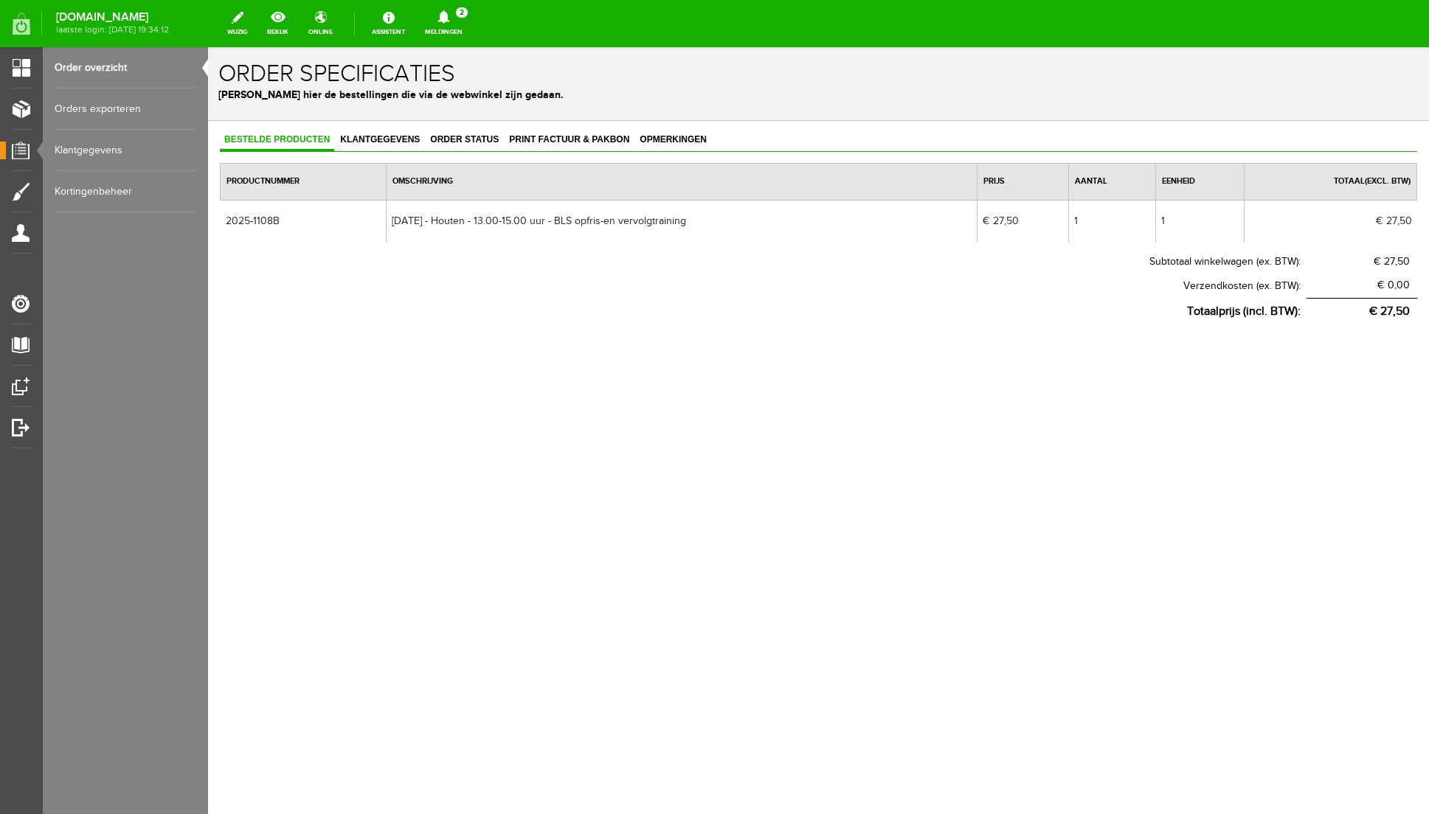
click at [463, 14] on icon at bounding box center [444, 16] width 38 height 13
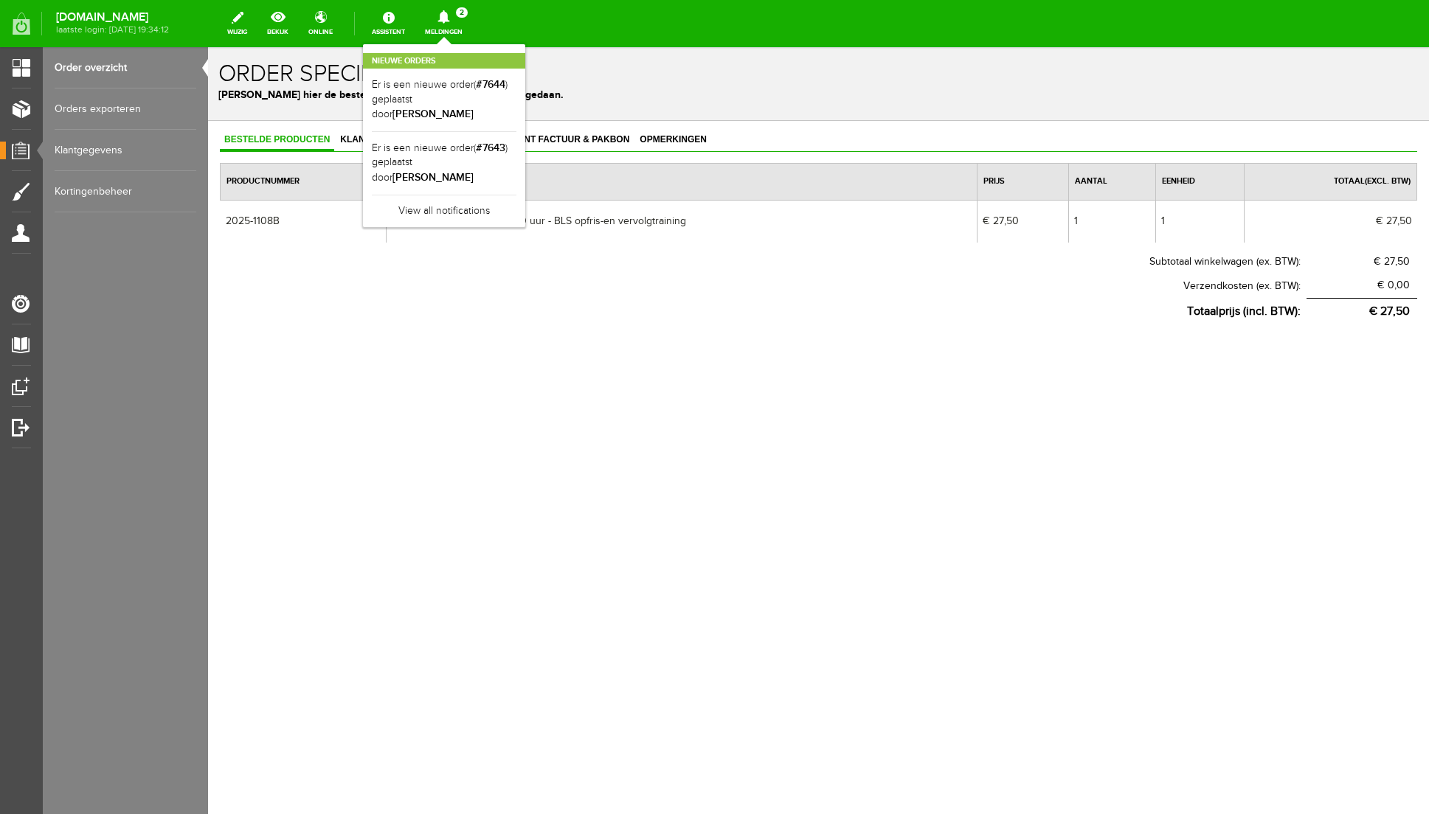
click at [421, 266] on th "Subtotaal winkelwagen (ex. BTW):" at bounding box center [763, 262] width 1087 height 24
click at [399, 139] on span "Klantgegevens" at bounding box center [380, 139] width 89 height 10
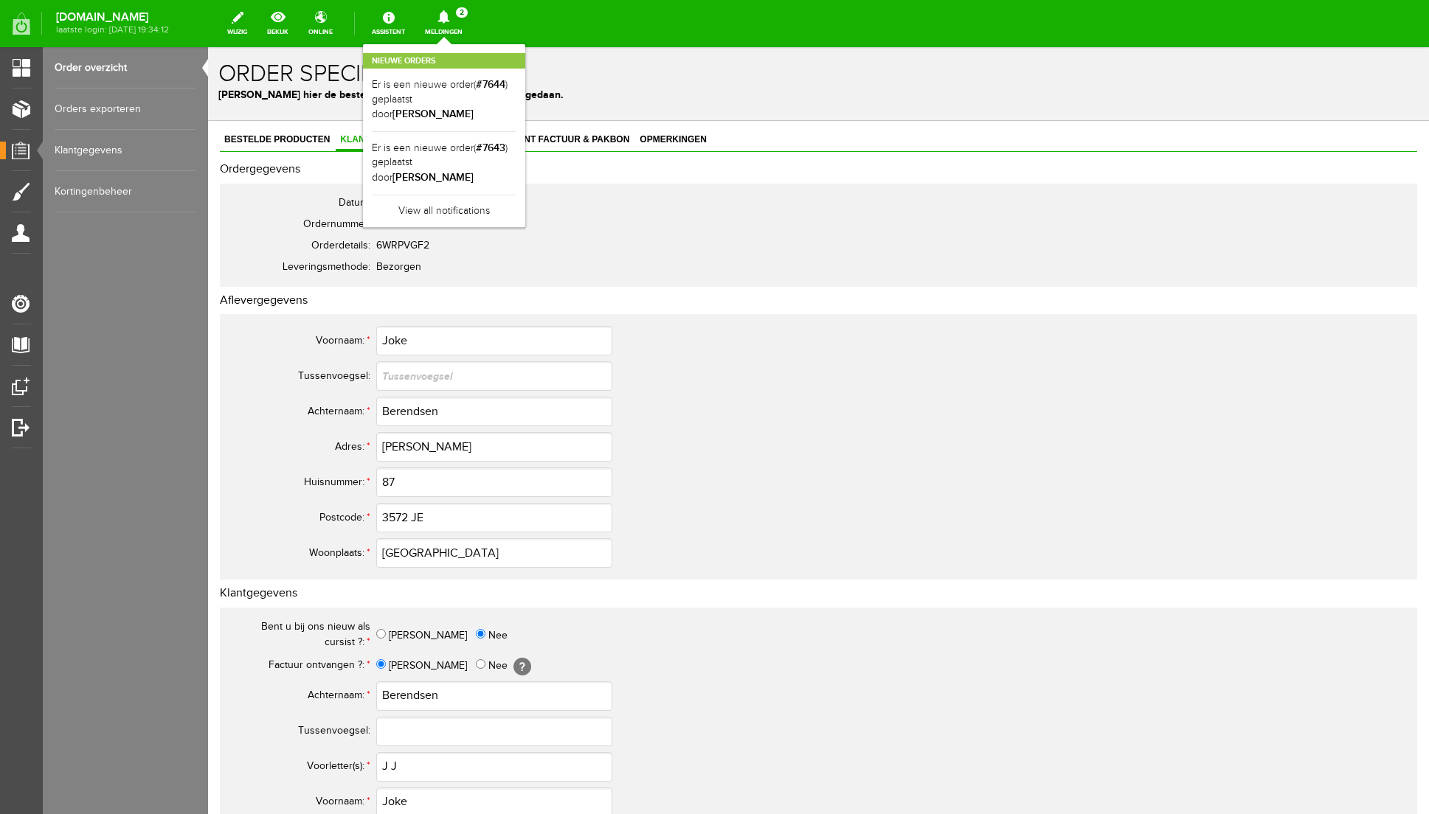
click at [525, 44] on div "Nieuwe orders Er is een nieuwe order( #7644 ) geplaatst door [PERSON_NAME] Er i…" at bounding box center [444, 135] width 162 height 183
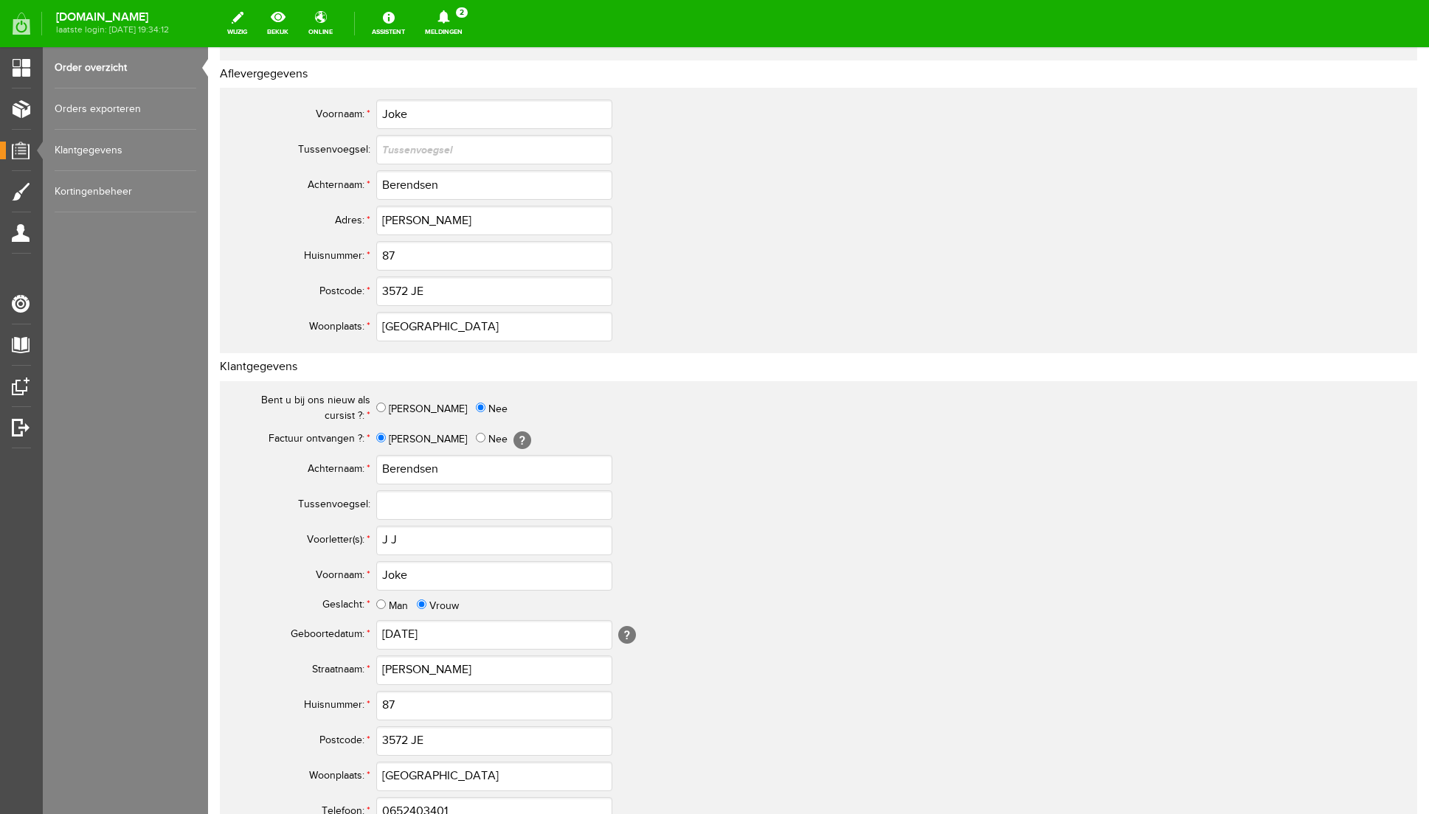
scroll to position [232, 0]
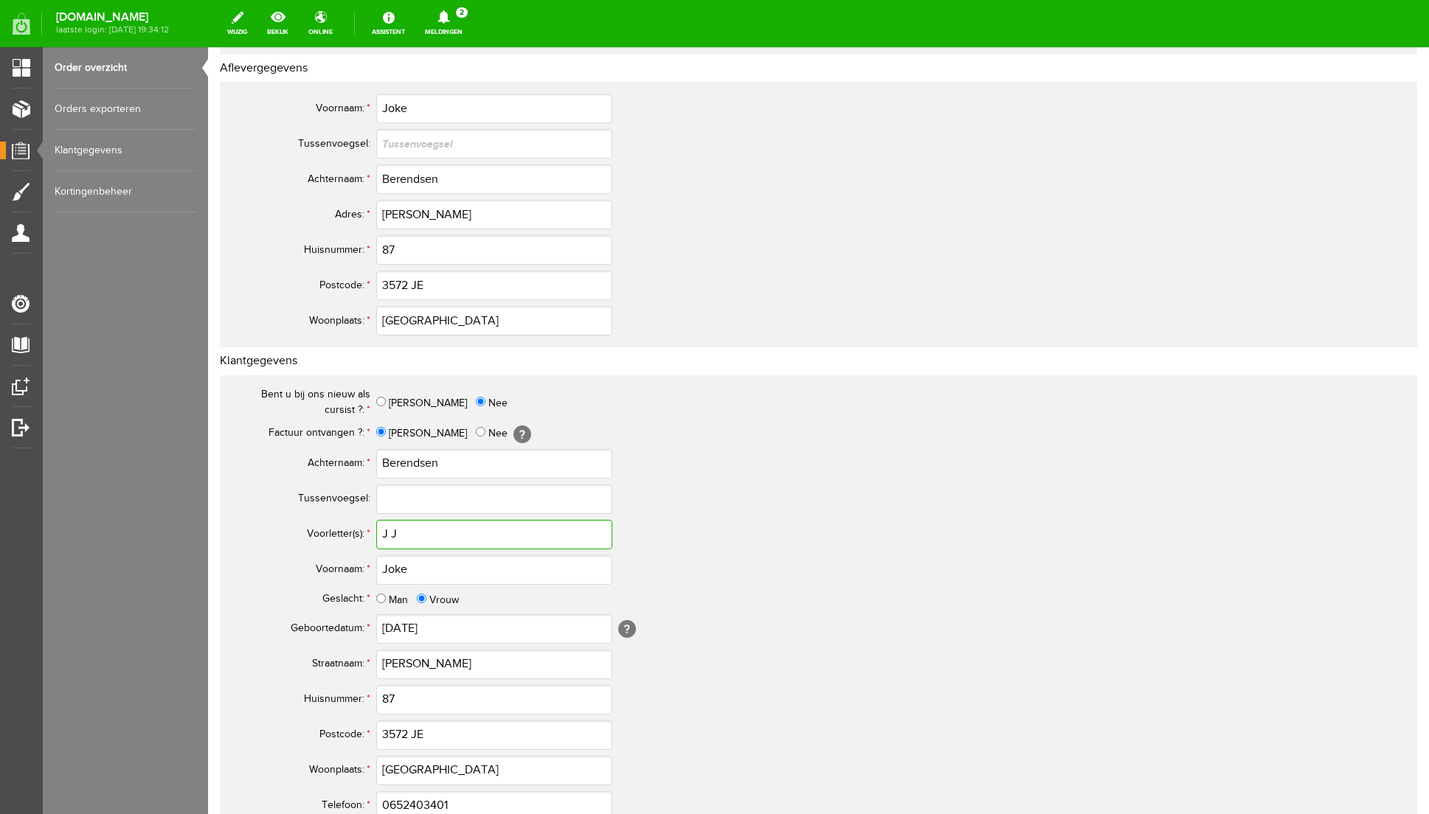
click at [392, 537] on input "J J" at bounding box center [494, 535] width 236 height 30
click at [407, 537] on input "J.J" at bounding box center [494, 535] width 236 height 30
type input "J.J."
drag, startPoint x: 459, startPoint y: 179, endPoint x: 344, endPoint y: 176, distance: 115.1
click at [344, 176] on tr "Achternaam: * Berendsen" at bounding box center [583, 179] width 708 height 35
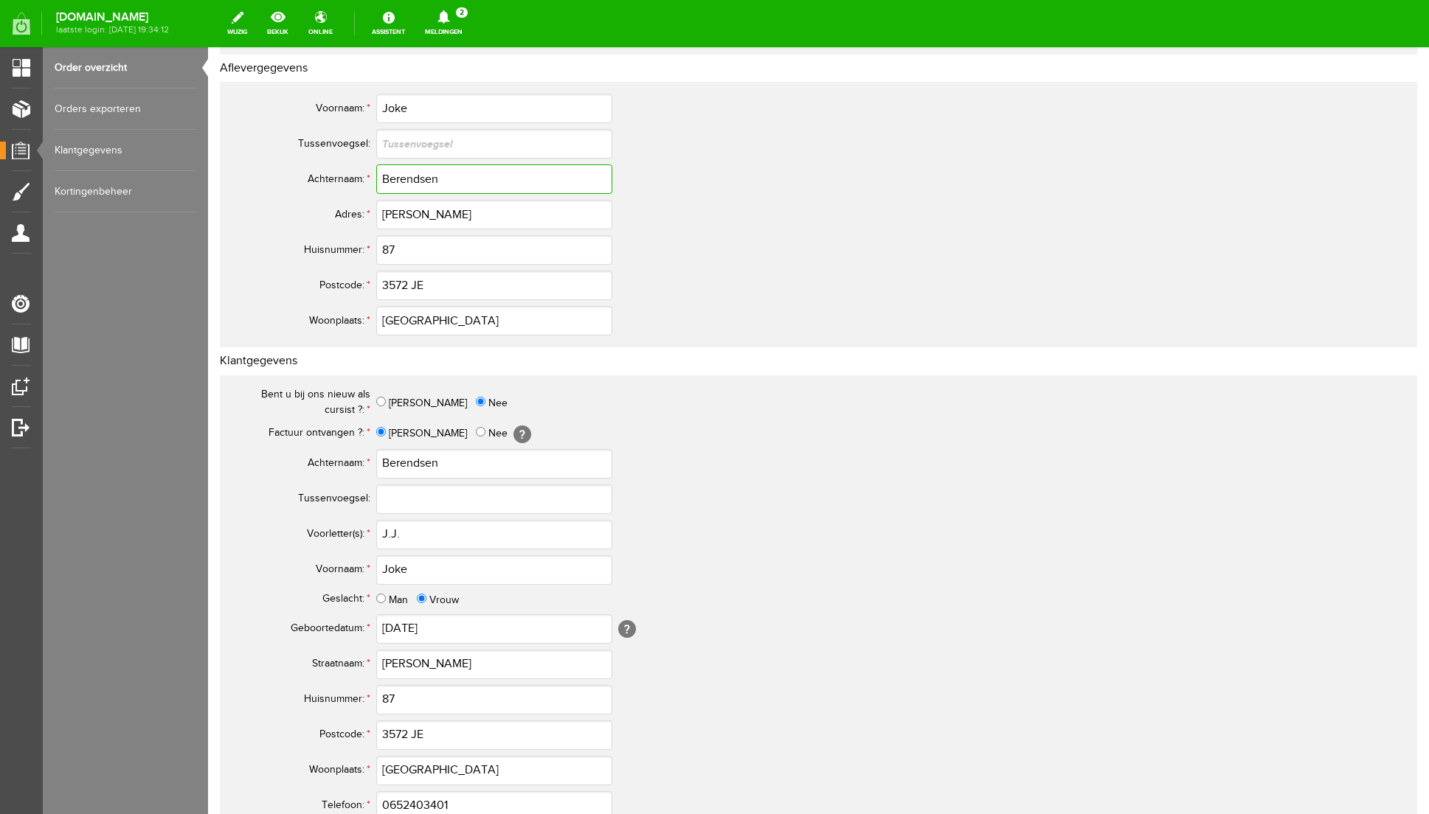
paste input "-de Kruijf"
type input "Berendsen-de Kruijf"
drag, startPoint x: 447, startPoint y: 460, endPoint x: 335, endPoint y: 457, distance: 112.2
click at [335, 457] on tr "Achternaam: * Berendsen" at bounding box center [583, 463] width 708 height 35
paste input "-de Kruijf"
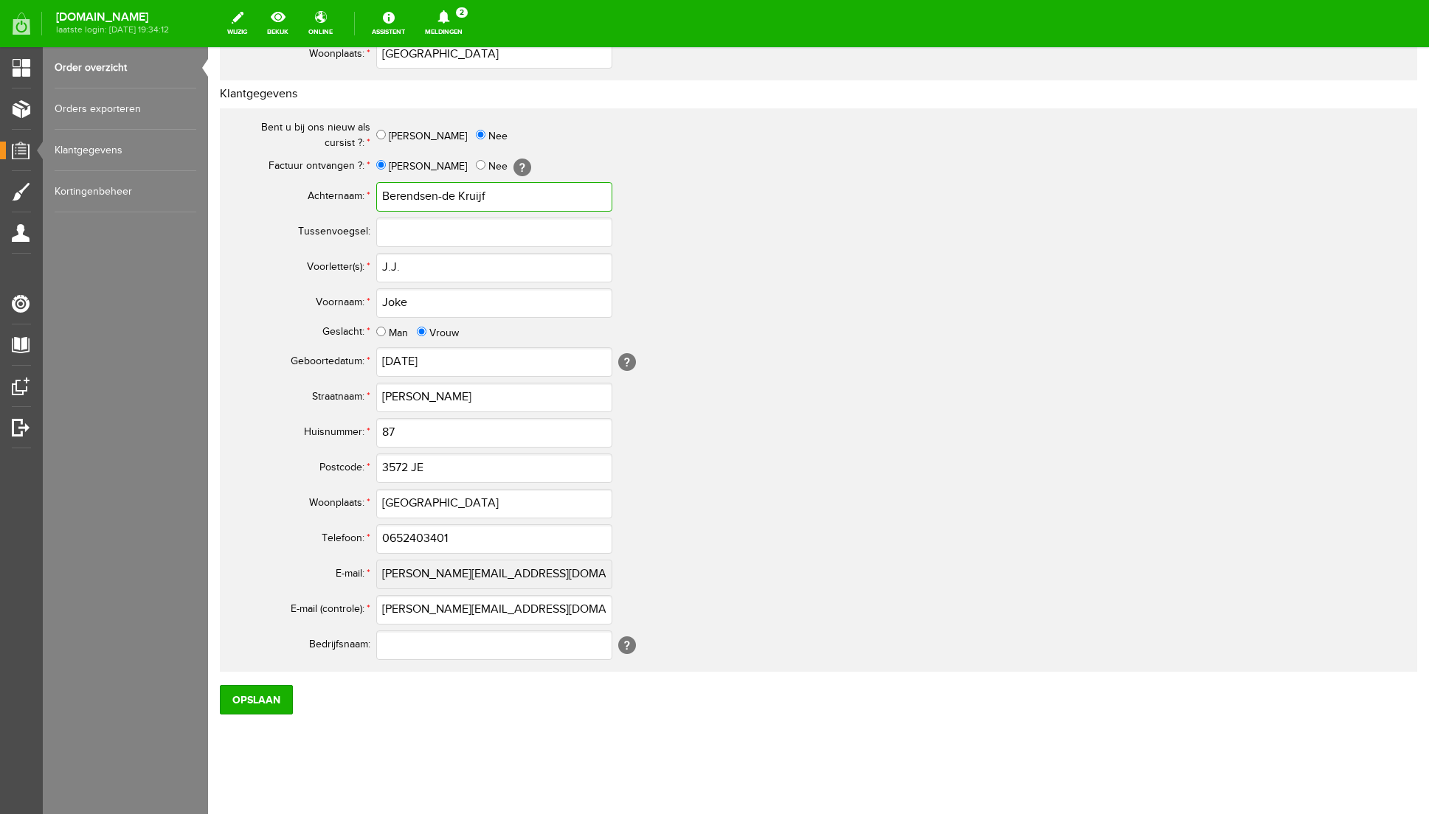
scroll to position [508, 0]
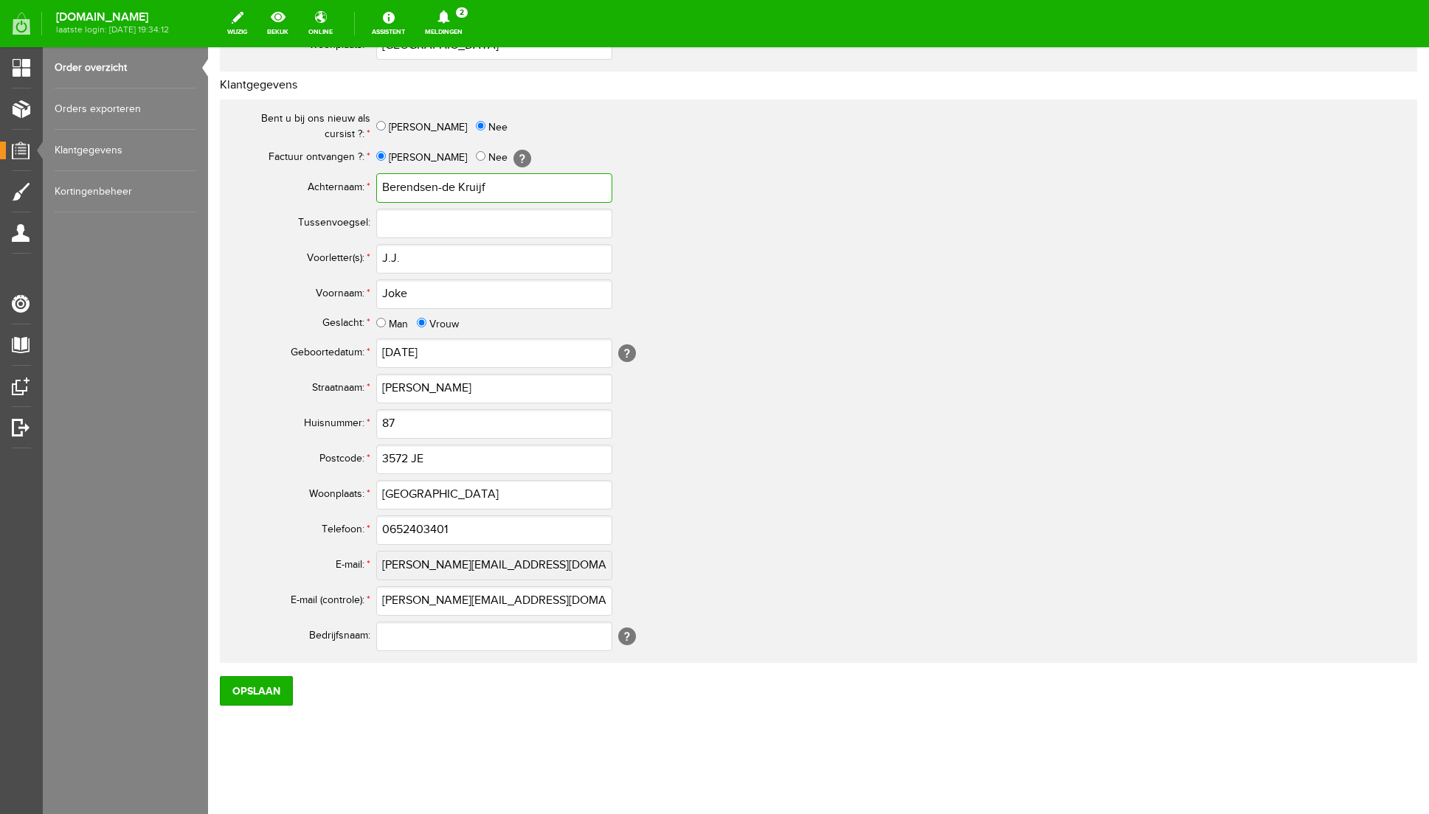
type input "Berendsen-de Kruijf"
click at [395, 530] on input "0652403401" at bounding box center [494, 531] width 236 height 30
type input "06-52403401"
click at [255, 691] on input "Opslaan" at bounding box center [256, 691] width 73 height 30
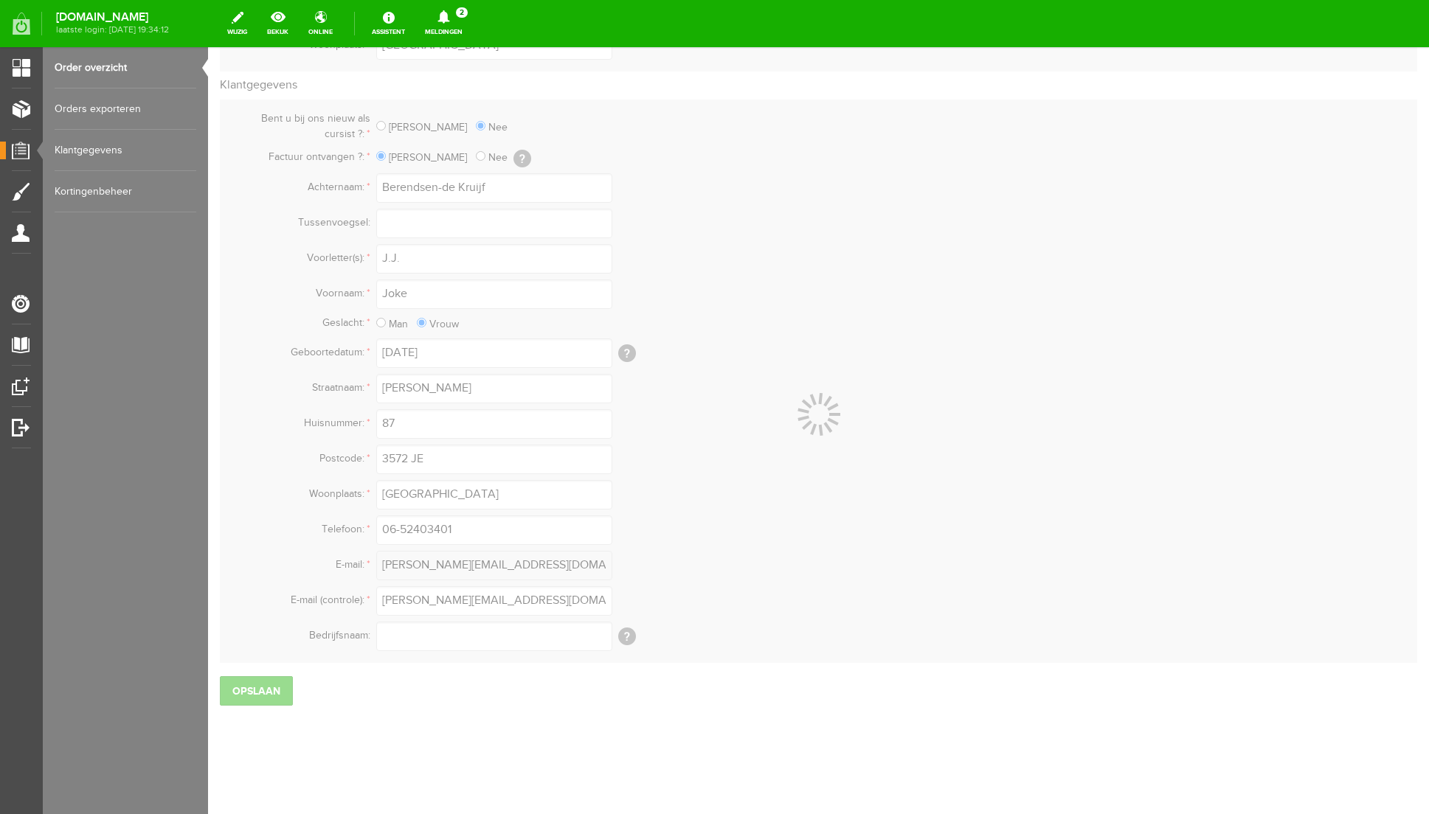
scroll to position [0, 0]
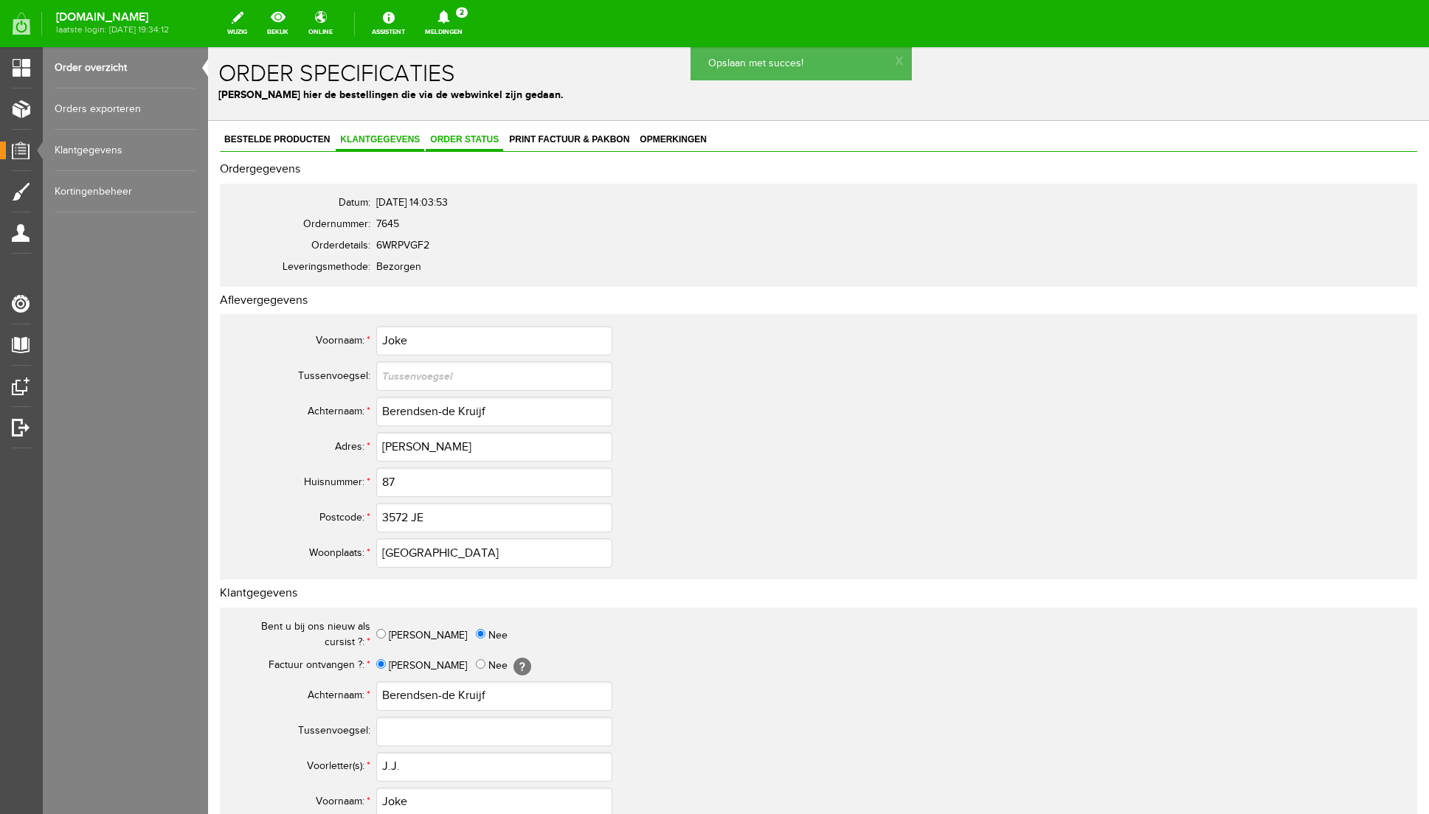
click at [455, 145] on link "Order status" at bounding box center [464, 140] width 77 height 21
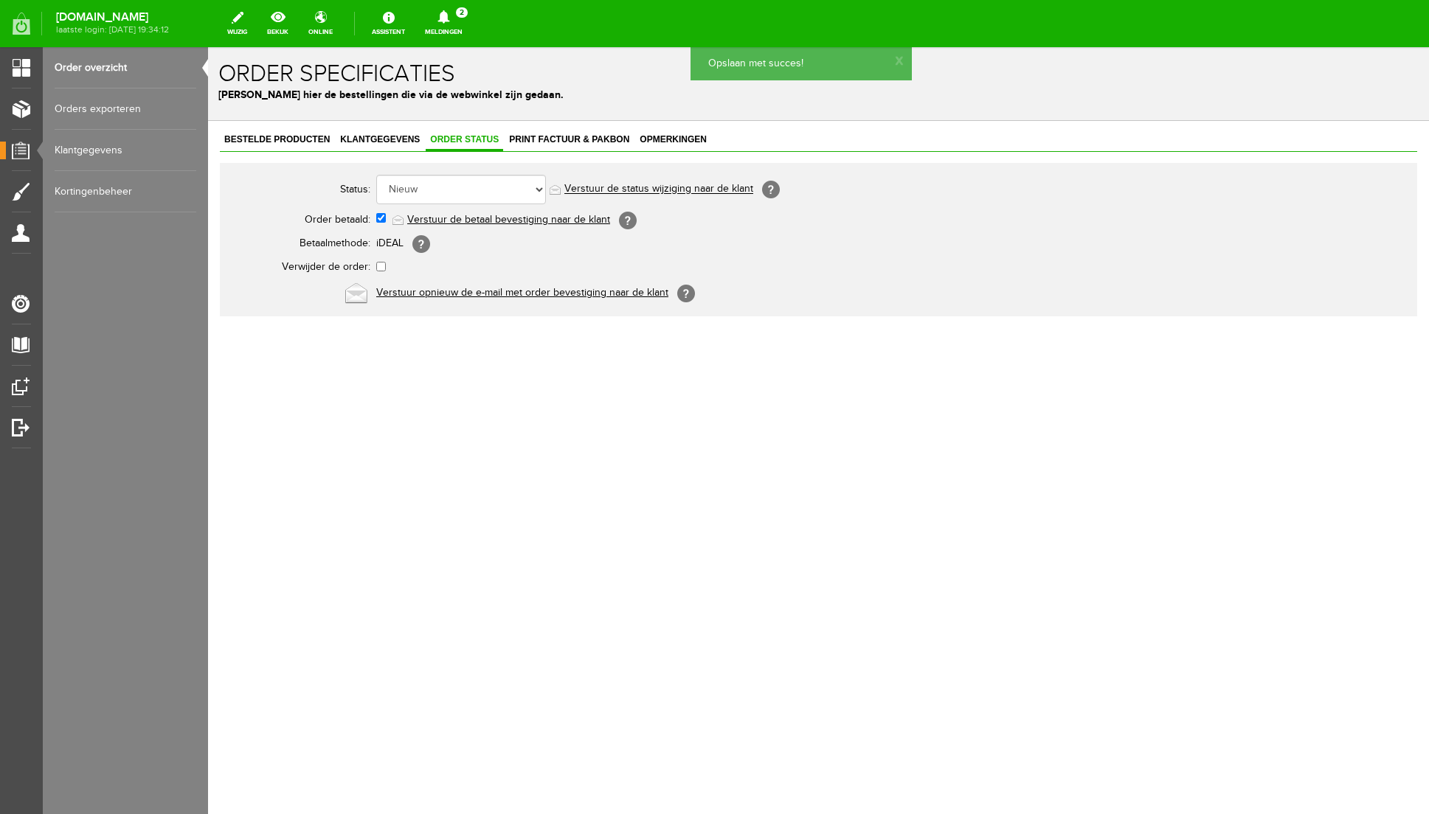
click at [474, 218] on link "Verstuur de betaal bevestiging naar de klant" at bounding box center [508, 220] width 203 height 12
click at [569, 134] on span "Print factuur & pakbon" at bounding box center [569, 139] width 129 height 10
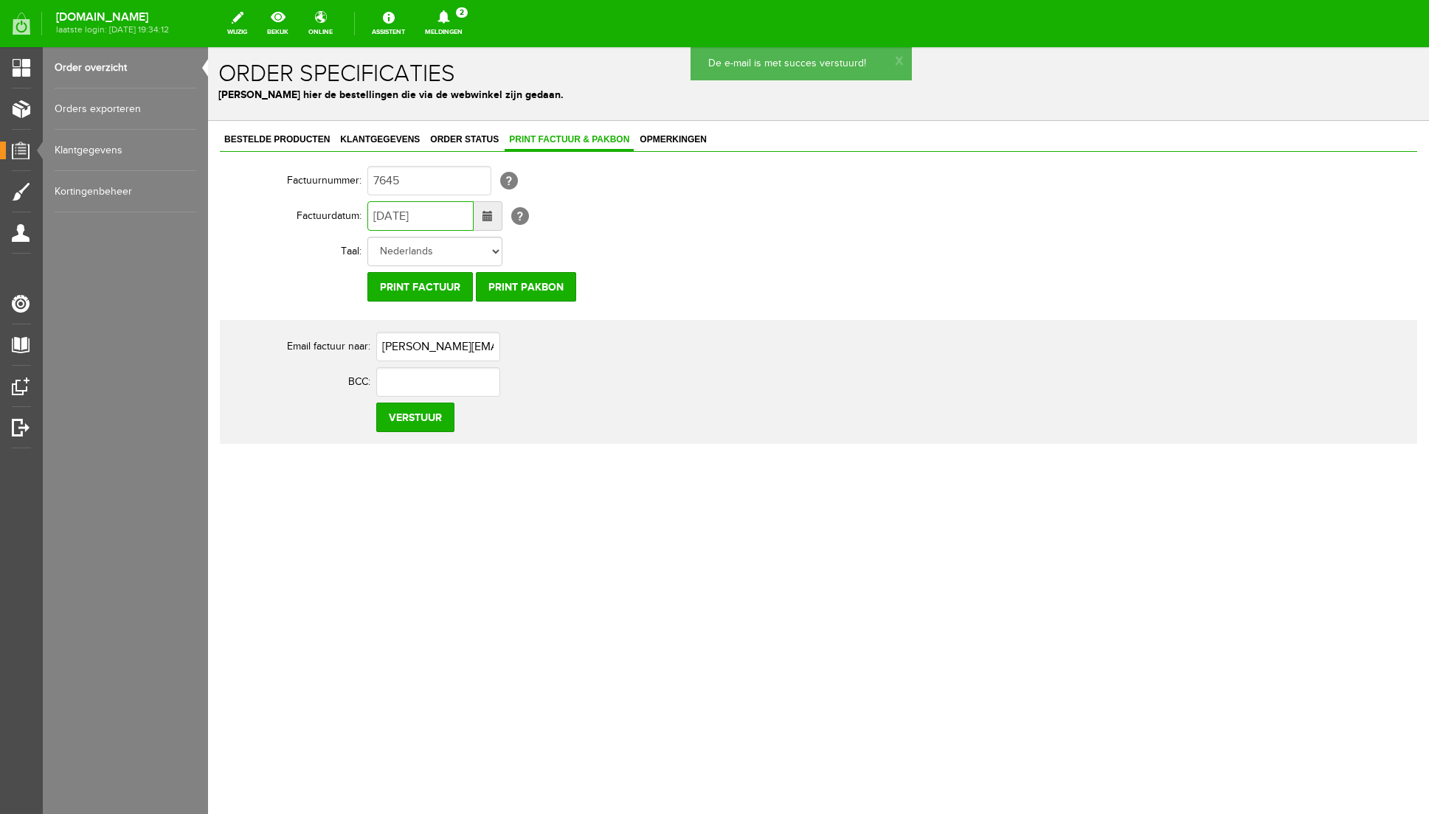
click at [381, 215] on input "[DATE]" at bounding box center [420, 216] width 106 height 30
type input "[DATE]"
click at [410, 423] on input "Verstuur" at bounding box center [415, 418] width 78 height 30
click at [449, 12] on icon at bounding box center [443, 16] width 12 height 13
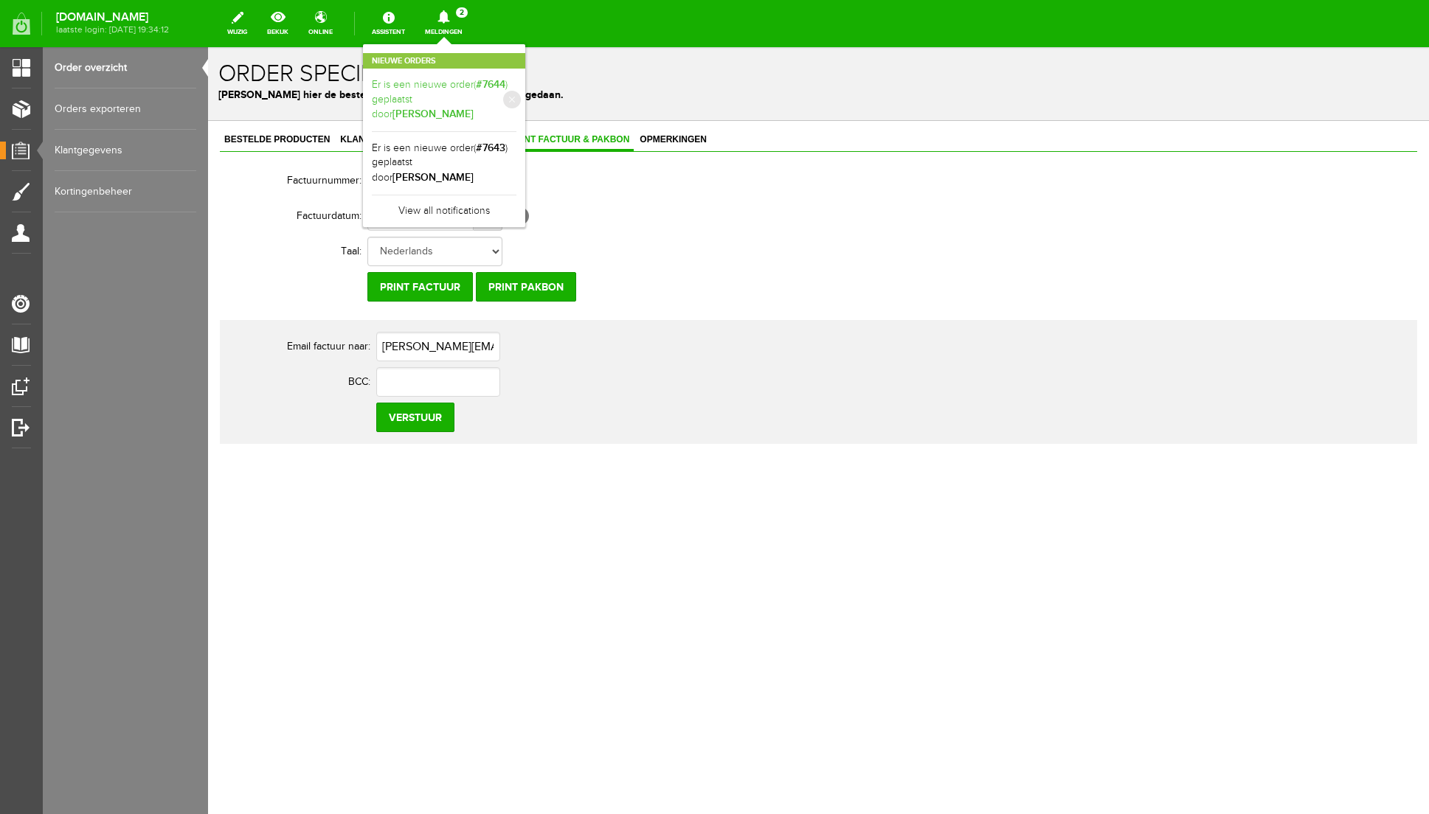
click at [516, 102] on link "Er is een nieuwe order( #7644 ) geplaatst door [PERSON_NAME]" at bounding box center [444, 99] width 145 height 45
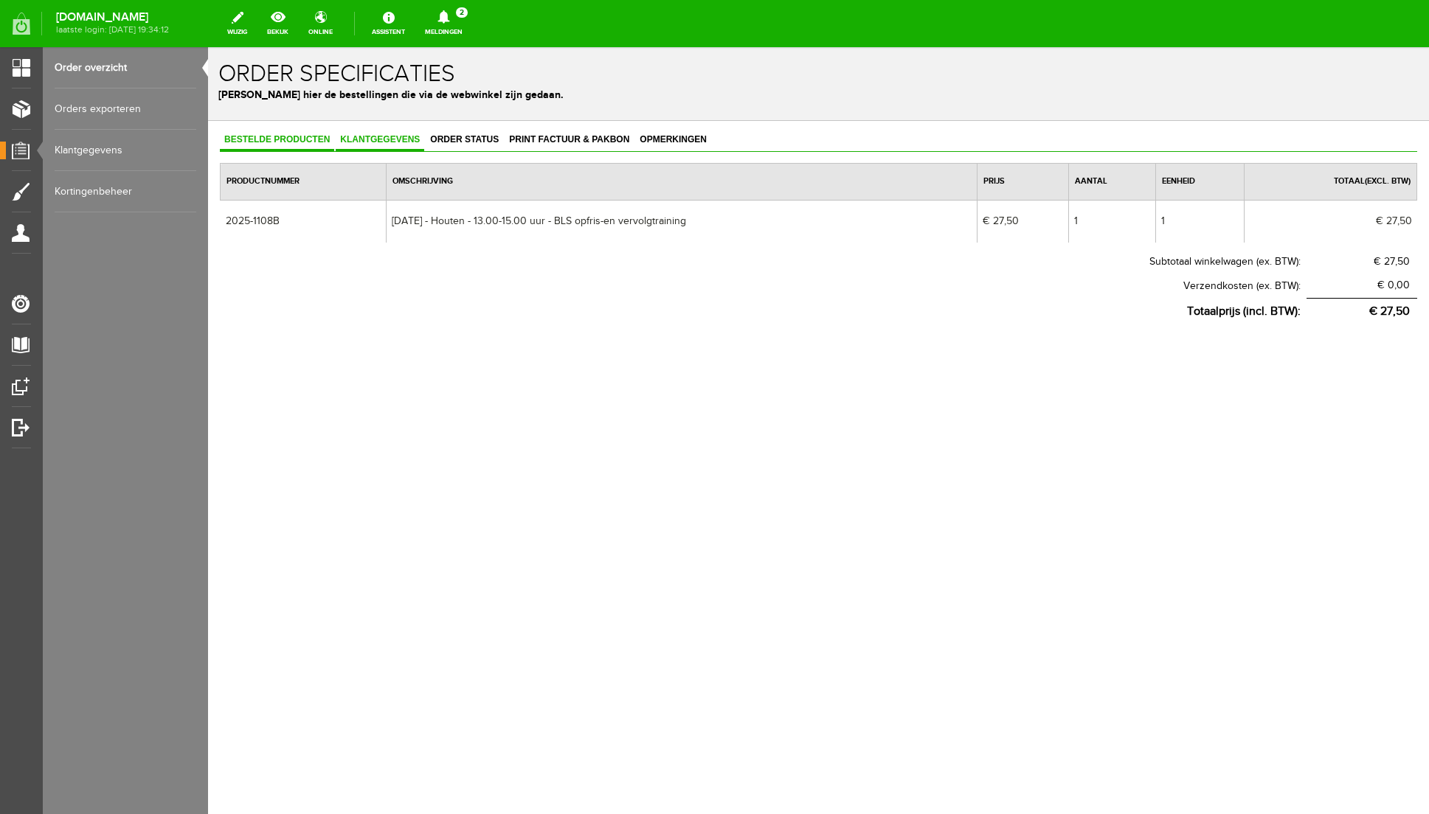
click at [399, 140] on span "Klantgegevens" at bounding box center [380, 139] width 89 height 10
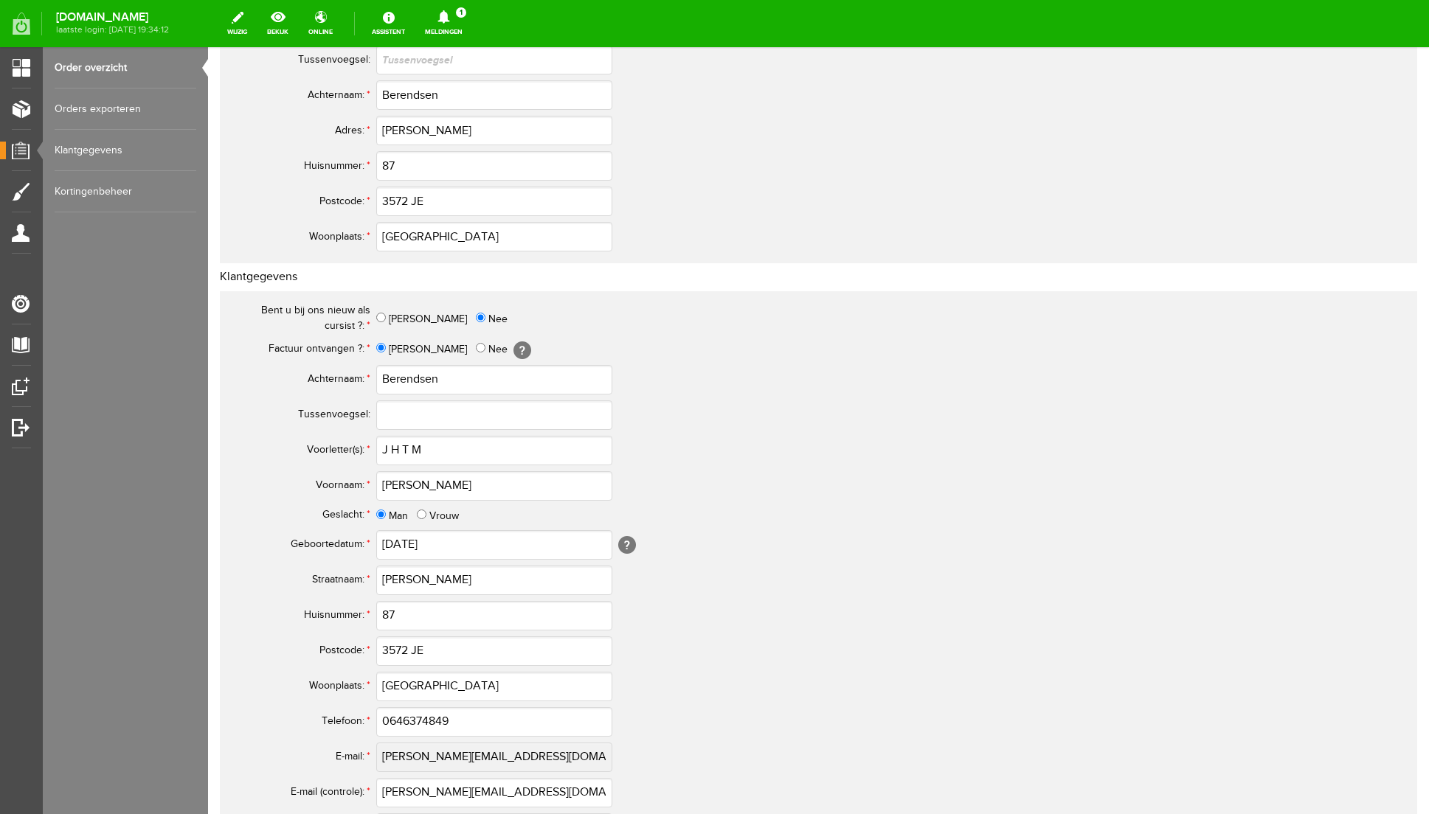
scroll to position [312, 0]
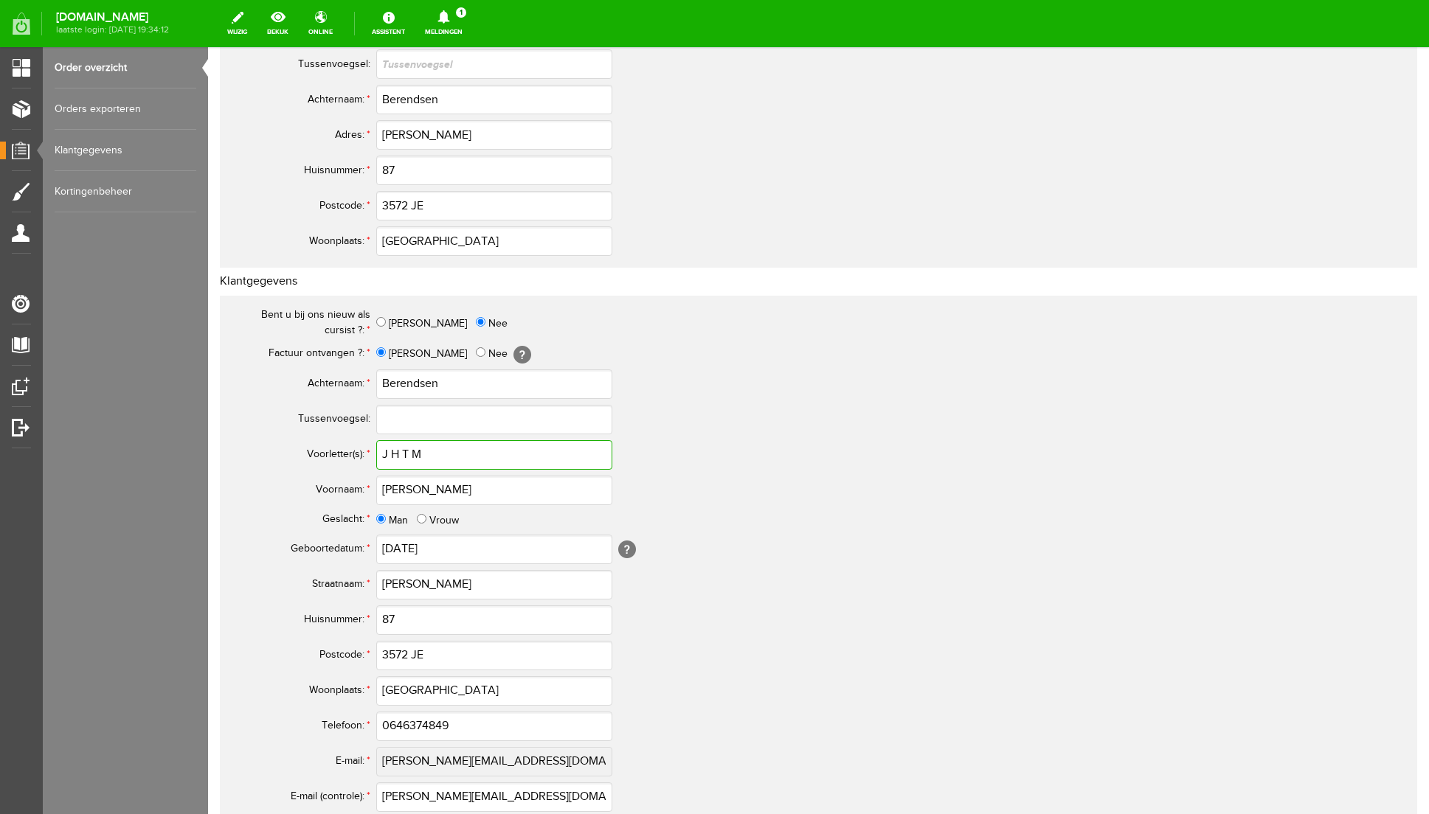
click at [394, 451] on input "J H T M" at bounding box center [494, 455] width 236 height 30
click at [402, 454] on input "[PERSON_NAME]" at bounding box center [494, 455] width 236 height 30
click at [412, 456] on input "[PERSON_NAME]" at bounding box center [494, 455] width 236 height 30
click at [433, 459] on input "J.H.T.M" at bounding box center [494, 455] width 236 height 30
type input "J.H.T.M."
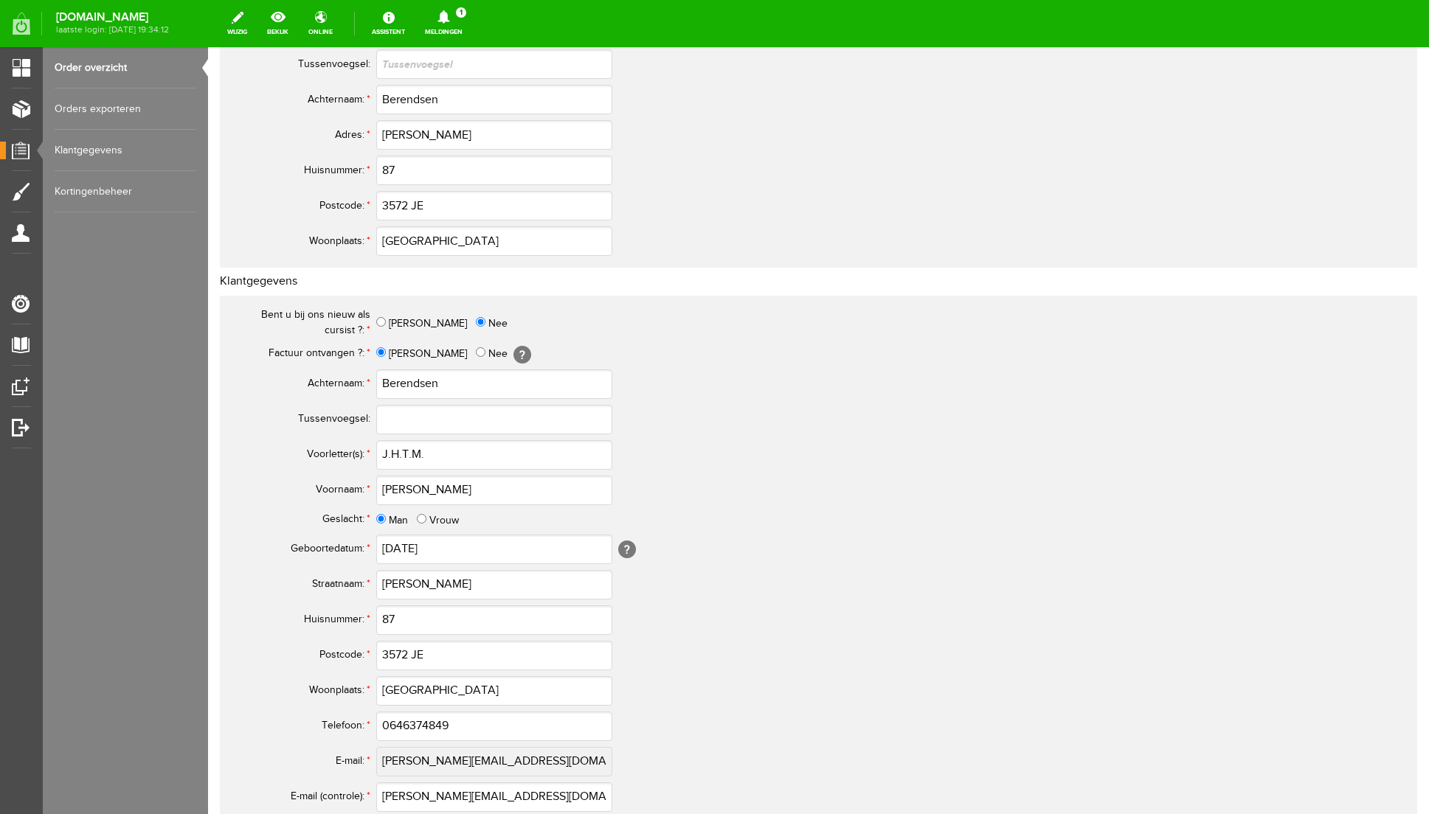
click at [893, 588] on td "[PERSON_NAME]" at bounding box center [656, 584] width 561 height 35
click at [400, 725] on input "0646374849" at bounding box center [494, 727] width 236 height 30
click at [397, 727] on input "0646374849" at bounding box center [494, 727] width 236 height 30
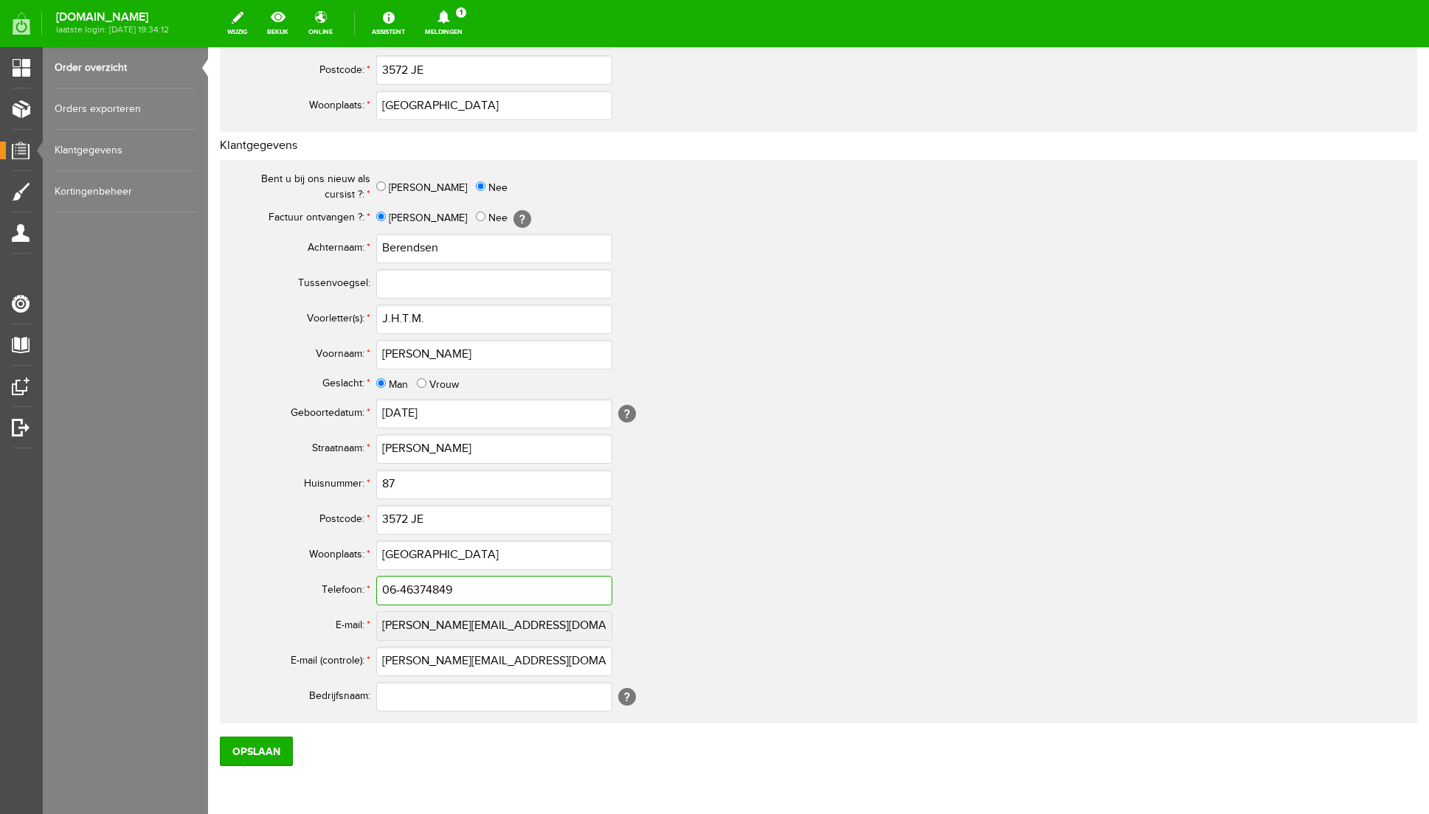
scroll to position [508, 0]
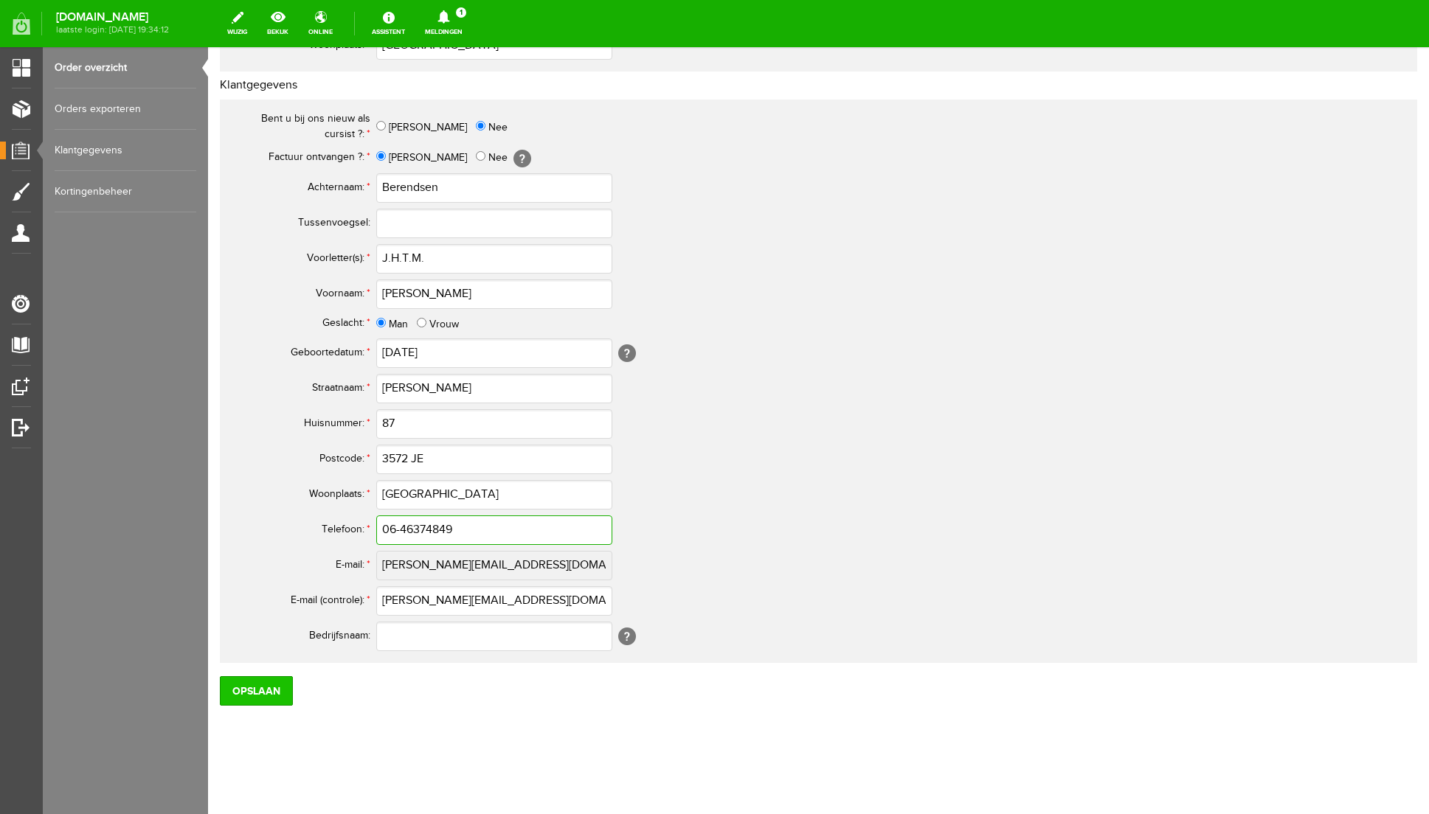
type input "06-46374849"
click at [283, 691] on input "Opslaan" at bounding box center [256, 691] width 73 height 30
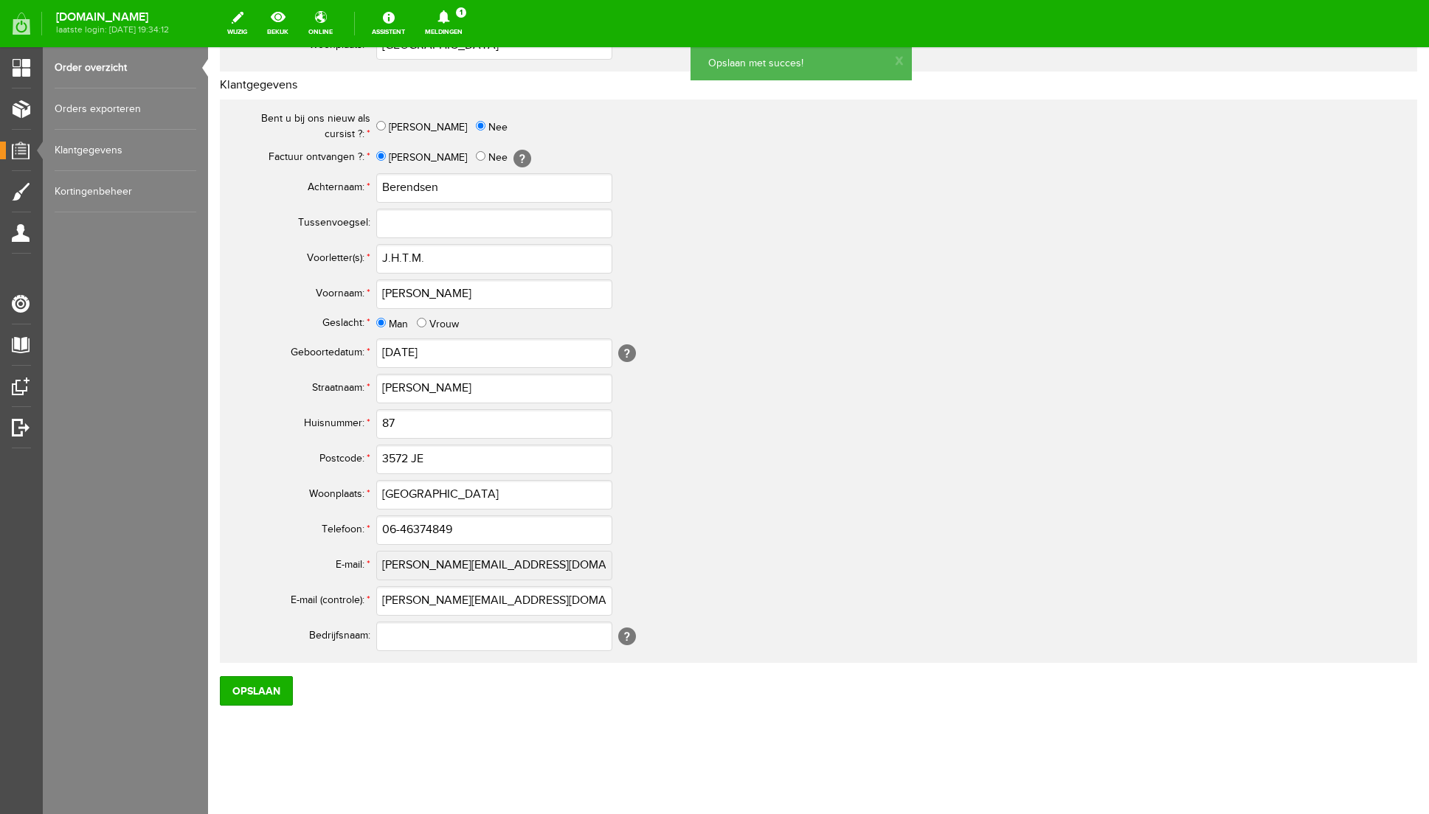
scroll to position [0, 0]
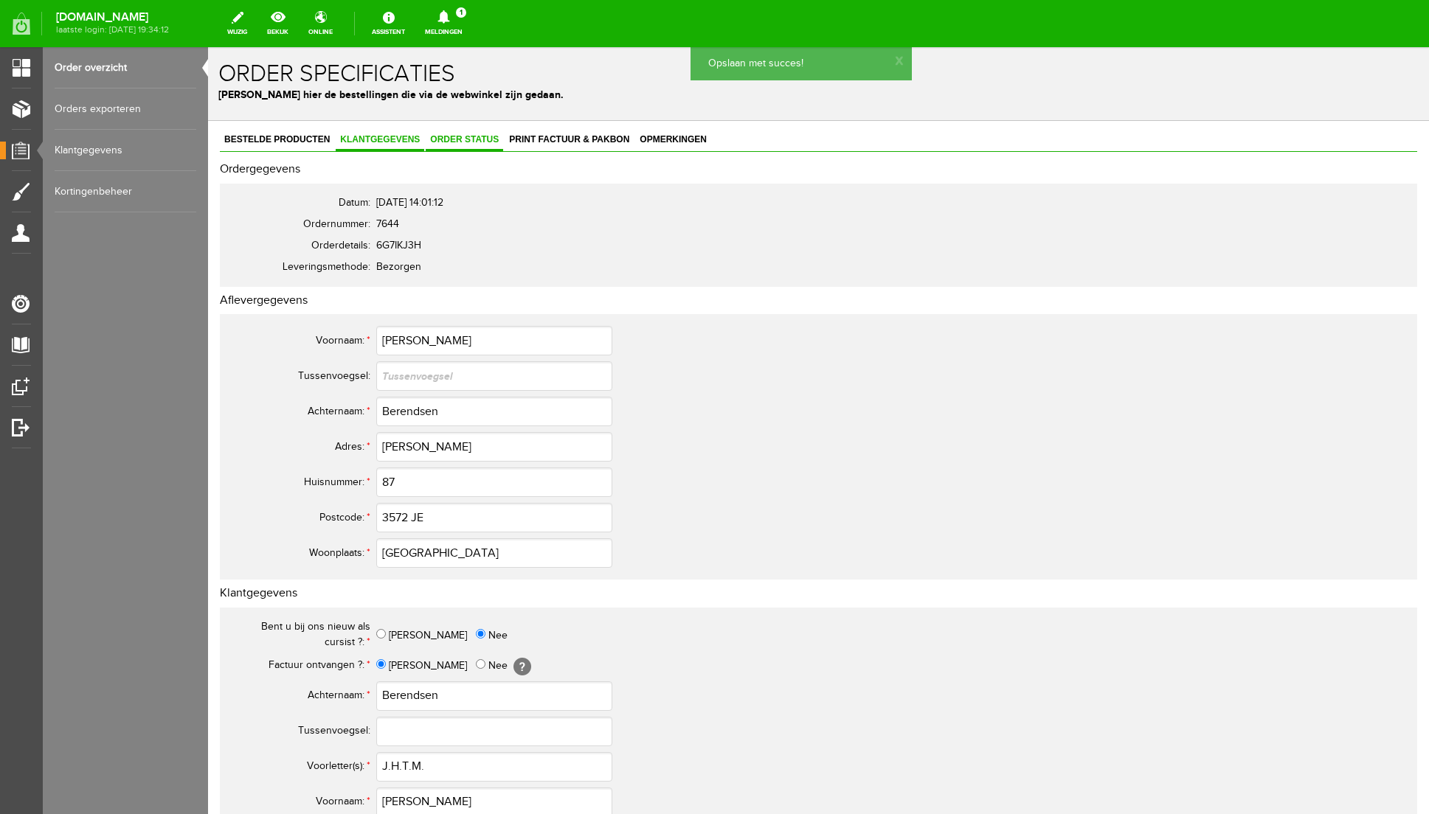
click at [477, 135] on span "Order status" at bounding box center [464, 139] width 77 height 10
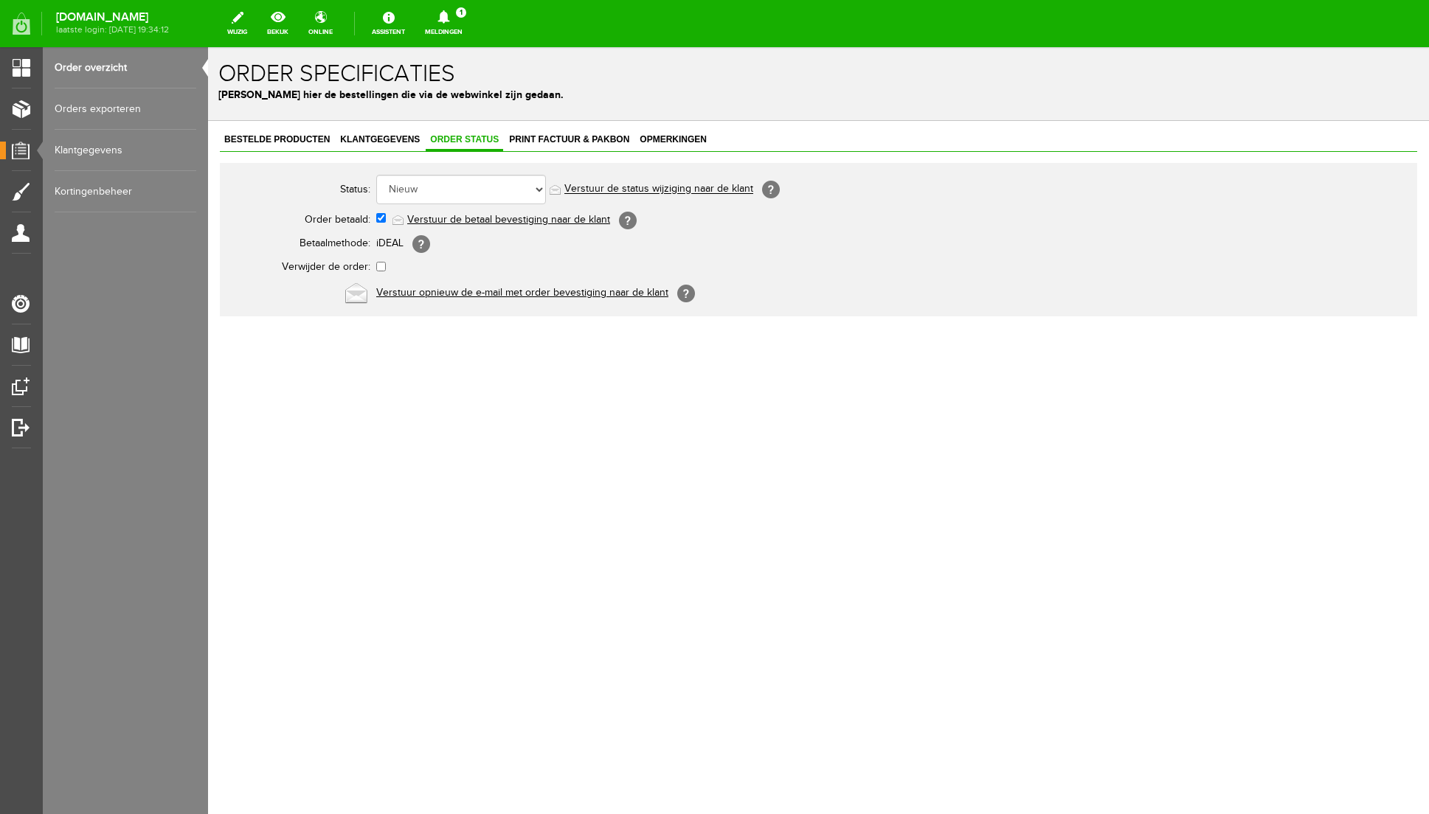
click at [490, 221] on link "Verstuur de betaal bevestiging naar de klant" at bounding box center [508, 220] width 203 height 12
click at [573, 143] on span "Print factuur & pakbon" at bounding box center [569, 139] width 129 height 10
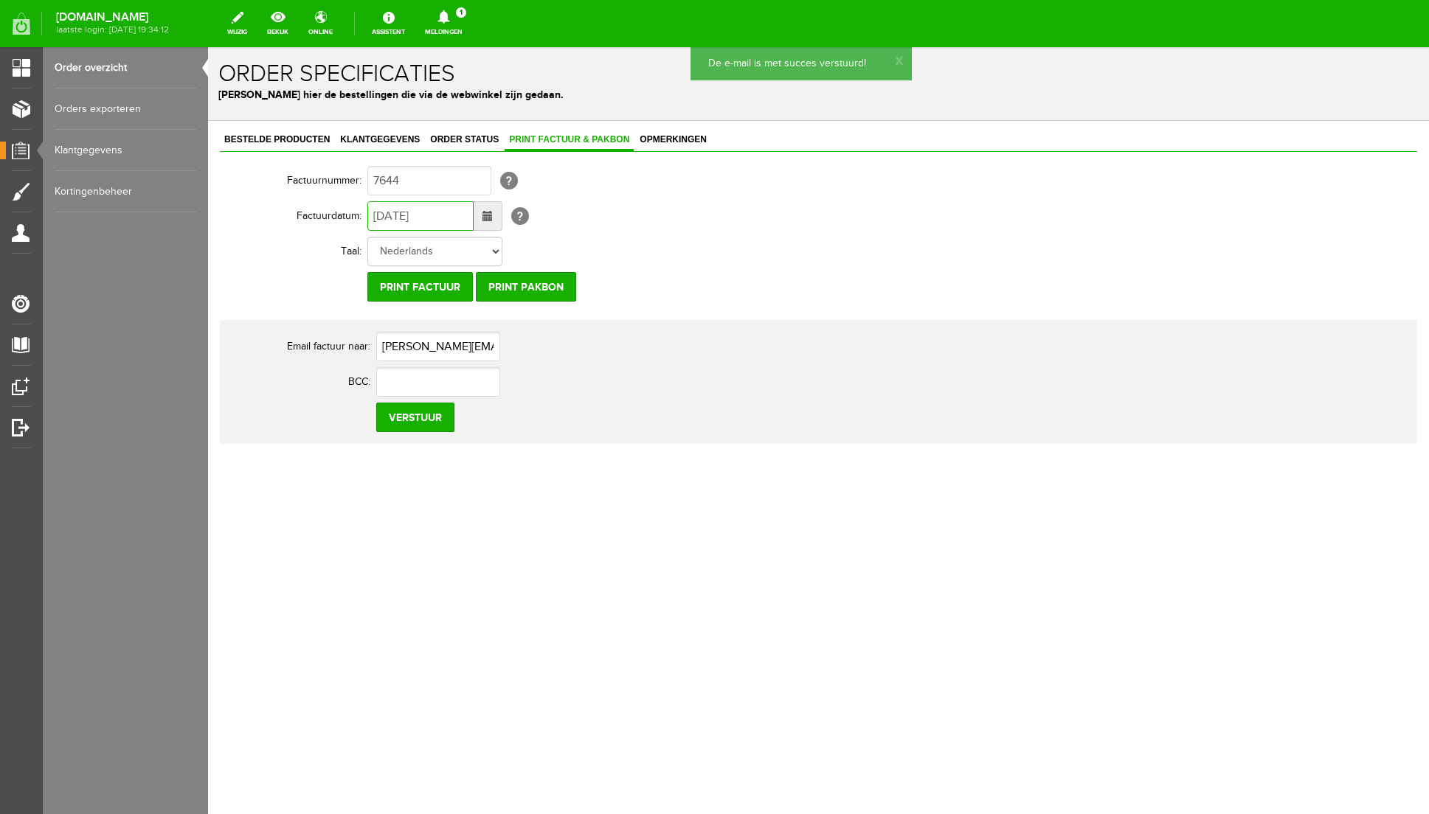
click at [385, 215] on input "[DATE]" at bounding box center [420, 216] width 106 height 30
type input "[DATE]"
click at [419, 421] on input "Verstuur" at bounding box center [415, 418] width 78 height 30
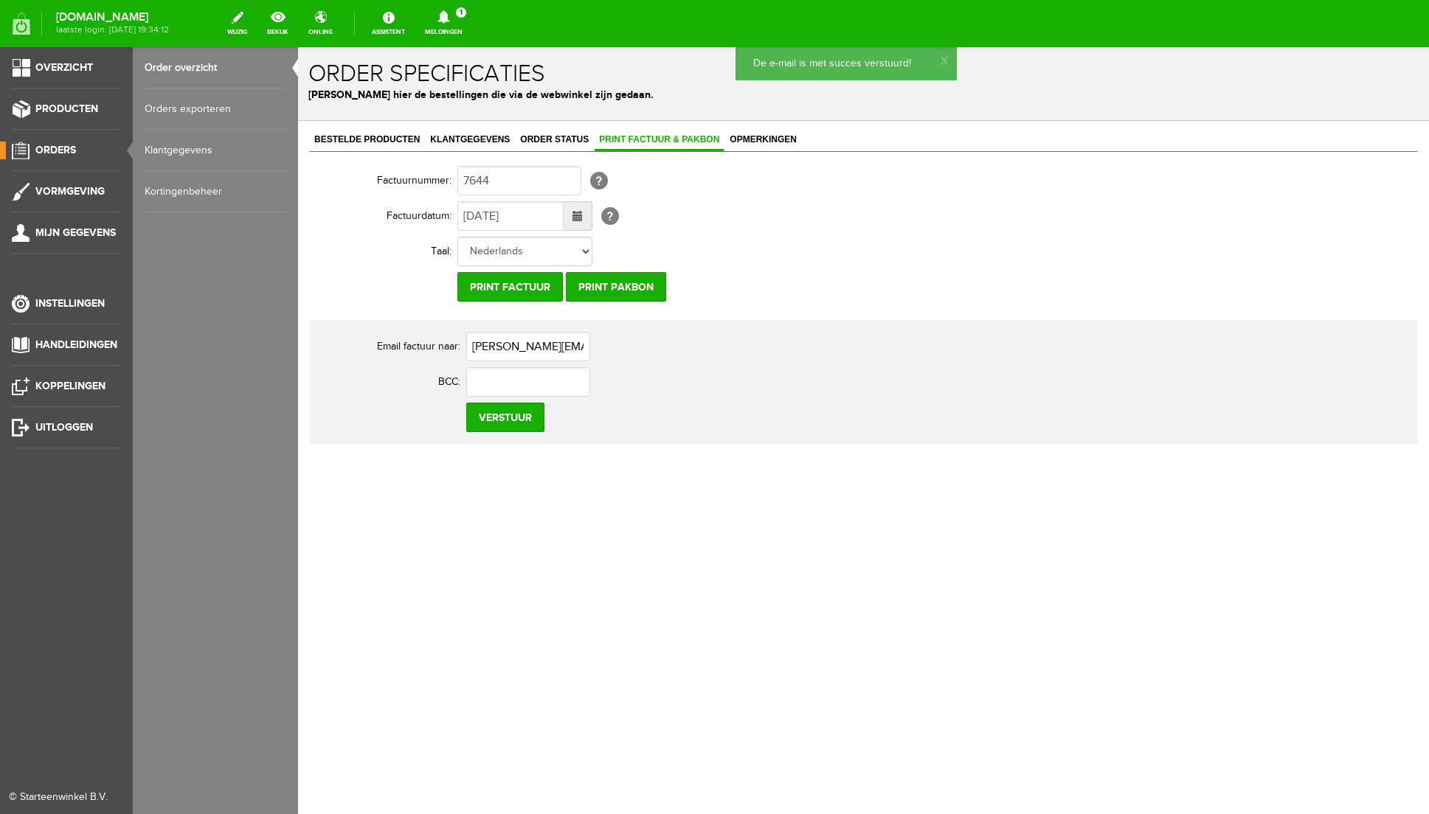
click at [190, 190] on link "Kortingenbeheer" at bounding box center [216, 191] width 142 height 41
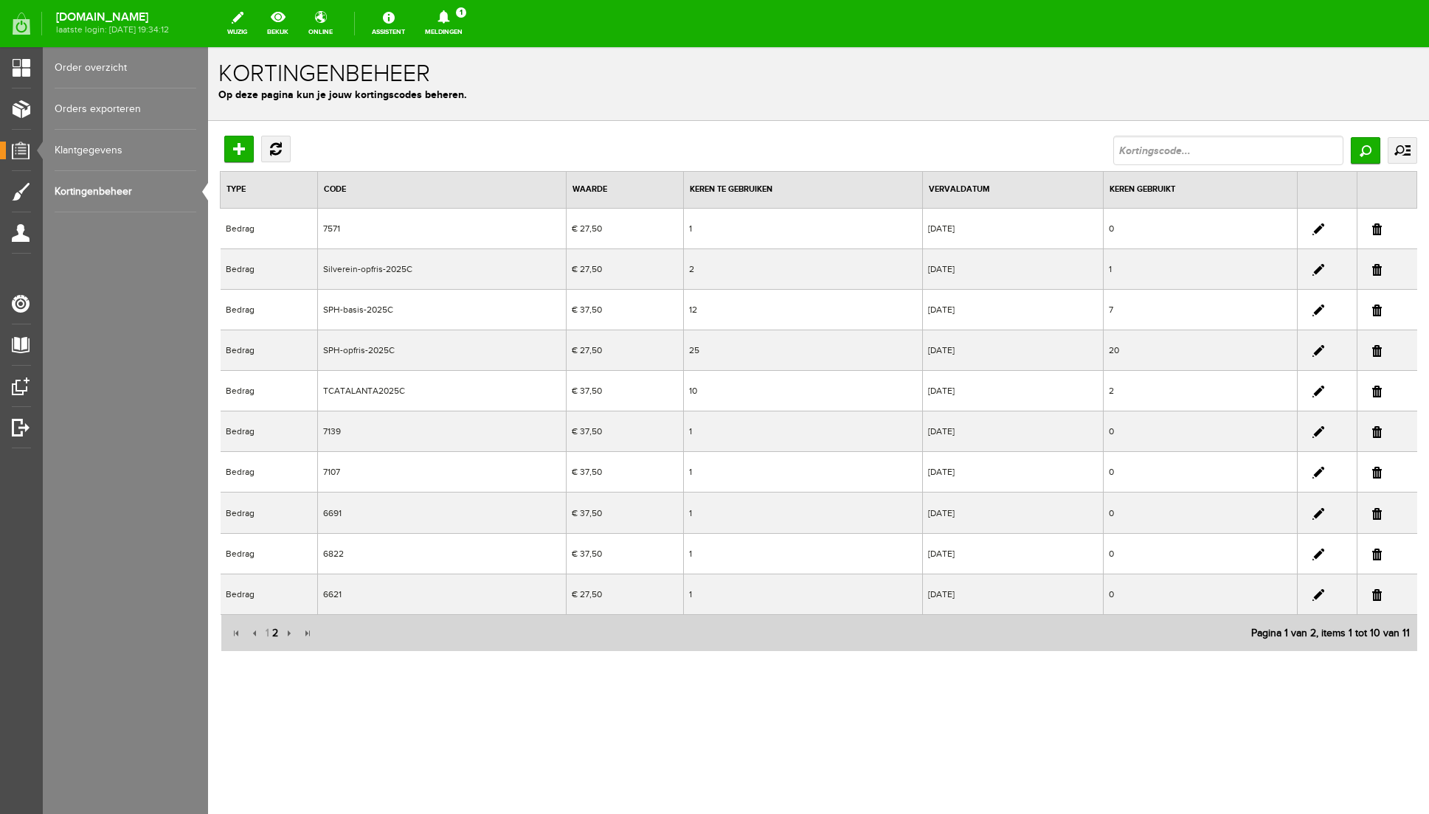
click at [276, 630] on span "2" at bounding box center [275, 634] width 9 height 30
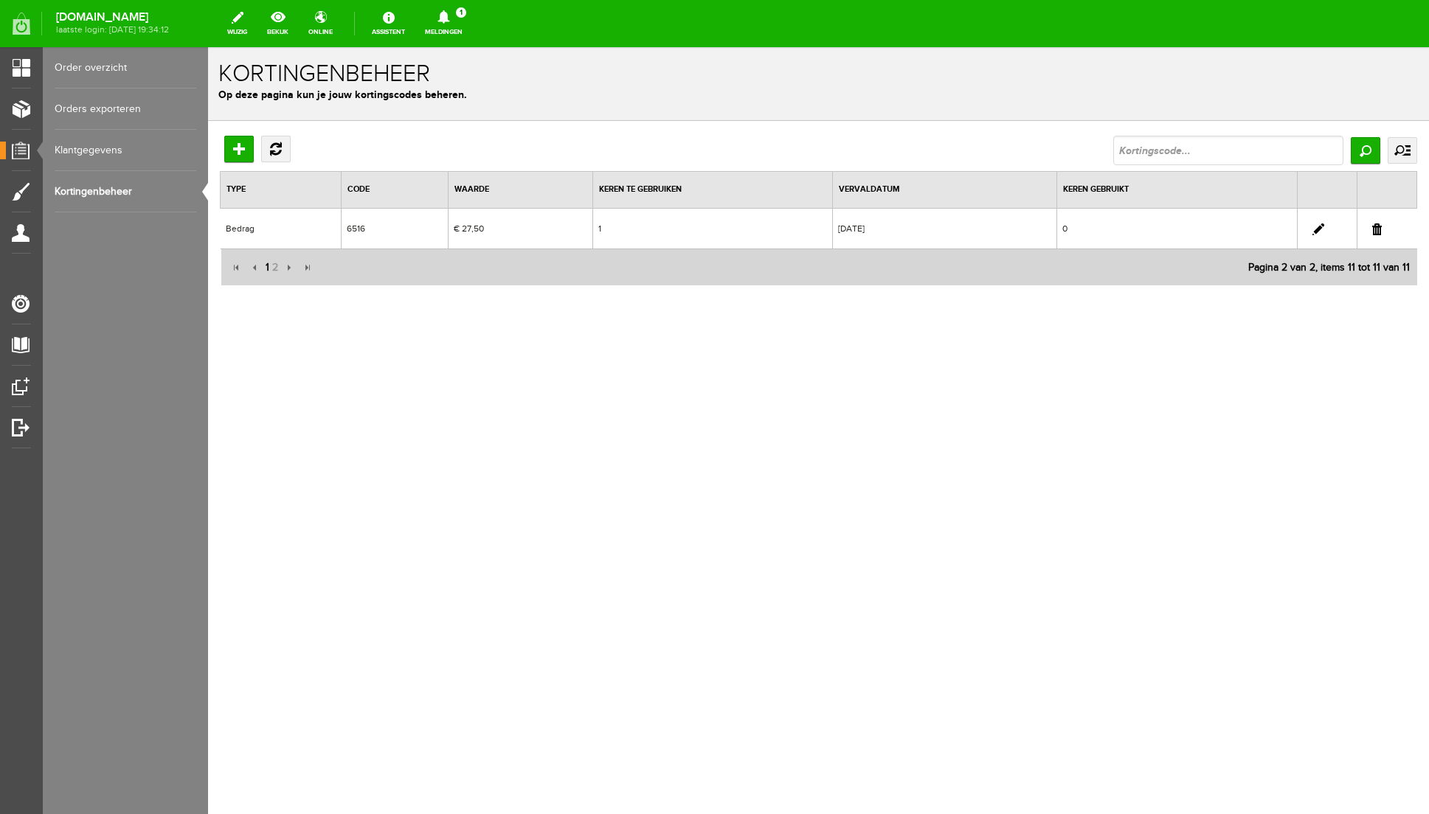
click at [268, 266] on span "1" at bounding box center [267, 268] width 7 height 30
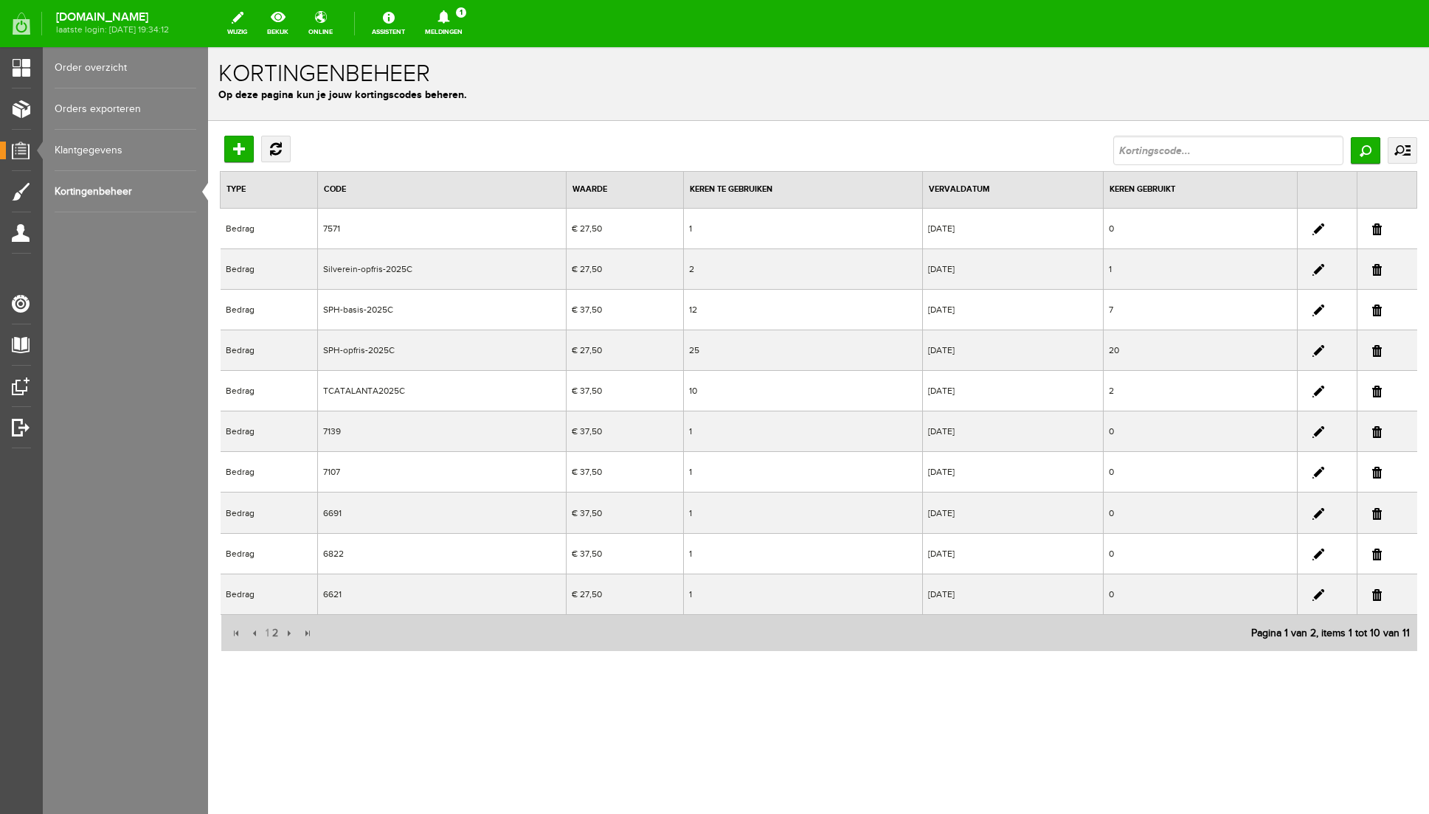
click at [1380, 593] on link at bounding box center [1377, 595] width 10 height 12
click at [449, 19] on icon at bounding box center [443, 16] width 12 height 13
click at [516, 89] on link "Er is een nieuwe order( #7643 ) geplaatst door [PERSON_NAME]" at bounding box center [444, 99] width 145 height 45
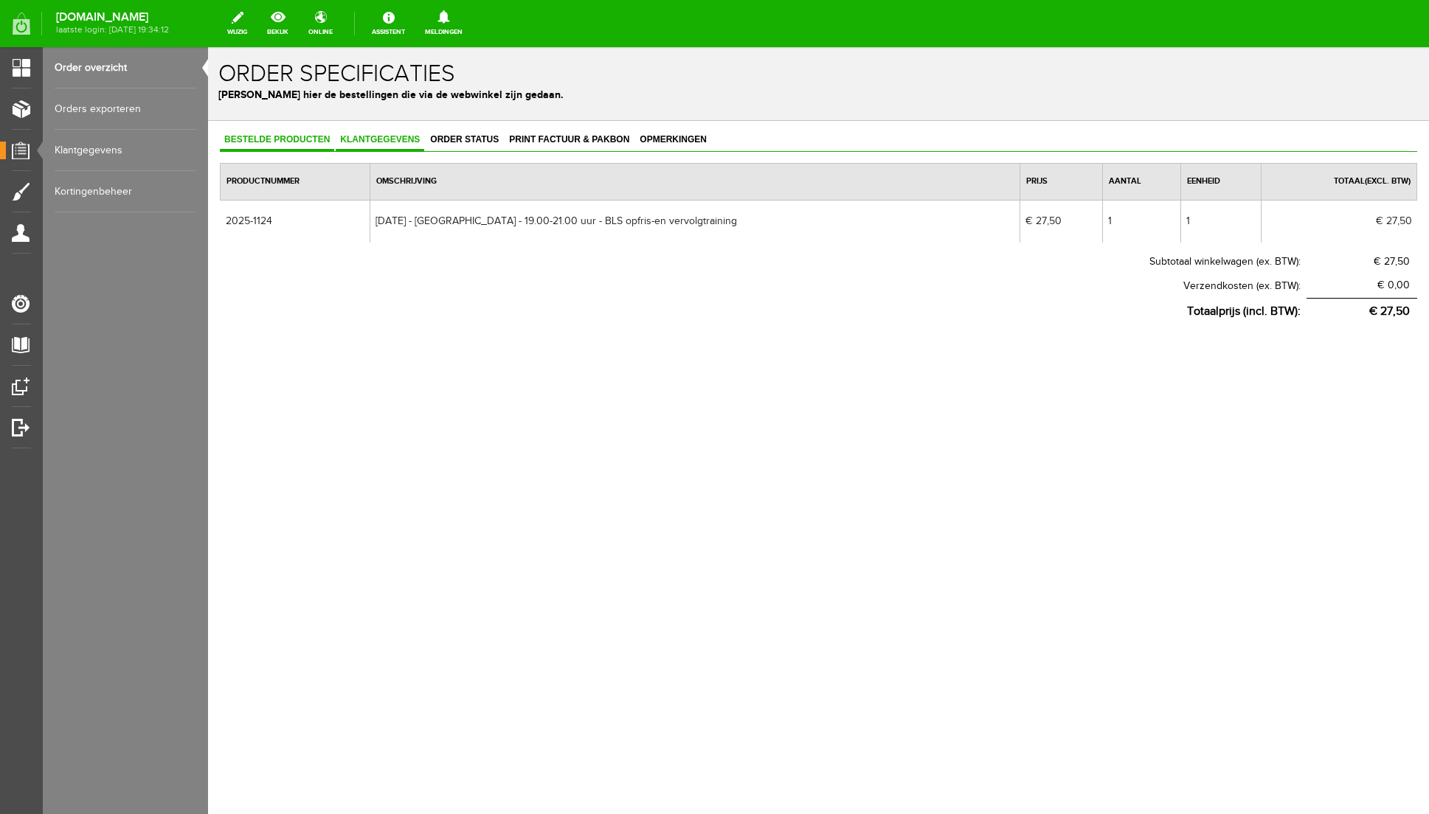
click at [394, 135] on span "Klantgegevens" at bounding box center [380, 139] width 89 height 10
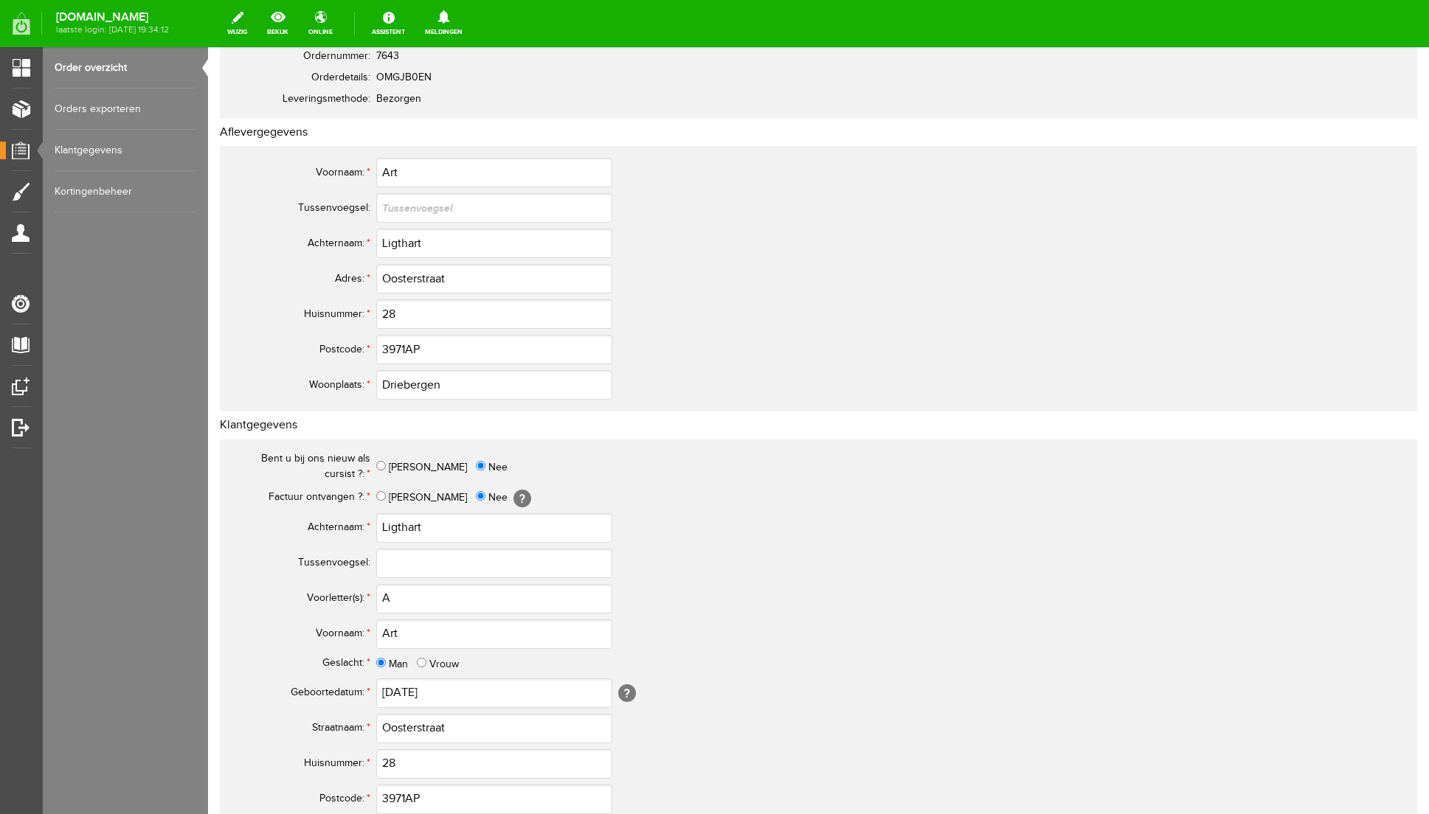
scroll to position [508, 0]
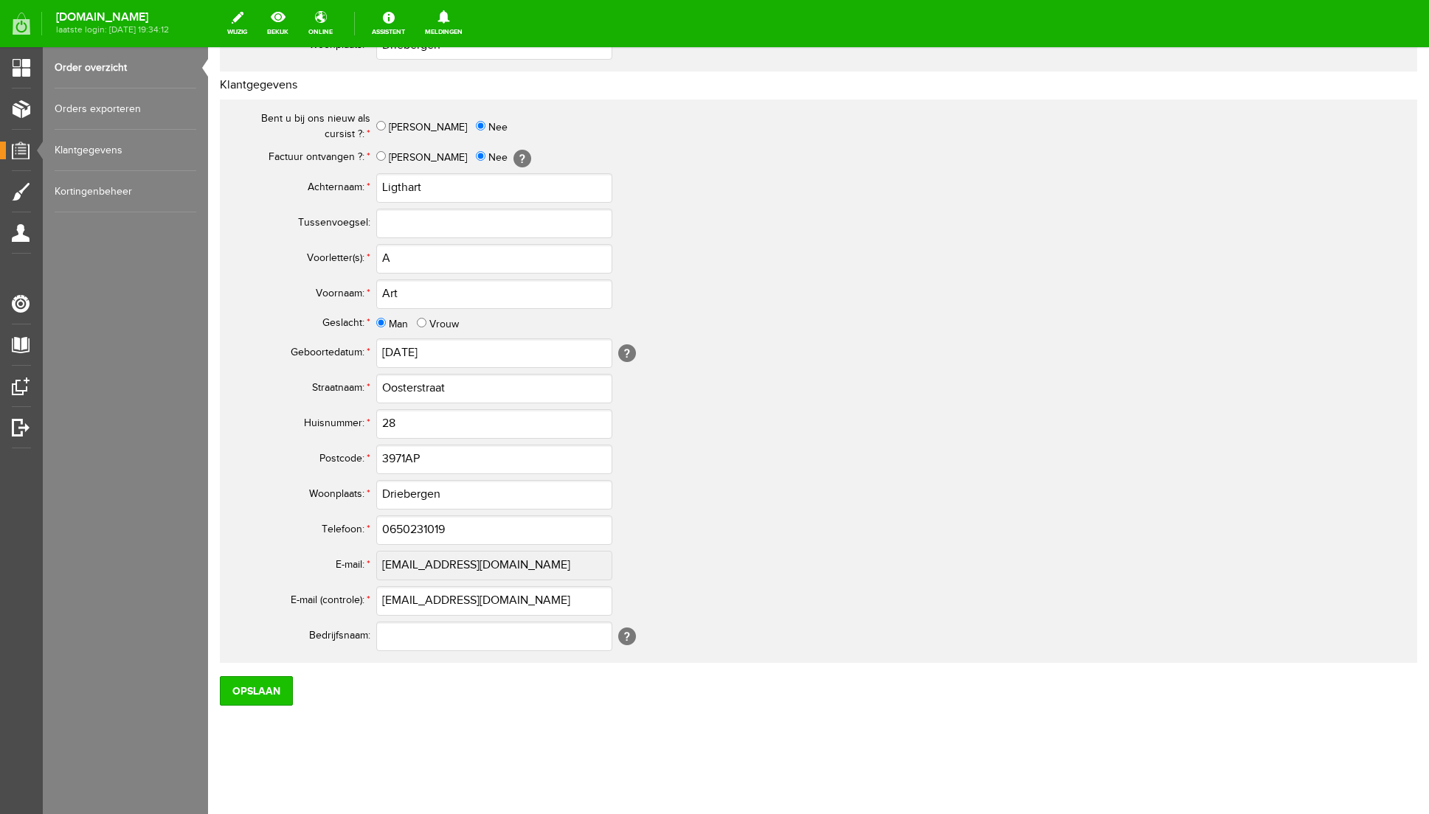
click at [264, 693] on input "Opslaan" at bounding box center [256, 691] width 73 height 30
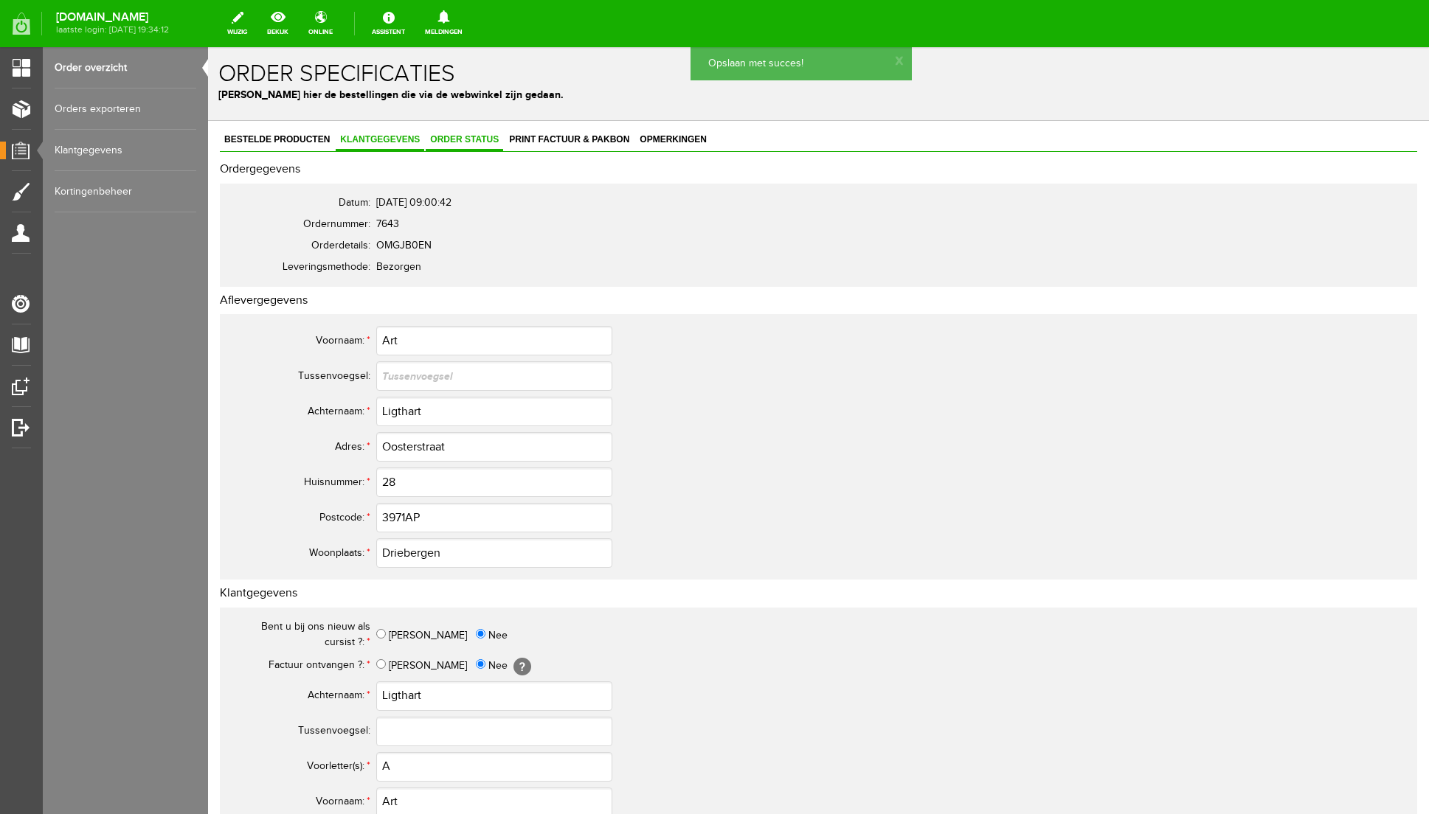
click at [466, 136] on span "Order status" at bounding box center [464, 139] width 77 height 10
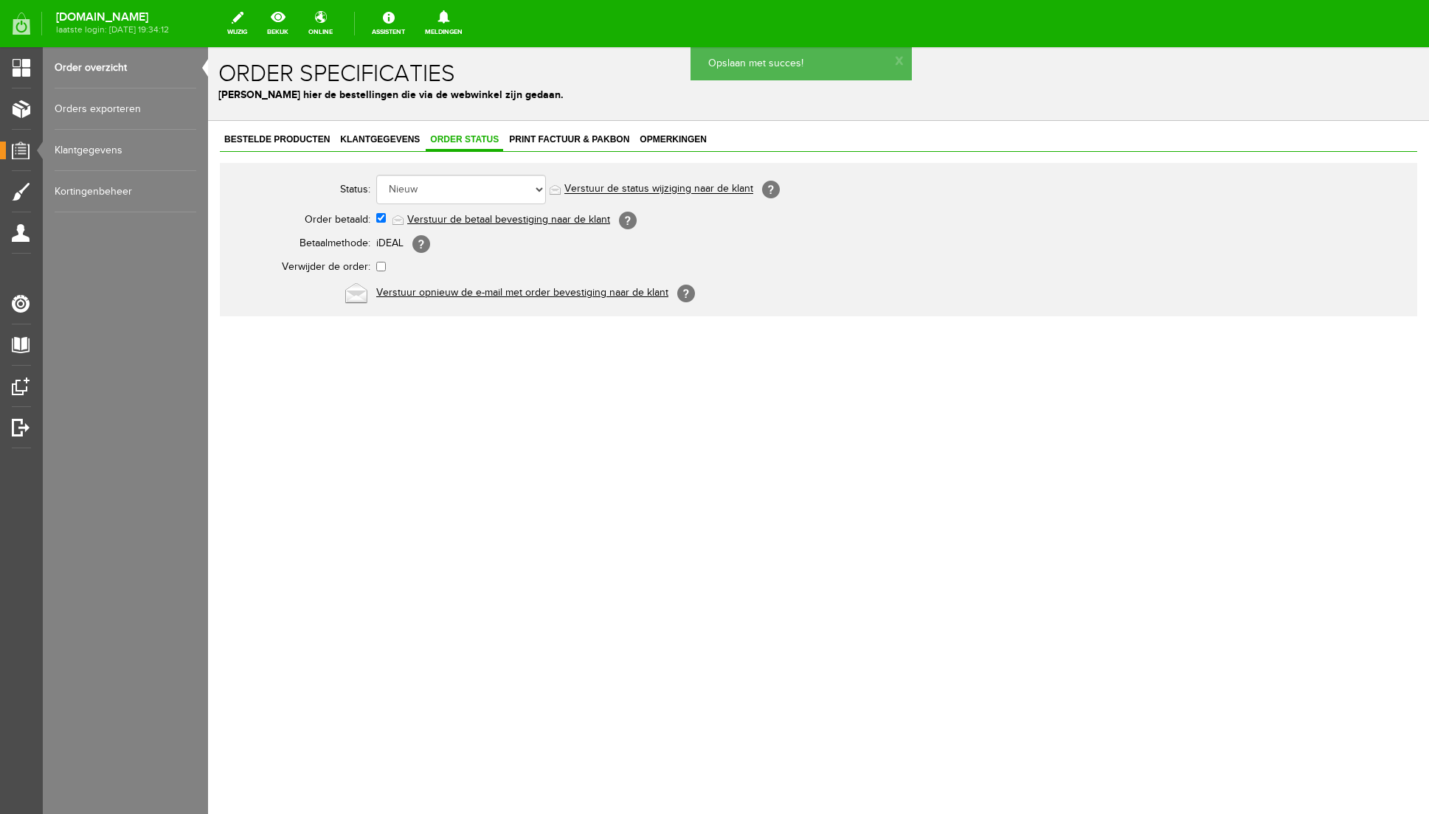
click at [484, 218] on link "Verstuur de betaal bevestiging naar de klant" at bounding box center [508, 220] width 203 height 12
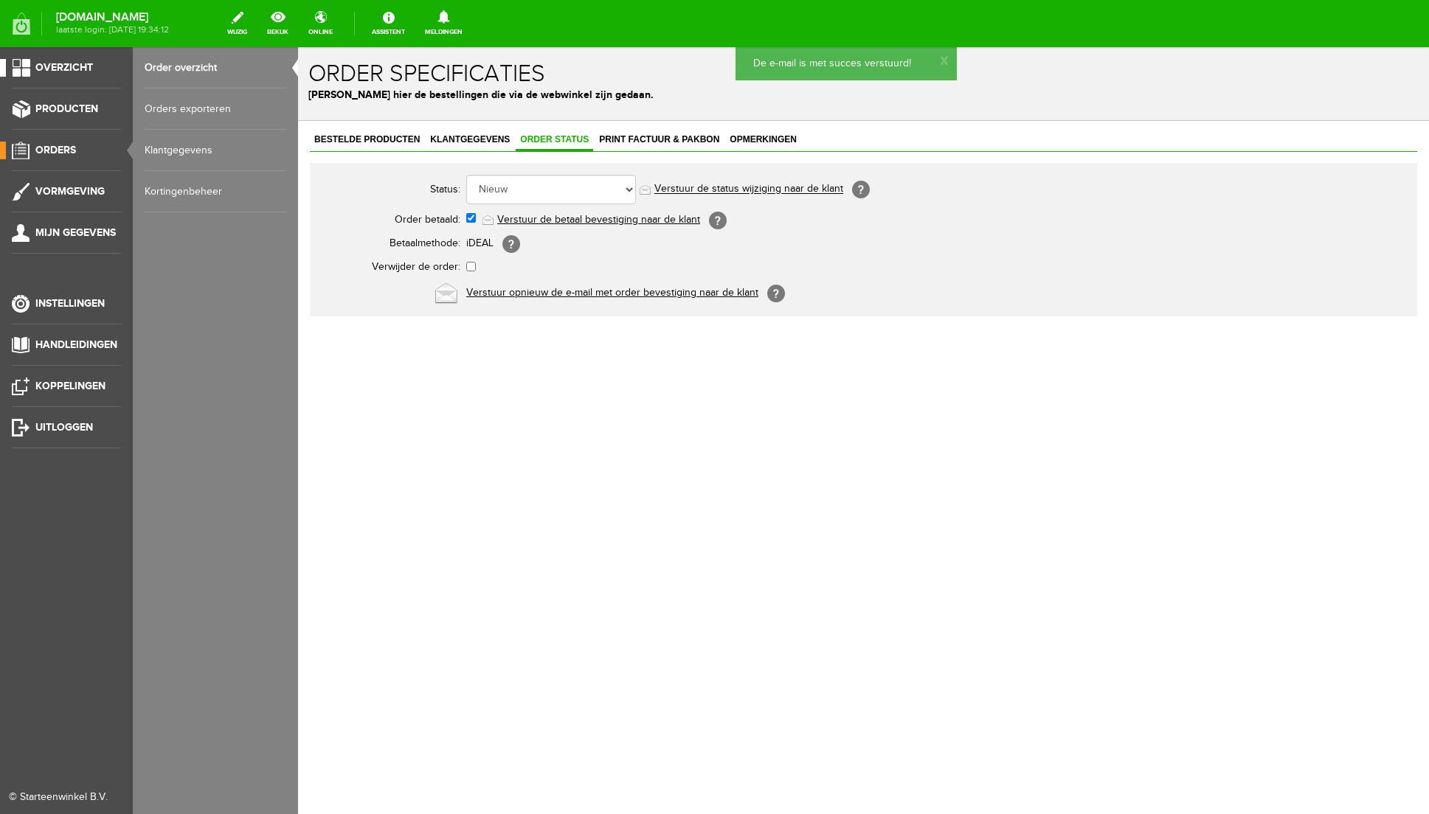
click at [69, 72] on span "Overzicht" at bounding box center [64, 67] width 58 height 13
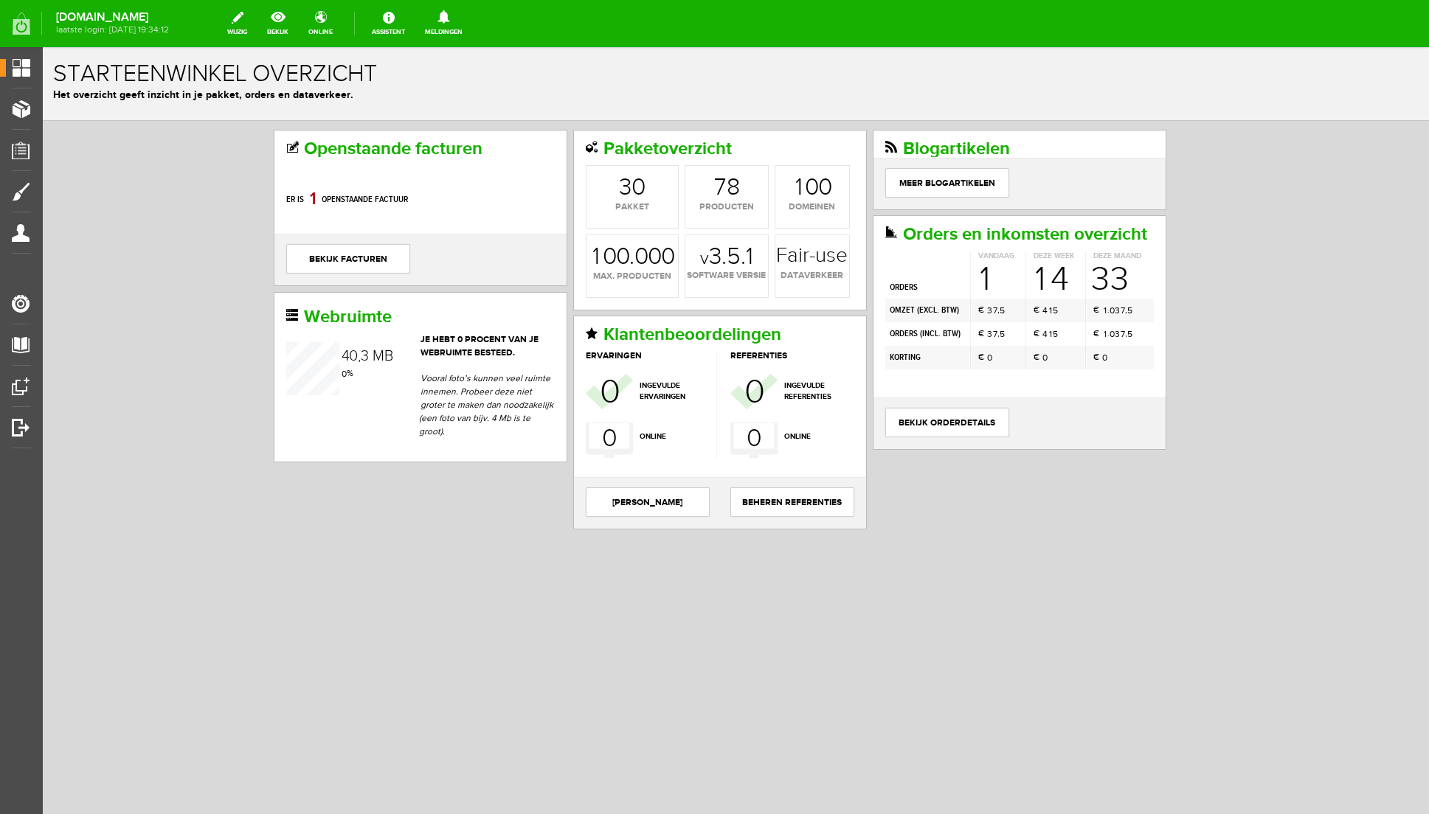
click at [136, 318] on div "Openstaande facturen Er is 8 0 1 openstaande factuur bekijk facturen Pakketover…" at bounding box center [736, 380] width 1386 height 518
